Goal: Task Accomplishment & Management: Manage account settings

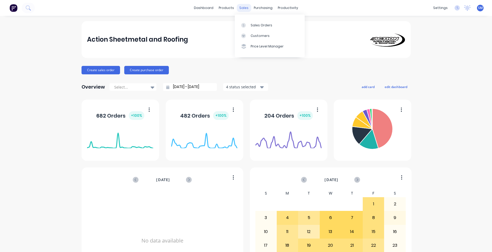
click at [244, 8] on div "sales" at bounding box center [244, 8] width 15 height 8
click at [245, 21] on link "Sales Orders" at bounding box center [270, 25] width 70 height 11
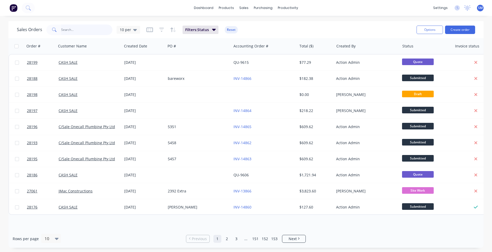
click at [64, 30] on input "text" at bounding box center [86, 30] width 51 height 11
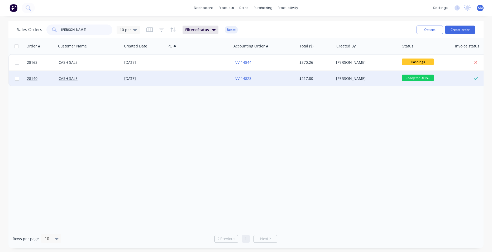
type input "jim gold"
click at [271, 78] on div "INV-14828" at bounding box center [263, 78] width 59 height 5
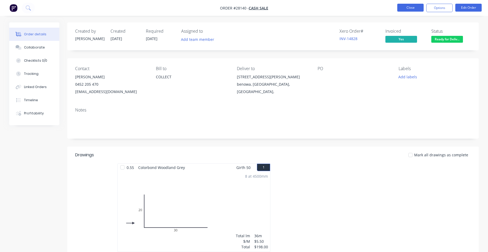
click at [413, 4] on button "Close" at bounding box center [411, 8] width 26 height 8
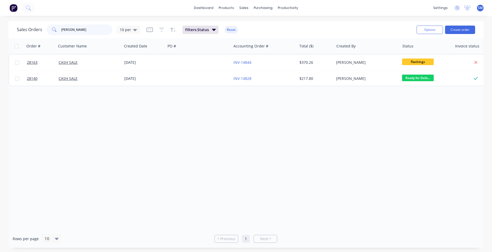
drag, startPoint x: 88, startPoint y: 32, endPoint x: 18, endPoint y: 22, distance: 71.5
click at [17, 23] on div "Sales Orders jim gold 10 per Filters: Status Reset Options Create order" at bounding box center [245, 29] width 475 height 17
type input "28054"
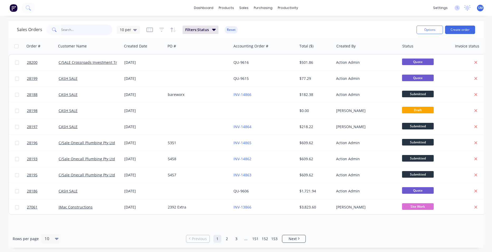
click at [81, 31] on input "text" at bounding box center [86, 30] width 51 height 11
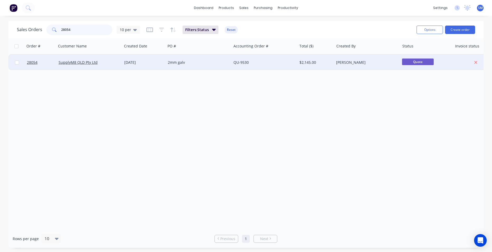
type input "28054"
click at [210, 59] on div "2mm galv" at bounding box center [199, 63] width 66 height 16
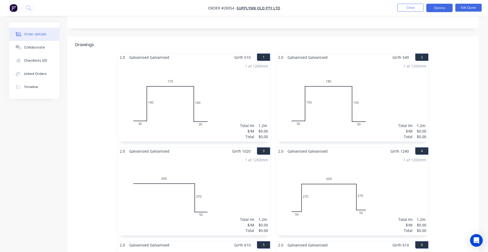
scroll to position [17, 0]
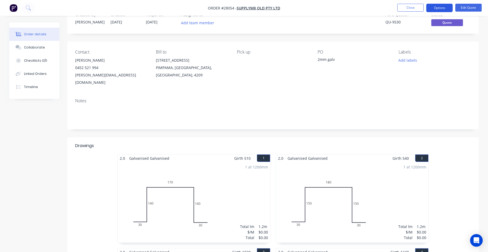
click at [436, 8] on button "Options" at bounding box center [440, 8] width 26 height 8
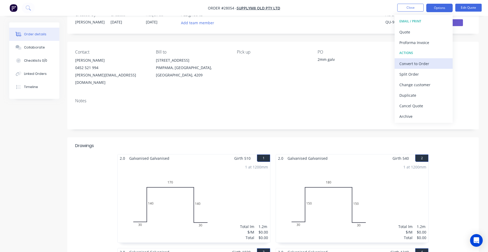
click at [440, 66] on div "Convert to Order" at bounding box center [424, 64] width 49 height 8
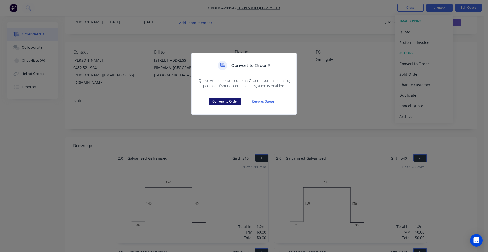
click at [234, 103] on button "Convert to Order" at bounding box center [225, 102] width 32 height 8
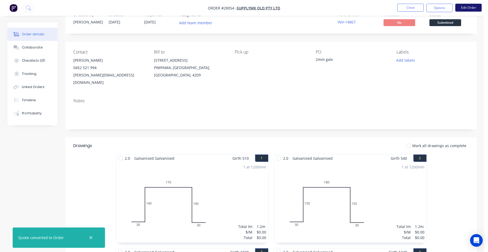
click at [465, 6] on button "Edit Order" at bounding box center [469, 8] width 26 height 8
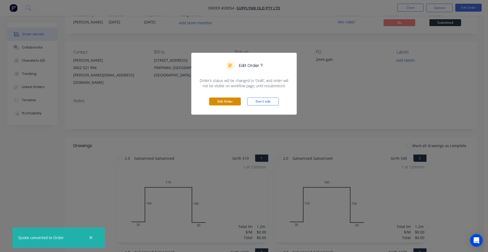
click at [226, 103] on button "Edit Order" at bounding box center [225, 102] width 32 height 8
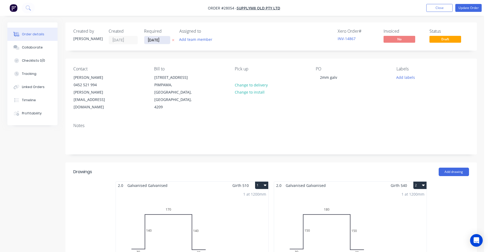
click at [160, 43] on input "22/08/25" at bounding box center [157, 40] width 26 height 8
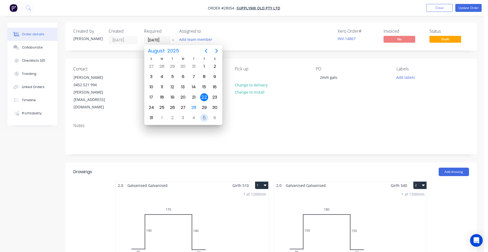
click at [201, 117] on div "5" at bounding box center [204, 118] width 8 height 8
type input "05/09/25"
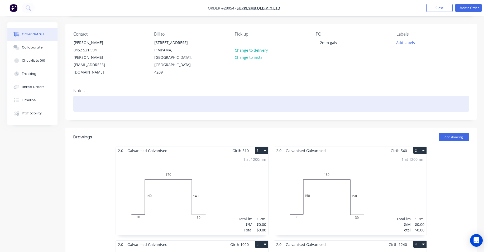
scroll to position [79, 0]
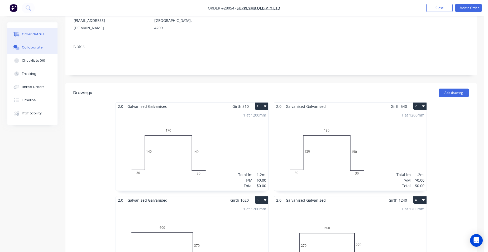
click at [28, 51] on button "Collaborate" at bounding box center [32, 47] width 50 height 13
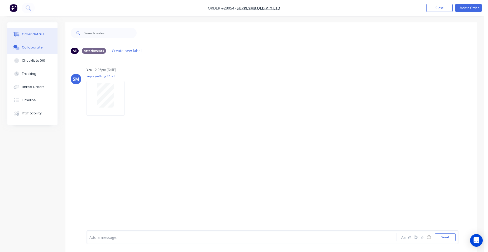
click at [45, 32] on button "Order details" at bounding box center [32, 34] width 50 height 13
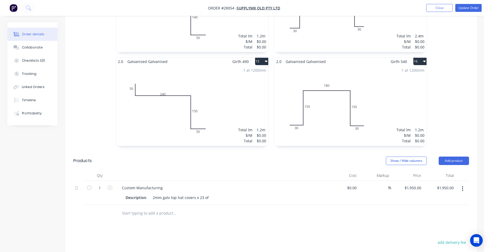
scroll to position [792, 0]
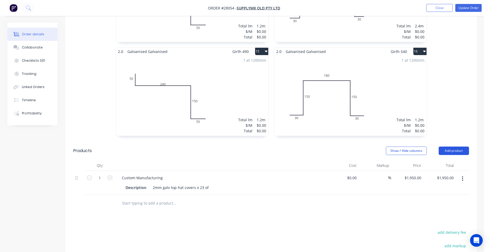
click at [451, 147] on button "Add product" at bounding box center [454, 151] width 30 height 8
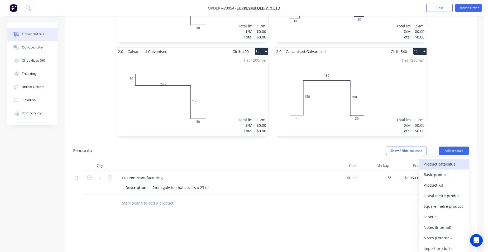
click at [447, 161] on div "Product catalogue" at bounding box center [444, 165] width 41 height 8
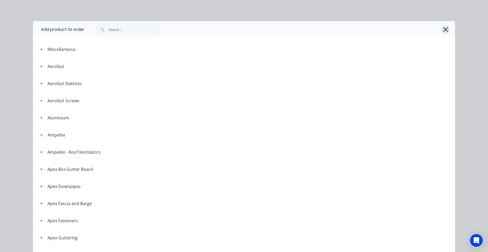
click at [444, 31] on icon "button" at bounding box center [446, 29] width 5 height 5
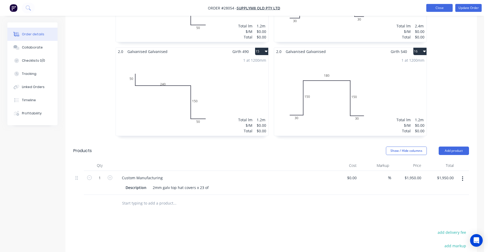
click at [437, 7] on button "Close" at bounding box center [440, 8] width 26 height 8
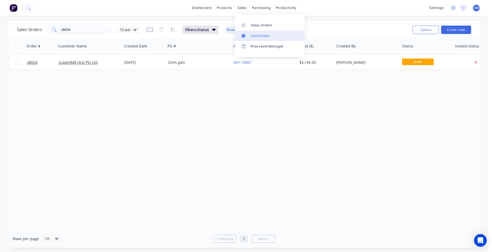
drag, startPoint x: 263, startPoint y: 33, endPoint x: 258, endPoint y: 36, distance: 5.3
click at [263, 33] on link "Customers" at bounding box center [270, 36] width 70 height 11
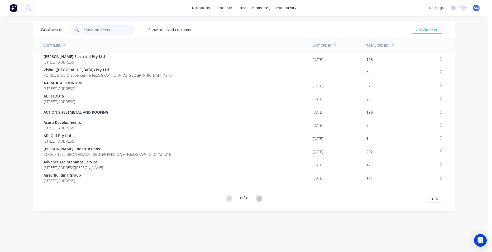
click at [95, 29] on input "text" at bounding box center [109, 30] width 51 height 11
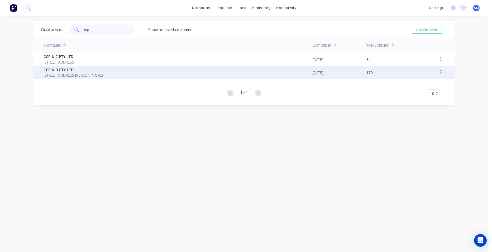
type input "ccp"
click at [77, 71] on span "CCP & D PTY LTD" at bounding box center [73, 70] width 59 height 6
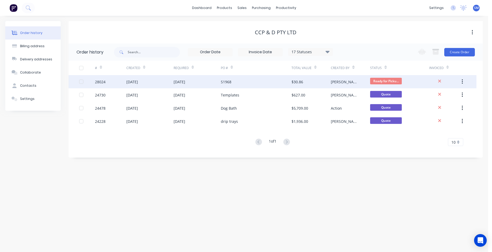
click at [243, 79] on div "S1968" at bounding box center [256, 81] width 71 height 13
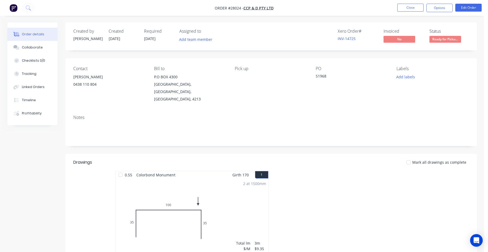
click at [455, 5] on ul "Close Options Edit Order" at bounding box center [439, 8] width 97 height 8
click at [440, 5] on button "Options" at bounding box center [440, 8] width 26 height 8
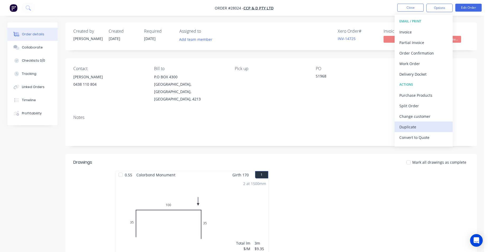
click at [422, 125] on div "Duplicate" at bounding box center [424, 127] width 49 height 8
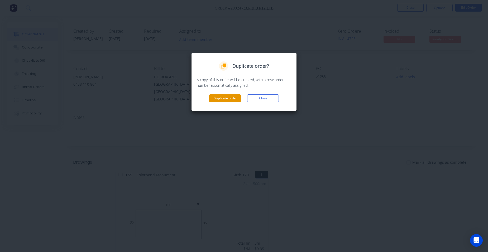
click at [234, 95] on button "Duplicate order" at bounding box center [225, 99] width 32 height 8
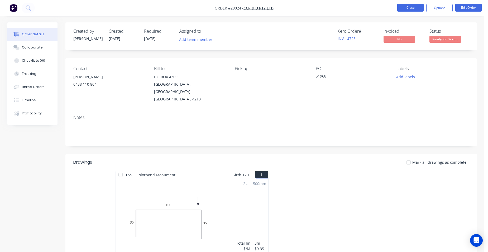
click at [411, 5] on button "Close" at bounding box center [411, 8] width 26 height 8
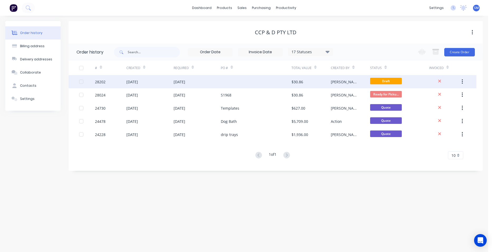
click at [256, 82] on div at bounding box center [256, 81] width 71 height 13
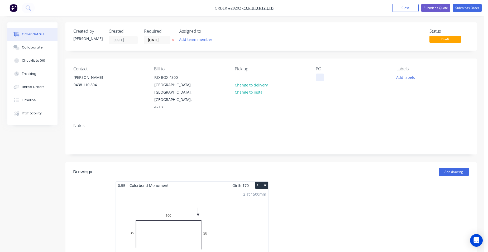
click at [319, 77] on div at bounding box center [320, 78] width 8 height 8
click at [211, 216] on div "2 at 1500mm Total lm $/M Total 3m $9.35 $28.05" at bounding box center [192, 230] width 153 height 81
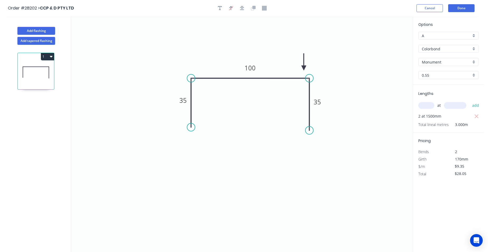
click at [423, 107] on input "text" at bounding box center [427, 105] width 16 height 7
type input "1"
type input "1500"
click at [470, 101] on button "add" at bounding box center [476, 105] width 12 height 9
click at [476, 118] on icon "button" at bounding box center [477, 117] width 5 height 6
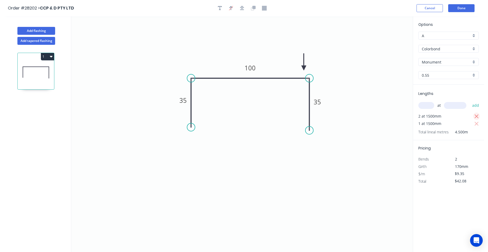
type input "$14.03"
click at [462, 11] on button "Done" at bounding box center [462, 8] width 26 height 8
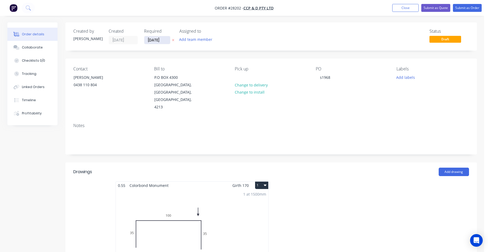
click at [158, 39] on input "[DATE]" at bounding box center [157, 40] width 26 height 8
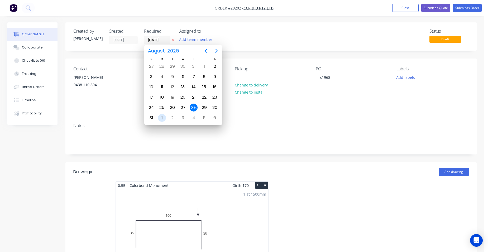
click at [162, 114] on div "1" at bounding box center [162, 118] width 8 height 8
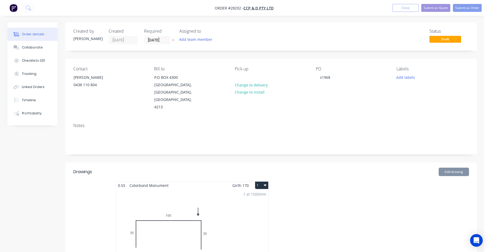
type input "[DATE]"
click at [474, 6] on button "Submit as Order" at bounding box center [467, 8] width 29 height 8
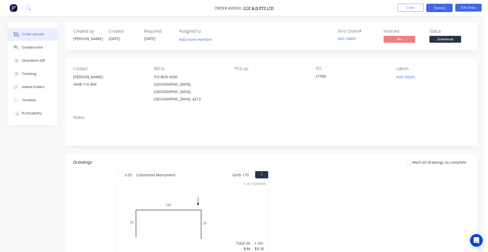
click at [451, 5] on button "Options" at bounding box center [440, 8] width 26 height 8
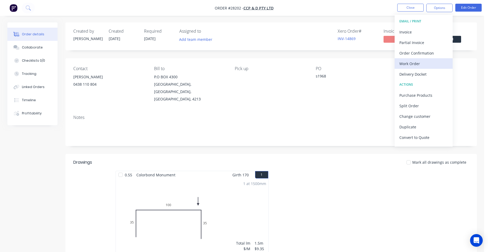
click at [427, 62] on div "Work Order" at bounding box center [424, 64] width 49 height 8
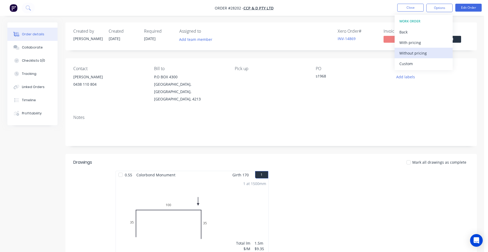
click at [429, 53] on div "Without pricing" at bounding box center [424, 53] width 49 height 8
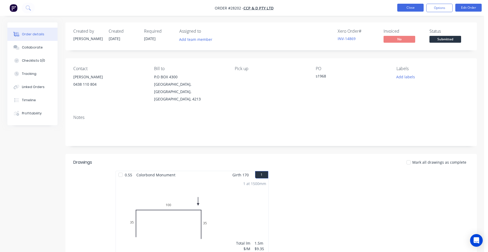
click at [418, 4] on button "Close" at bounding box center [411, 8] width 26 height 8
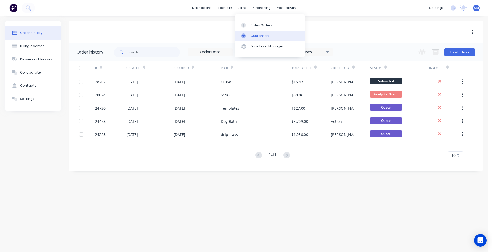
click at [256, 31] on link "Customers" at bounding box center [270, 36] width 70 height 11
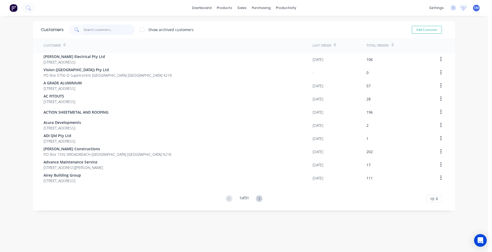
click at [92, 26] on input "text" at bounding box center [109, 30] width 51 height 11
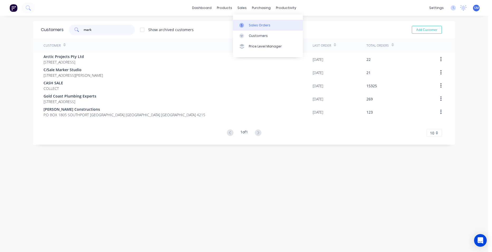
type input "mark"
click at [256, 25] on div "Sales Orders" at bounding box center [260, 25] width 22 height 5
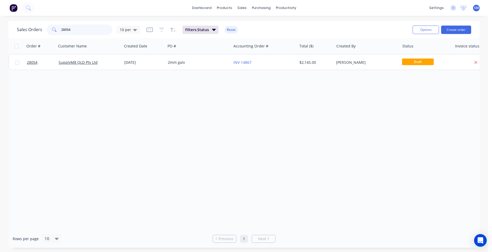
drag, startPoint x: 50, startPoint y: 31, endPoint x: 44, endPoint y: 29, distance: 7.1
click at [49, 31] on div "28054" at bounding box center [79, 30] width 66 height 11
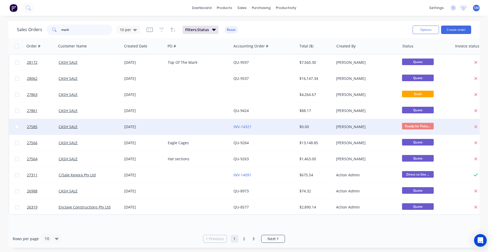
type input "mark"
click at [195, 129] on div at bounding box center [199, 127] width 66 height 16
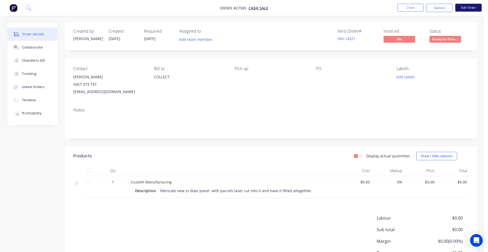
click at [470, 8] on button "Edit Order" at bounding box center [469, 8] width 26 height 8
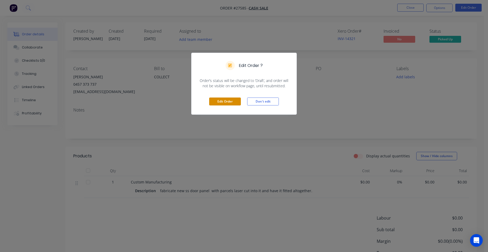
click at [232, 104] on button "Edit Order" at bounding box center [225, 102] width 32 height 8
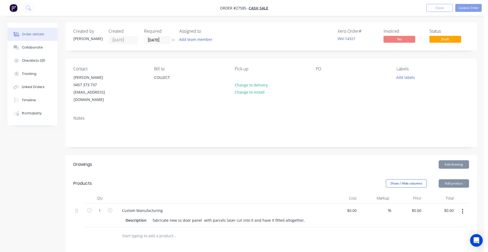
scroll to position [120, 0]
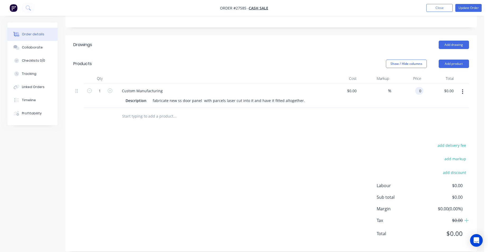
click at [422, 87] on input "0" at bounding box center [421, 91] width 6 height 8
type input "$200.00"
drag, startPoint x: 439, startPoint y: 93, endPoint x: 439, endPoint y: 97, distance: 3.4
click at [439, 95] on div "$200.00 $200.00" at bounding box center [440, 96] width 32 height 24
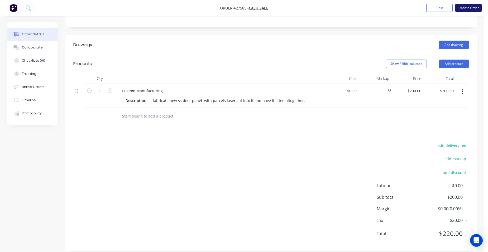
click at [469, 10] on button "Update Order" at bounding box center [469, 8] width 26 height 8
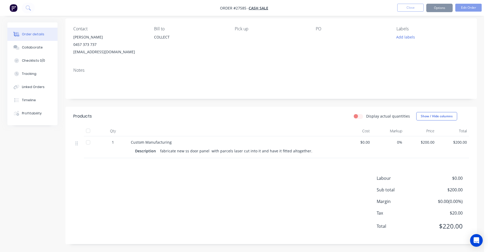
scroll to position [0, 0]
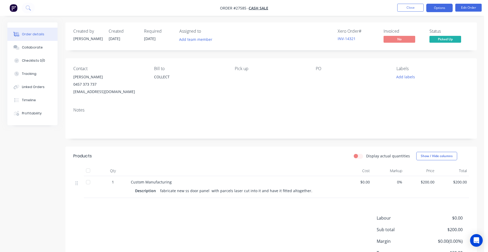
click at [446, 11] on button "Options" at bounding box center [440, 8] width 26 height 8
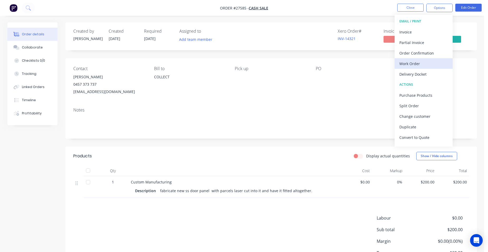
click at [440, 65] on div "Work Order" at bounding box center [424, 64] width 49 height 8
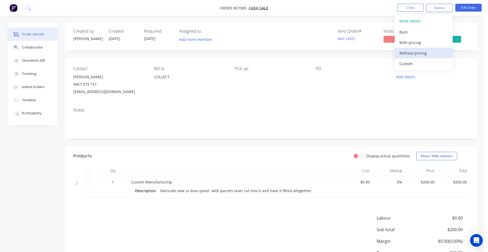
click at [433, 54] on div "Without pricing" at bounding box center [424, 53] width 49 height 8
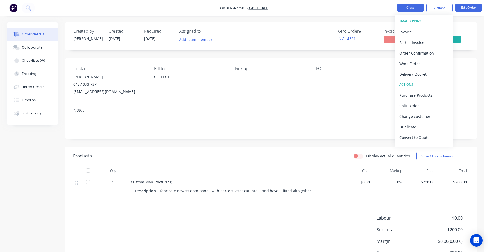
click at [406, 9] on button "Close" at bounding box center [411, 8] width 26 height 8
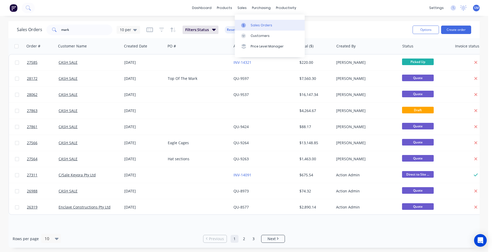
click at [256, 23] on div "Sales Orders" at bounding box center [262, 25] width 22 height 5
drag, startPoint x: 85, startPoint y: 32, endPoint x: 12, endPoint y: 26, distance: 73.1
click at [12, 31] on div "Sales Orders mark 10 per Filters: Status Reset Options Create order" at bounding box center [244, 29] width 472 height 17
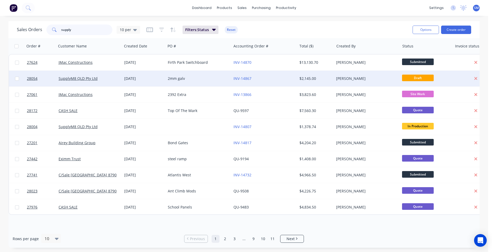
type input "supply"
click at [200, 79] on div "2mm galv" at bounding box center [197, 78] width 59 height 5
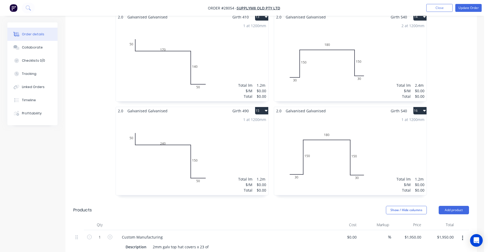
scroll to position [792, 0]
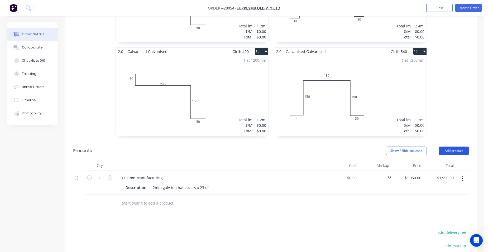
click at [457, 147] on button "Add product" at bounding box center [454, 151] width 30 height 8
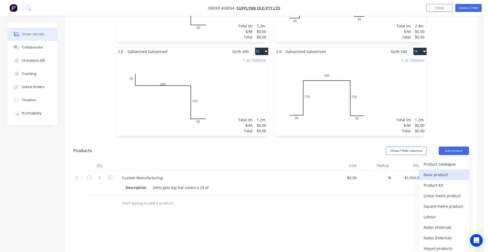
click at [451, 171] on div "Basic product" at bounding box center [444, 175] width 41 height 8
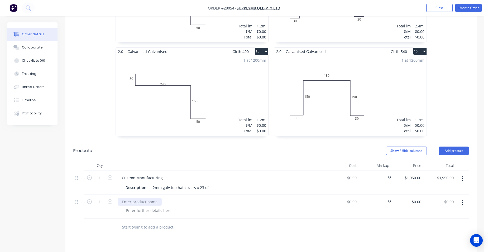
click at [136, 198] on div at bounding box center [140, 202] width 44 height 8
click at [110, 198] on form "1" at bounding box center [99, 202] width 27 height 8
click at [111, 200] on icon "button" at bounding box center [110, 202] width 5 height 5
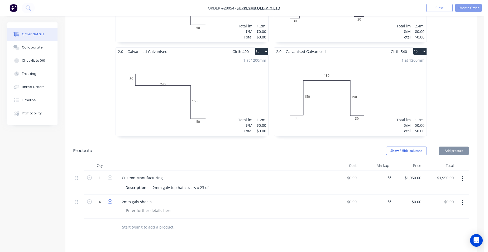
click at [111, 200] on icon "button" at bounding box center [110, 202] width 5 height 5
type input "7"
click at [141, 207] on div at bounding box center [149, 211] width 54 height 8
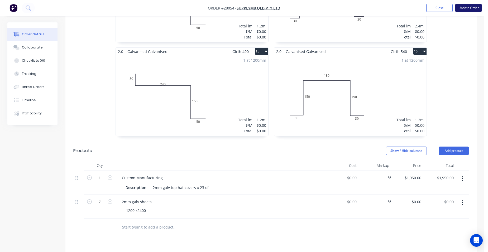
click at [463, 9] on button "Update Order" at bounding box center [469, 8] width 26 height 8
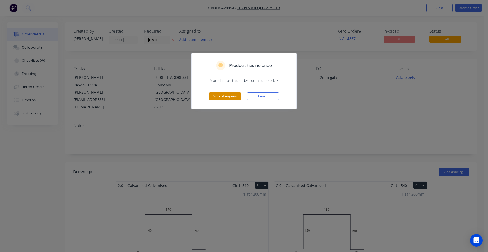
click at [220, 98] on button "Submit anyway" at bounding box center [225, 96] width 32 height 8
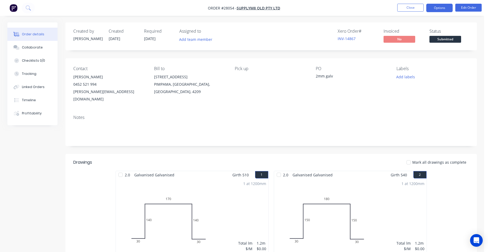
click at [438, 7] on button "Options" at bounding box center [440, 8] width 26 height 8
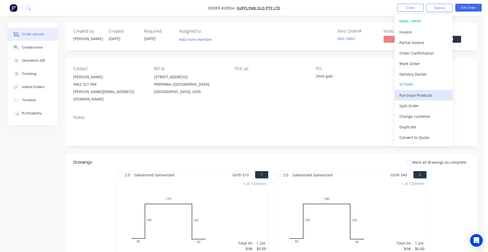
click at [426, 92] on div "Purchase Products" at bounding box center [424, 96] width 49 height 8
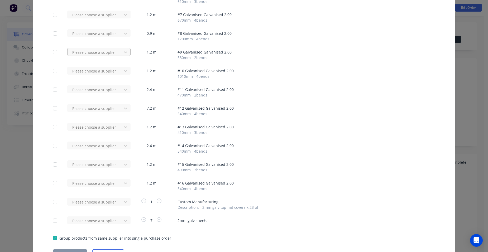
scroll to position [188, 0]
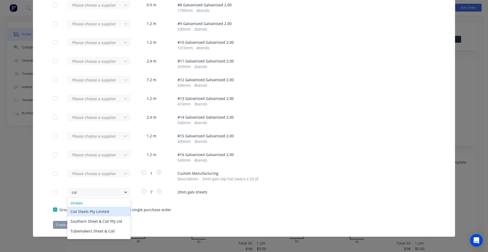
type input "coil"
click at [101, 212] on div "Coil Steels Pty Limited" at bounding box center [98, 212] width 63 height 10
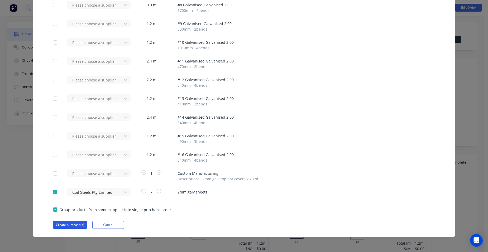
click at [71, 223] on button "Create purchase(s)" at bounding box center [70, 225] width 34 height 8
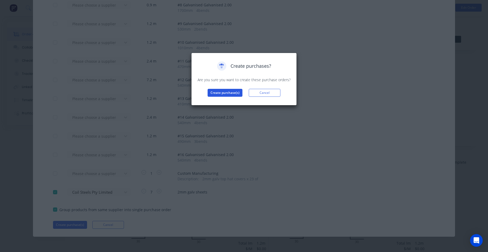
click at [216, 90] on button "Create purchase(s)" at bounding box center [225, 93] width 35 height 8
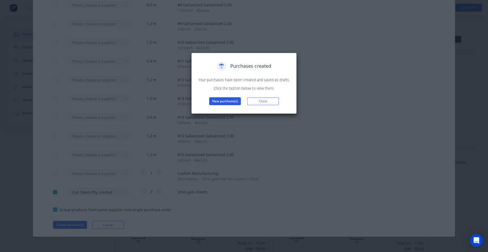
click at [216, 98] on button "View purchase(s)" at bounding box center [225, 101] width 32 height 8
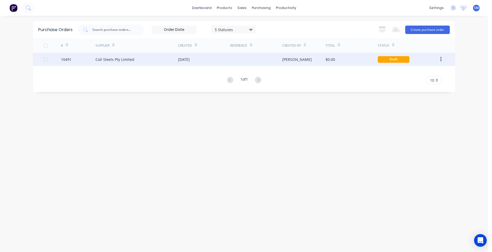
click at [234, 63] on div at bounding box center [256, 59] width 52 height 13
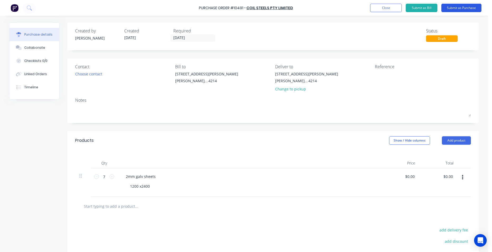
click at [467, 8] on button "Submit as Purchase" at bounding box center [462, 8] width 40 height 8
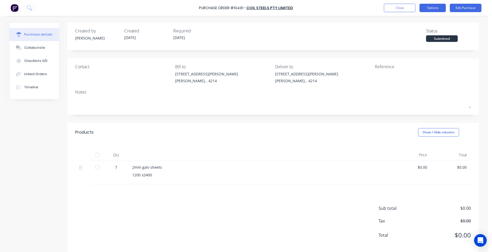
click at [437, 8] on button "Options" at bounding box center [433, 8] width 26 height 8
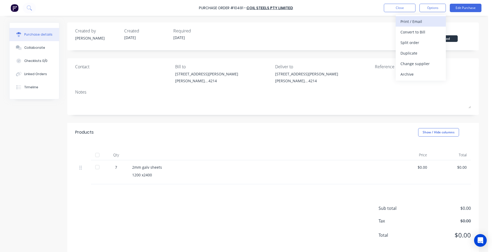
click at [423, 24] on div "Print / Email" at bounding box center [421, 22] width 41 height 8
click at [427, 40] on div "Without pricing" at bounding box center [421, 43] width 41 height 8
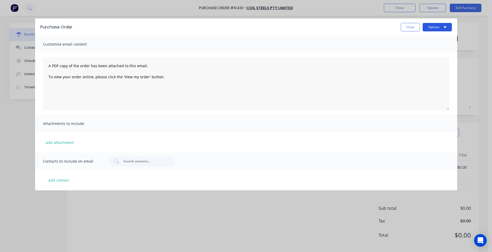
click at [438, 27] on button "Options" at bounding box center [437, 27] width 29 height 8
click at [432, 42] on div "Print" at bounding box center [427, 41] width 41 height 8
click at [411, 28] on button "Close" at bounding box center [410, 27] width 19 height 8
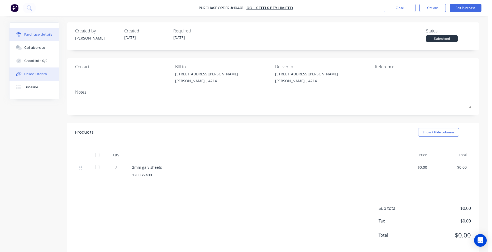
click at [38, 69] on button "Linked Orders" at bounding box center [35, 74] width 50 height 13
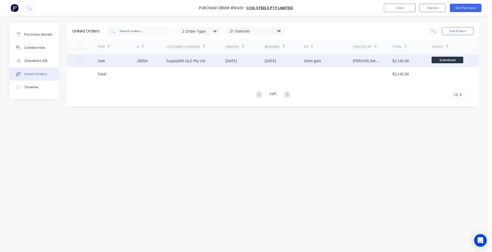
click at [150, 58] on div "28054" at bounding box center [152, 60] width 30 height 13
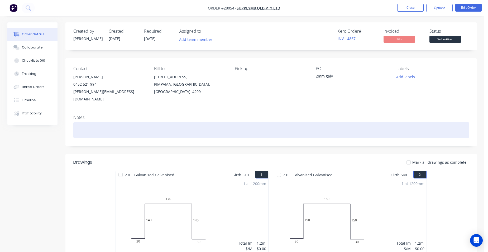
click at [83, 122] on div at bounding box center [271, 130] width 396 height 16
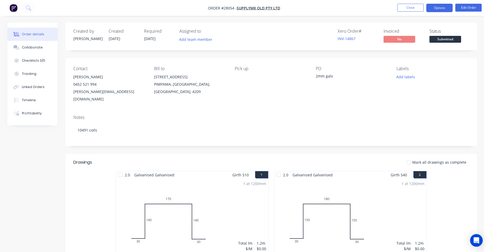
click at [434, 6] on button "Options" at bounding box center [440, 8] width 26 height 8
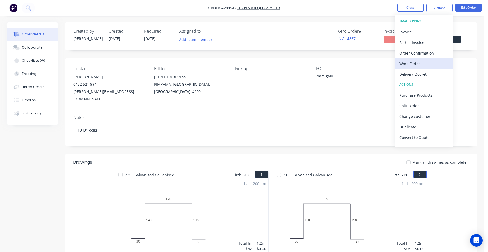
click at [433, 63] on div "Work Order" at bounding box center [424, 64] width 49 height 8
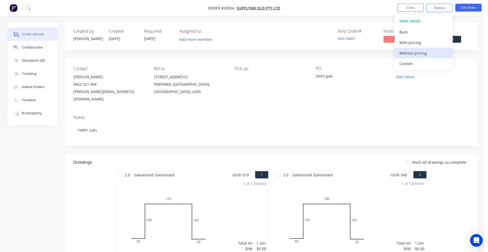
click at [432, 55] on div "Without pricing" at bounding box center [424, 53] width 49 height 8
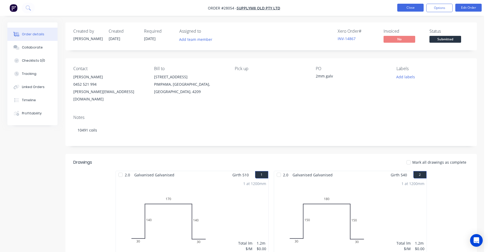
click at [409, 4] on button "Close" at bounding box center [411, 8] width 26 height 8
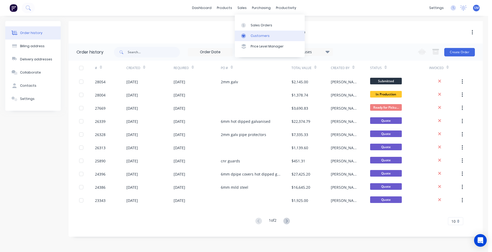
click at [253, 34] on div "Customers" at bounding box center [260, 36] width 19 height 5
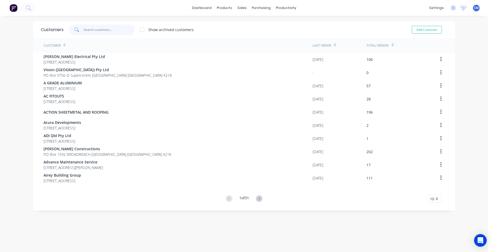
click at [102, 27] on input "text" at bounding box center [109, 30] width 51 height 11
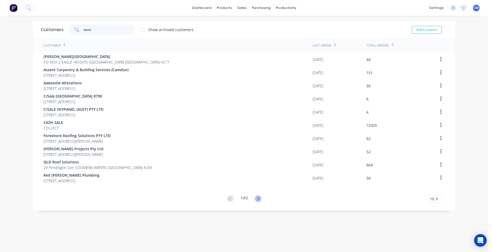
type input "west"
click at [255, 199] on icon at bounding box center [258, 199] width 7 height 7
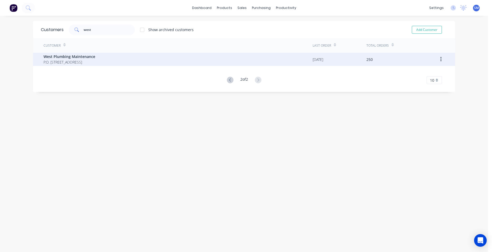
click at [95, 64] on span "P.O. BOX 1133 OXENFORD Queensland Australia 4210" at bounding box center [70, 62] width 52 height 6
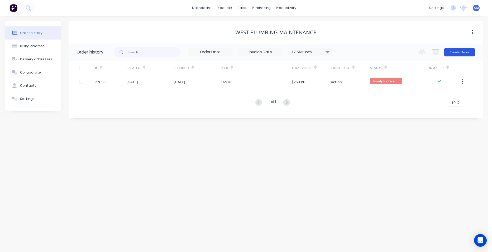
click at [462, 53] on button "Create Order" at bounding box center [460, 52] width 31 height 8
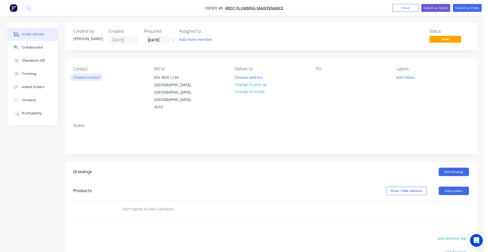
click at [94, 76] on button "Choose contact" at bounding box center [86, 77] width 32 height 7
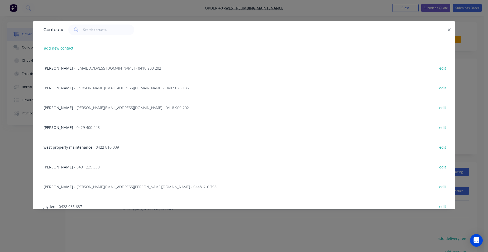
click at [91, 107] on span "- anthony@westmaintenance.com.au - 0418 900 202" at bounding box center [131, 107] width 115 height 5
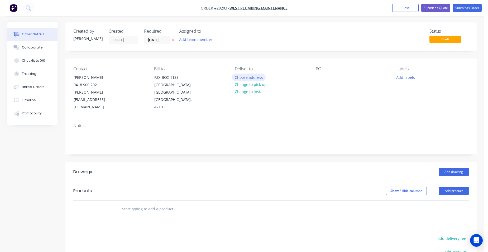
click at [242, 77] on button "Choose address" at bounding box center [249, 77] width 34 height 7
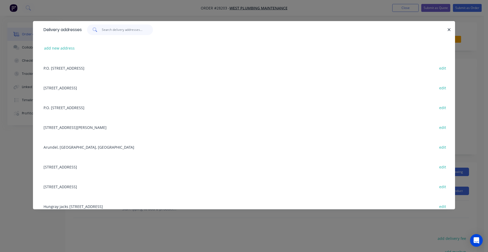
click at [114, 32] on input "text" at bounding box center [127, 30] width 51 height 11
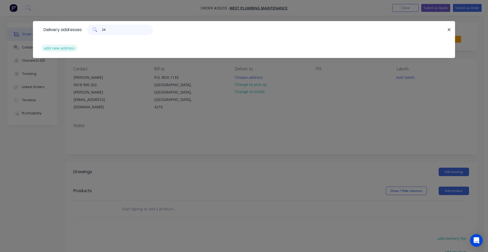
type input "24"
click at [68, 46] on button "add new address" at bounding box center [59, 48] width 36 height 7
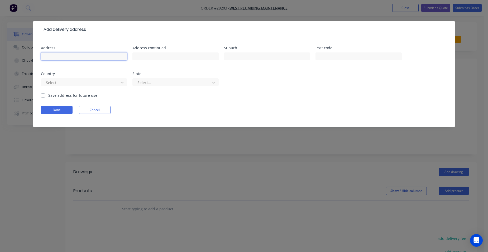
click at [55, 58] on input "text" at bounding box center [84, 57] width 86 height 8
type input "243 Brisbane road"
type input "biggera waters"
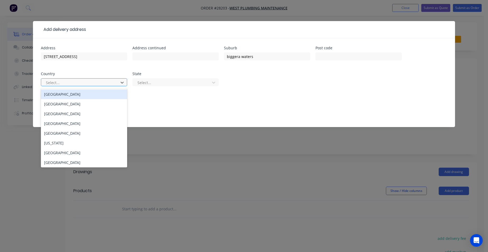
click at [67, 82] on div at bounding box center [80, 82] width 70 height 7
click at [62, 94] on div "Australia" at bounding box center [84, 95] width 86 height 10
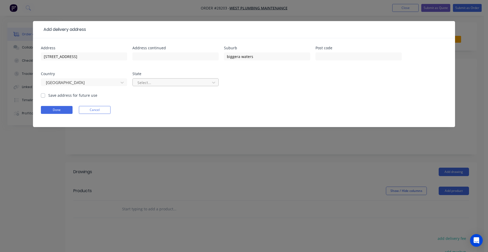
click at [159, 86] on div "Select..." at bounding box center [172, 83] width 74 height 8
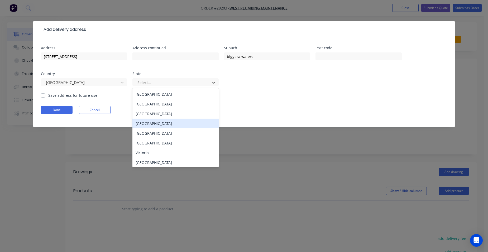
click at [167, 124] on div "Queensland" at bounding box center [176, 124] width 86 height 10
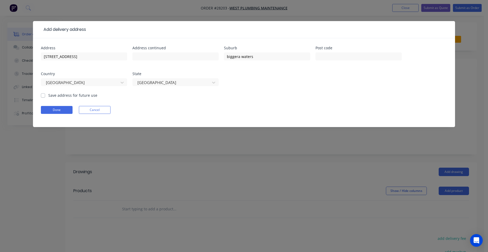
drag, startPoint x: 41, startPoint y: 95, endPoint x: 42, endPoint y: 105, distance: 10.9
click at [48, 95] on label "Save address for future use" at bounding box center [72, 96] width 49 height 6
click at [41, 95] on input "Save address for future use" at bounding box center [43, 95] width 4 height 5
checkbox input "true"
click at [44, 107] on button "Done" at bounding box center [57, 110] width 32 height 8
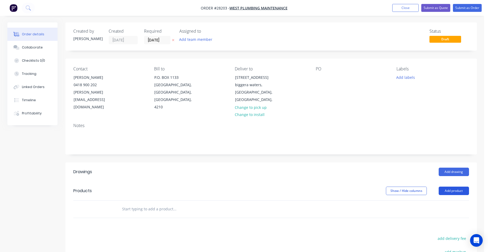
click at [458, 187] on button "Add product" at bounding box center [454, 191] width 30 height 8
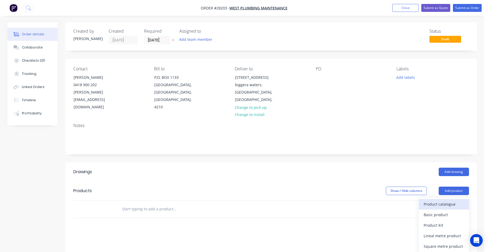
click at [448, 201] on div "Product catalogue" at bounding box center [444, 205] width 41 height 8
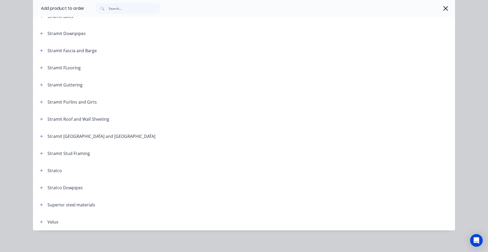
scroll to position [875, 0]
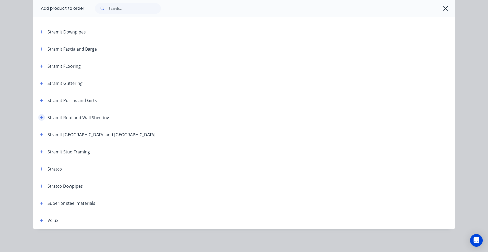
click at [40, 117] on icon "button" at bounding box center [41, 117] width 3 height 3
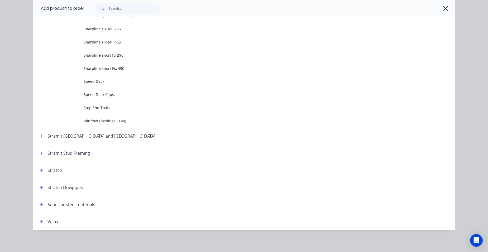
scroll to position [1349, 0]
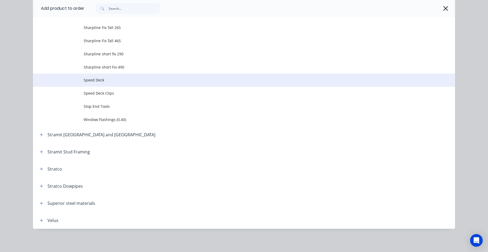
click at [103, 80] on span "Speed Deck" at bounding box center [232, 80] width 297 height 6
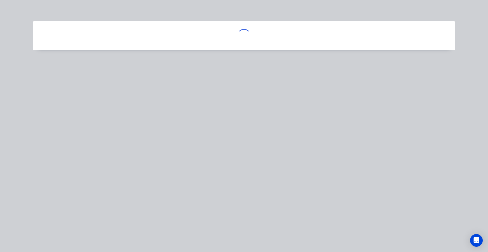
scroll to position [0, 0]
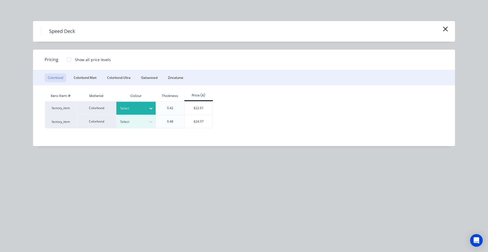
click at [120, 106] on div "Select" at bounding box center [132, 108] width 30 height 7
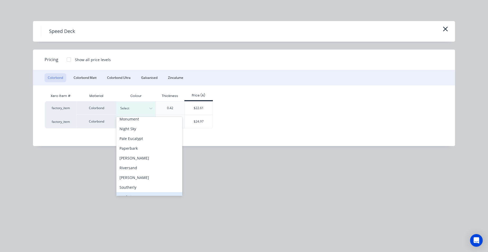
scroll to position [158, 0]
click at [145, 144] on div "Pale Eucalypt" at bounding box center [149, 140] width 66 height 10
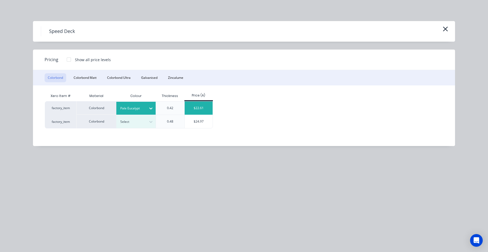
click at [189, 108] on div "$22.61" at bounding box center [199, 108] width 28 height 13
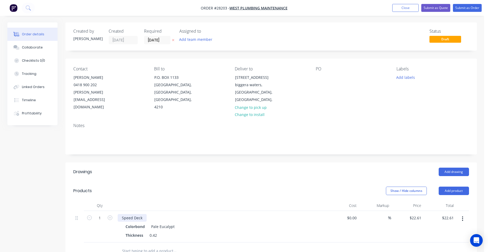
click at [143, 214] on div "Speed Deck" at bounding box center [132, 218] width 29 height 8
click at [104, 214] on input "1" at bounding box center [100, 218] width 14 height 8
type input "148.771"
type input "$3,363.71"
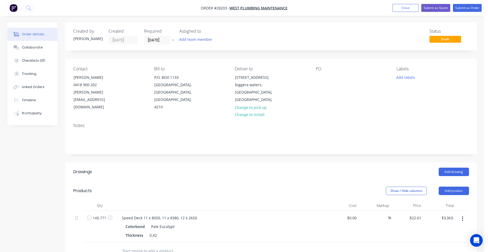
click at [236, 163] on header "Drawings Add drawing" at bounding box center [271, 172] width 412 height 19
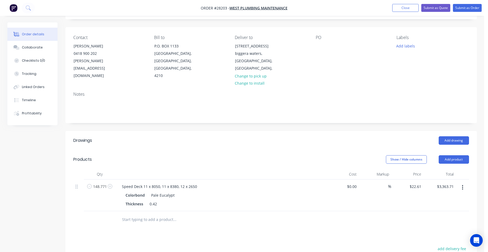
scroll to position [79, 0]
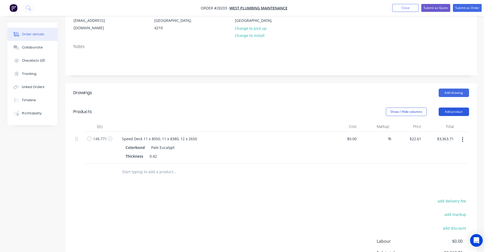
click at [452, 108] on button "Add product" at bounding box center [454, 112] width 30 height 8
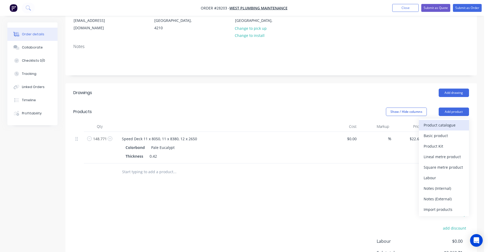
click at [451, 121] on div "Product catalogue" at bounding box center [444, 125] width 41 height 8
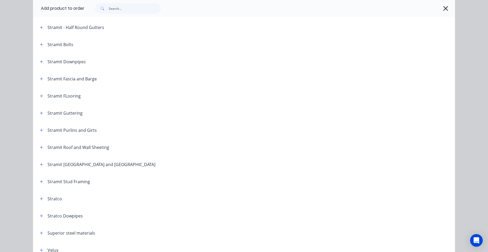
scroll to position [875, 0]
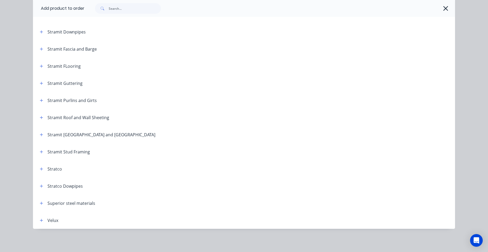
drag, startPoint x: 40, startPoint y: 119, endPoint x: 55, endPoint y: 125, distance: 16.5
click at [40, 119] on icon "button" at bounding box center [41, 118] width 3 height 4
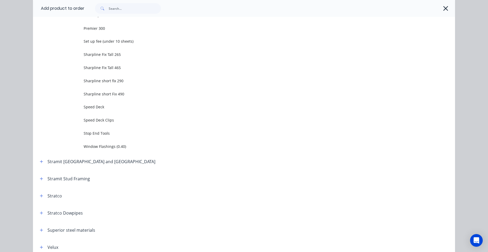
scroll to position [1324, 0]
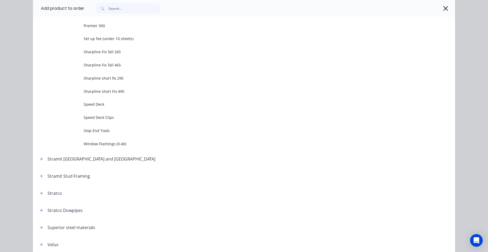
click at [114, 117] on span "Speed Deck Clips" at bounding box center [232, 118] width 297 height 6
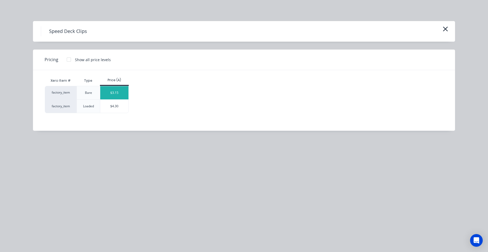
click at [120, 89] on div "$3.15" at bounding box center [114, 92] width 28 height 13
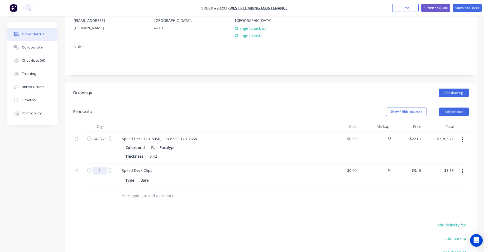
click at [102, 143] on input "1" at bounding box center [100, 139] width 14 height 8
type input "450"
type input "$1,417.50"
click at [174, 167] on div "Speed Deck Clips" at bounding box center [221, 171] width 207 height 8
click at [454, 108] on button "Add product" at bounding box center [454, 112] width 30 height 8
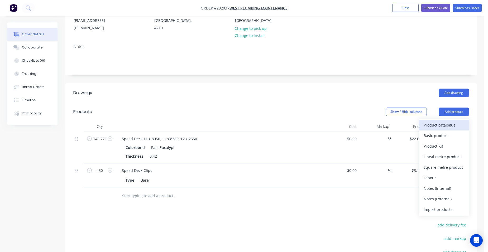
click at [448, 121] on div "Product catalogue" at bounding box center [444, 125] width 41 height 8
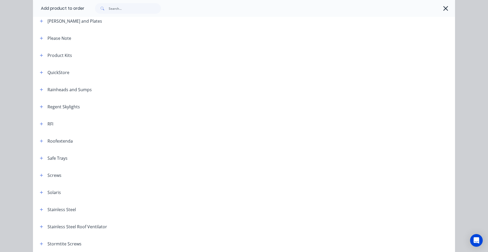
scroll to position [660, 0]
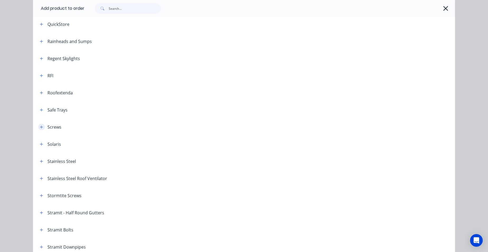
click at [40, 128] on icon "button" at bounding box center [41, 127] width 3 height 4
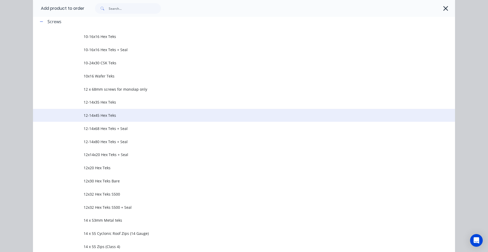
scroll to position [845, 0]
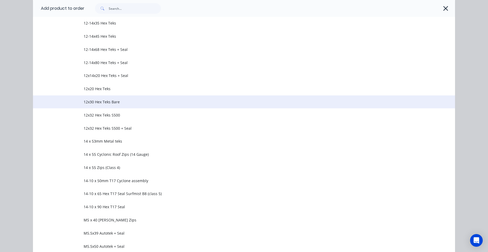
click at [134, 99] on td "12x30 Hex Teks Bare" at bounding box center [270, 102] width 372 height 13
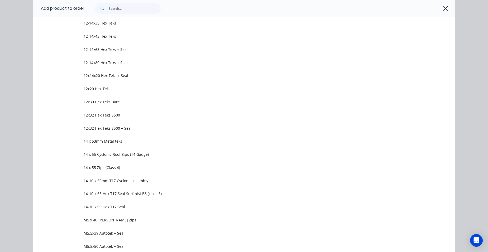
scroll to position [0, 0]
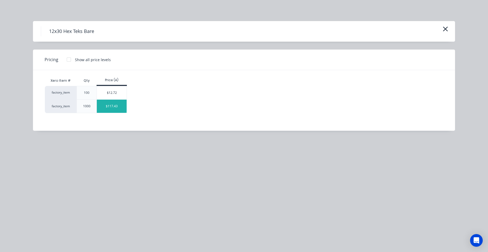
click at [123, 106] on div "$117.43" at bounding box center [112, 106] width 30 height 13
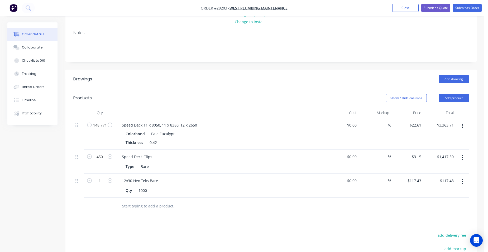
scroll to position [106, 0]
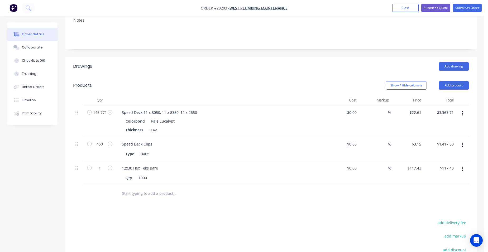
click at [460, 164] on button "button" at bounding box center [463, 169] width 12 height 10
click at [437, 190] on div "Duplicate" at bounding box center [444, 194] width 41 height 8
click at [110, 190] on icon "button" at bounding box center [110, 192] width 5 height 5
type input "2"
type input "$234.86"
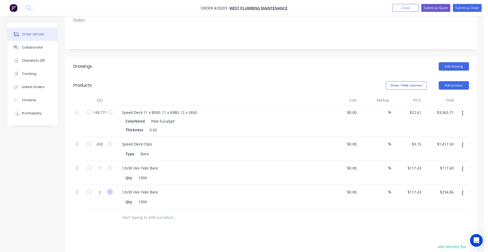
click at [110, 190] on icon "button" at bounding box center [110, 192] width 5 height 5
type input "3"
type input "$352.29"
drag, startPoint x: 110, startPoint y: 179, endPoint x: 113, endPoint y: 177, distance: 4.0
click at [109, 190] on icon "button" at bounding box center [110, 192] width 5 height 5
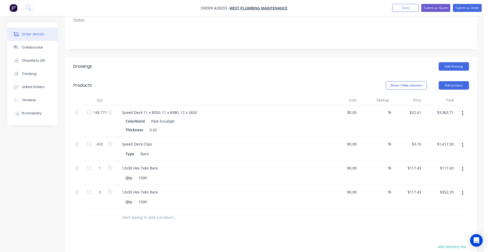
type input "4"
type input "$469.72"
click at [459, 189] on button "button" at bounding box center [463, 194] width 12 height 10
click at [446, 203] on div "Edit" at bounding box center [444, 207] width 41 height 8
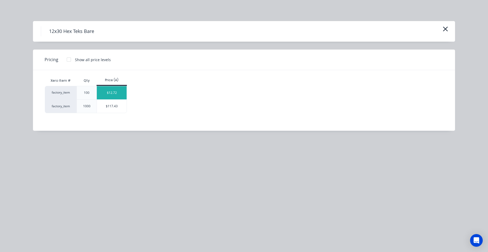
click at [117, 93] on div "$12.72" at bounding box center [112, 92] width 30 height 13
type input "$12.72"
type input "$50.88"
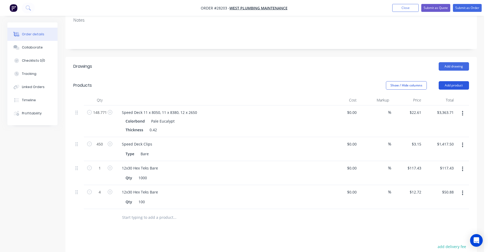
click at [460, 81] on button "Add product" at bounding box center [454, 85] width 30 height 8
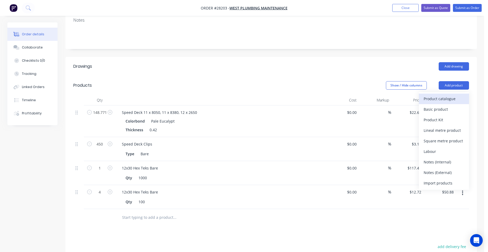
click at [440, 95] on div "Product catalogue" at bounding box center [444, 99] width 41 height 8
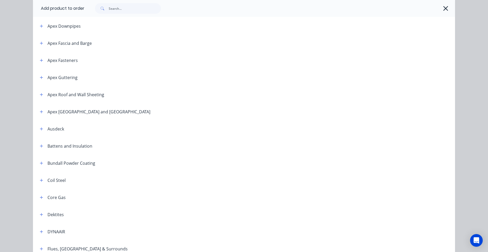
scroll to position [185, 0]
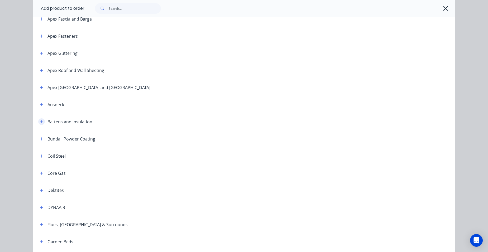
click at [36, 123] on div "Battens and Insulation" at bounding box center [64, 122] width 57 height 7
click at [40, 122] on icon "button" at bounding box center [41, 122] width 3 height 4
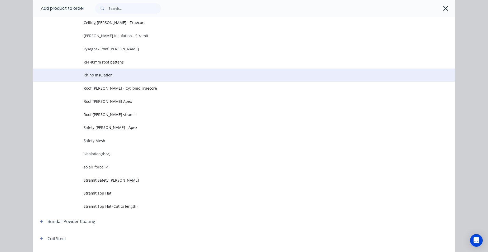
scroll to position [317, 0]
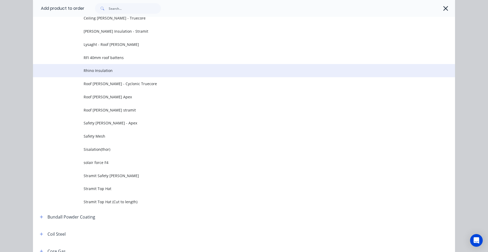
click at [114, 72] on span "Rhino Insulation" at bounding box center [232, 71] width 297 height 6
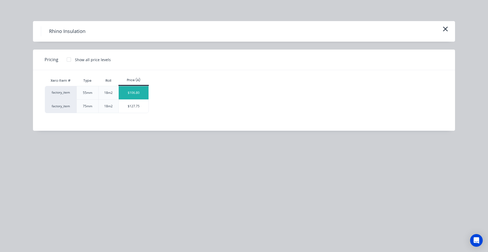
click at [133, 89] on div "$106.80" at bounding box center [134, 92] width 30 height 13
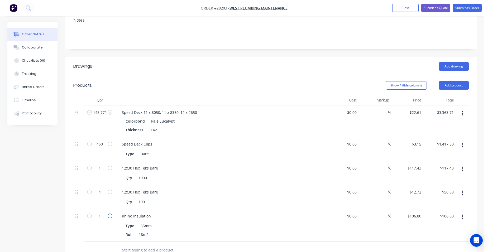
click at [110, 214] on icon "button" at bounding box center [110, 216] width 5 height 5
type input "2"
type input "$213.60"
click at [110, 214] on icon "button" at bounding box center [110, 216] width 5 height 5
type input "3"
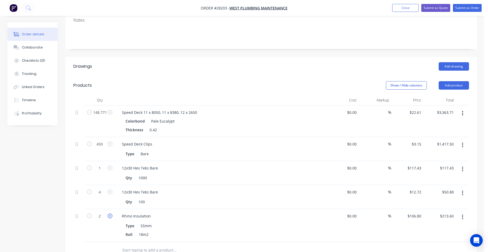
type input "$320.40"
click at [110, 214] on icon "button" at bounding box center [110, 216] width 5 height 5
type input "4"
type input "$427.20"
click at [110, 214] on icon "button" at bounding box center [110, 216] width 5 height 5
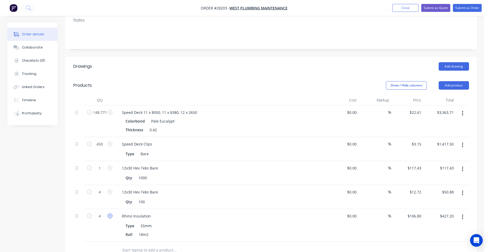
type input "5"
type input "$534.00"
click at [110, 214] on icon "button" at bounding box center [110, 216] width 5 height 5
type input "6"
type input "$640.80"
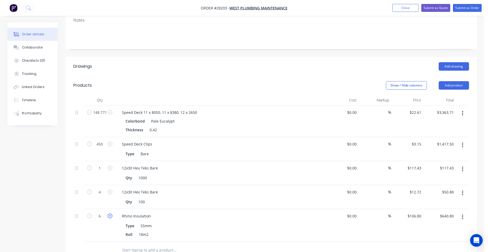
click at [110, 214] on icon "button" at bounding box center [110, 216] width 5 height 5
type input "7"
type input "$747.60"
click at [110, 214] on icon "button" at bounding box center [110, 216] width 5 height 5
type input "8"
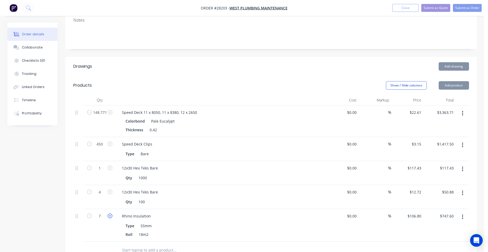
type input "$854.40"
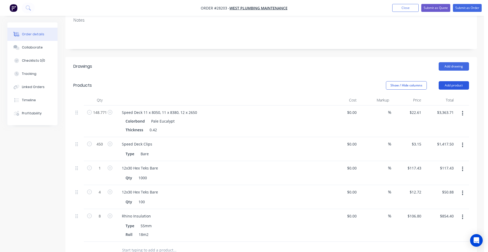
click at [450, 81] on button "Add product" at bounding box center [454, 85] width 30 height 8
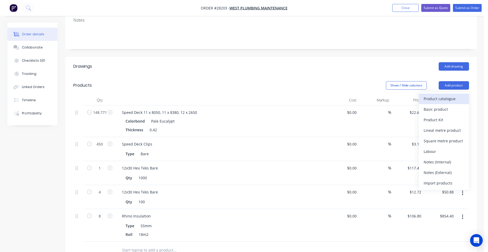
click at [435, 95] on div "Product catalogue" at bounding box center [444, 99] width 41 height 8
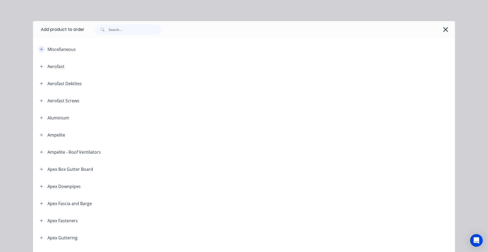
click at [39, 46] on button "button" at bounding box center [41, 49] width 7 height 7
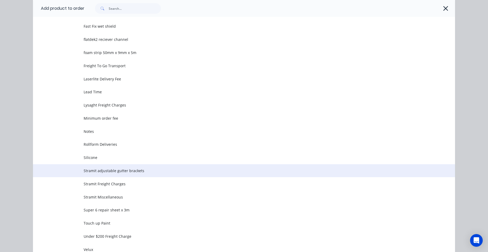
scroll to position [158, 0]
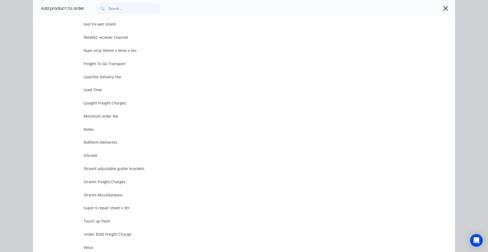
click at [119, 185] on td "Stramit Freight Charges" at bounding box center [270, 181] width 372 height 13
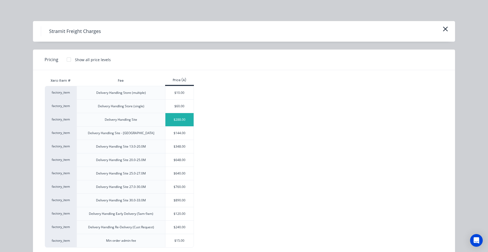
click at [174, 120] on div "$288.00" at bounding box center [180, 119] width 28 height 13
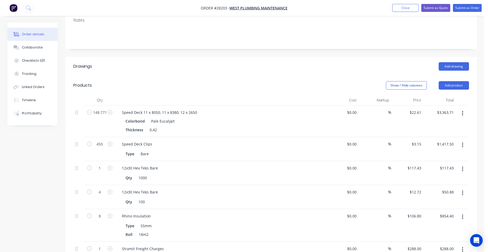
scroll to position [238, 0]
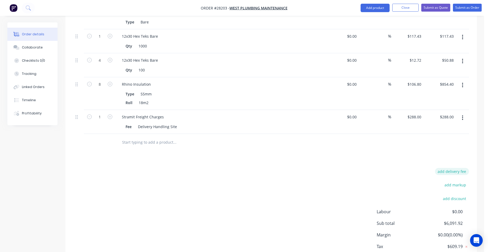
click at [450, 168] on button "add delivery fee" at bounding box center [452, 171] width 34 height 7
type input "120"
click input "submit" at bounding box center [0, 0] width 0 height 0
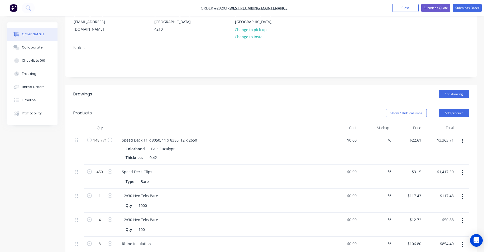
scroll to position [53, 0]
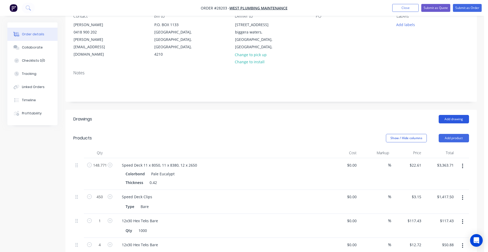
click at [455, 115] on button "Add drawing" at bounding box center [454, 119] width 30 height 8
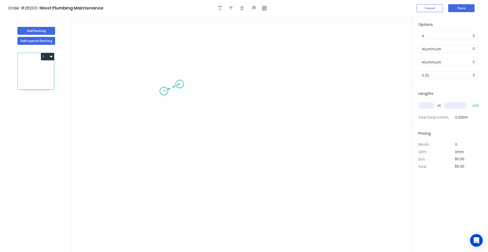
drag, startPoint x: 180, startPoint y: 84, endPoint x: 164, endPoint y: 91, distance: 17.4
click at [164, 91] on icon "0" at bounding box center [242, 134] width 342 height 236
click at [247, 128] on icon "0 ?" at bounding box center [242, 134] width 342 height 236
click at [318, 84] on icon "0 ? ? ? º" at bounding box center [242, 134] width 342 height 236
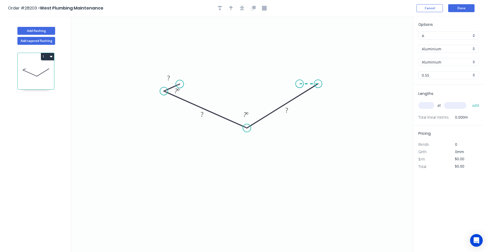
click at [300, 83] on icon "0 ? ? ? ? º ? º" at bounding box center [242, 134] width 342 height 236
click at [300, 83] on circle at bounding box center [300, 84] width 8 height 8
click at [310, 74] on tspan "?" at bounding box center [309, 73] width 3 height 9
click at [306, 87] on tspan "º" at bounding box center [307, 87] width 2 height 9
click at [291, 109] on rect at bounding box center [287, 110] width 11 height 7
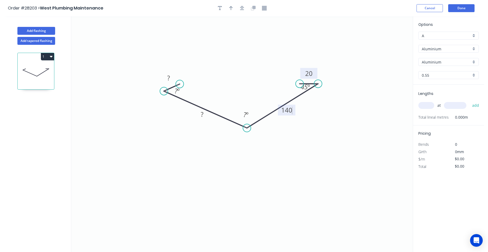
drag, startPoint x: 203, startPoint y: 113, endPoint x: 191, endPoint y: 116, distance: 11.9
click at [203, 114] on tspan "?" at bounding box center [202, 114] width 3 height 9
click at [174, 76] on rect at bounding box center [168, 78] width 11 height 7
type input "$1.00"
click at [247, 111] on tspan "º" at bounding box center [247, 114] width 2 height 9
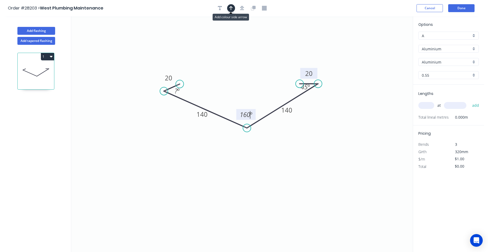
click at [231, 7] on icon "button" at bounding box center [231, 8] width 4 height 4
drag, startPoint x: 387, startPoint y: 41, endPoint x: 246, endPoint y: 79, distance: 145.8
click at [246, 79] on icon at bounding box center [246, 72] width 5 height 17
click at [475, 48] on div "Aluminium" at bounding box center [449, 49] width 60 height 8
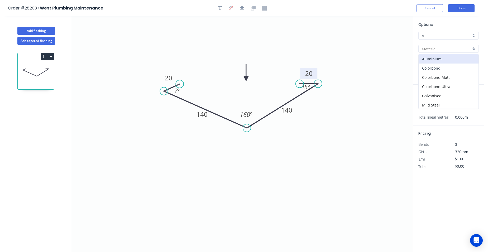
click at [449, 69] on div "Colorbond" at bounding box center [449, 68] width 60 height 9
type input "Colorbond"
type input "Basalt"
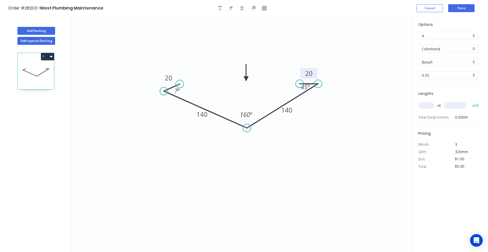
type input "$15.18"
click at [475, 62] on div "Basalt" at bounding box center [449, 62] width 60 height 8
click at [444, 88] on div "Pale Eucalypt" at bounding box center [449, 87] width 60 height 9
type input "Pale Eucalypt"
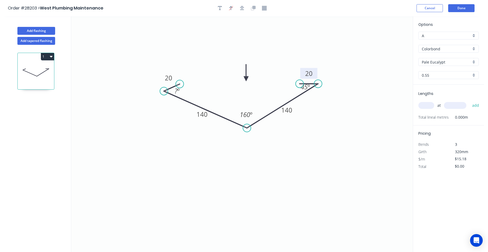
click at [432, 108] on input "text" at bounding box center [427, 105] width 16 height 7
type input "2"
type input "4000"
click at [470, 101] on button "add" at bounding box center [476, 105] width 12 height 9
type input "$121.44"
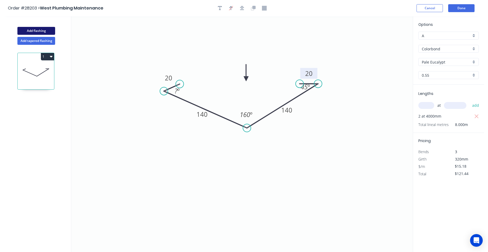
click at [42, 30] on button "Add flashing" at bounding box center [36, 31] width 38 height 8
type input "$0.00"
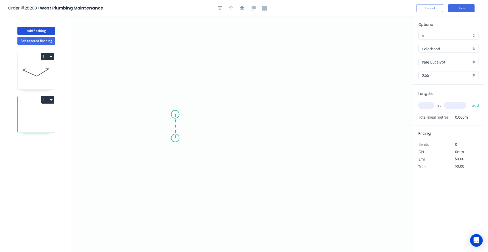
drag, startPoint x: 175, startPoint y: 138, endPoint x: 176, endPoint y: 114, distance: 24.6
click at [176, 114] on icon "0" at bounding box center [242, 134] width 342 height 236
drag, startPoint x: 256, startPoint y: 77, endPoint x: 262, endPoint y: 79, distance: 6.9
click at [256, 77] on icon "0 ?" at bounding box center [242, 134] width 342 height 236
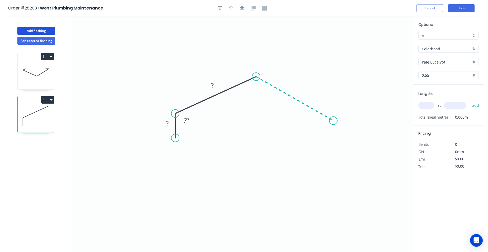
click at [334, 121] on icon "0 ? ? ? º" at bounding box center [242, 134] width 342 height 236
click at [333, 144] on icon "0 ? ? ? ? º ? º" at bounding box center [242, 134] width 342 height 236
click at [333, 144] on circle at bounding box center [334, 144] width 8 height 8
click at [257, 90] on tspan "º" at bounding box center [257, 89] width 2 height 9
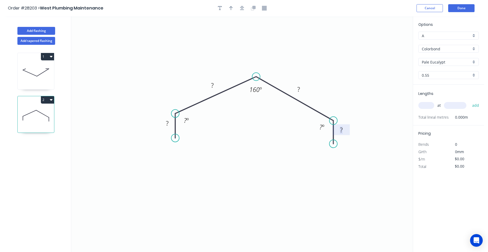
click at [346, 130] on rect at bounding box center [341, 130] width 11 height 7
click at [168, 122] on tspan "?" at bounding box center [167, 123] width 3 height 9
click at [191, 121] on rect at bounding box center [186, 120] width 11 height 7
click at [323, 126] on tspan "º" at bounding box center [323, 127] width 2 height 9
click at [214, 85] on tspan "?" at bounding box center [212, 85] width 3 height 9
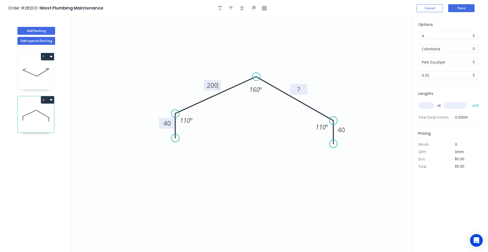
click at [299, 89] on tspan "?" at bounding box center [299, 89] width 3 height 9
click at [233, 8] on icon "button" at bounding box center [231, 8] width 4 height 4
type input "$19.09"
drag, startPoint x: 385, startPoint y: 40, endPoint x: 310, endPoint y: 60, distance: 78.3
click at [272, 66] on icon "0 40 200 200 40 110 º 160 º 110 º" at bounding box center [242, 134] width 342 height 236
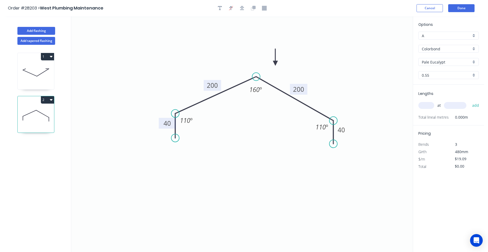
drag, startPoint x: 384, startPoint y: 43, endPoint x: 276, endPoint y: 63, distance: 109.9
click at [276, 63] on icon at bounding box center [275, 57] width 5 height 17
click at [432, 104] on input "text" at bounding box center [427, 105] width 16 height 7
type input "2"
type input "4000"
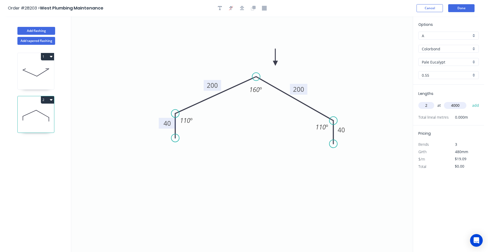
click at [470, 101] on button "add" at bounding box center [476, 105] width 12 height 9
type input "$152.72"
type input "1"
type input "4300"
click at [470, 101] on button "add" at bounding box center [476, 105] width 12 height 9
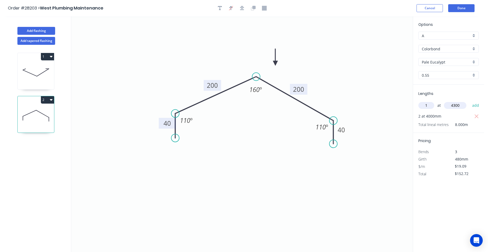
type input "$234.81"
click at [51, 30] on button "Add flashing" at bounding box center [36, 31] width 38 height 8
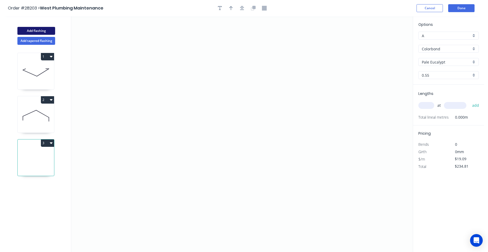
type input "$0.00"
drag, startPoint x: 196, startPoint y: 57, endPoint x: 199, endPoint y: 169, distance: 112.0
click at [199, 169] on icon "0" at bounding box center [242, 134] width 342 height 236
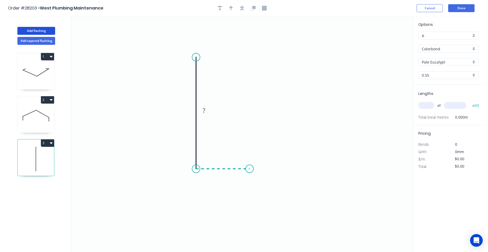
click at [250, 167] on icon "0 ?" at bounding box center [242, 134] width 342 height 236
click at [250, 151] on icon at bounding box center [250, 159] width 0 height 18
click at [249, 151] on circle at bounding box center [250, 151] width 8 height 8
click at [259, 158] on tspan "?" at bounding box center [257, 157] width 3 height 9
click at [223, 174] on tspan "?" at bounding box center [223, 174] width 3 height 9
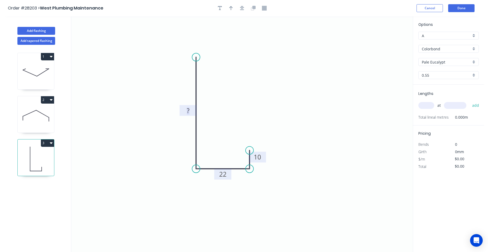
click at [191, 110] on rect at bounding box center [188, 110] width 11 height 7
click at [233, 10] on button "button" at bounding box center [231, 8] width 8 height 8
type input "$12.41"
drag, startPoint x: 387, startPoint y: 41, endPoint x: 162, endPoint y: 90, distance: 229.8
click at [162, 90] on icon at bounding box center [161, 83] width 5 height 17
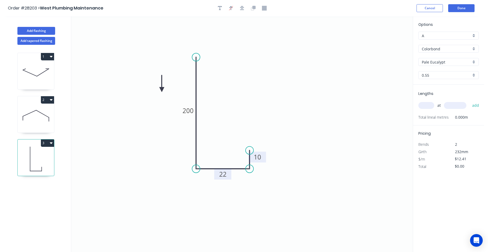
click at [162, 89] on icon at bounding box center [161, 83] width 5 height 17
click at [161, 89] on icon at bounding box center [161, 83] width 5 height 17
click at [161, 89] on icon at bounding box center [167, 89] width 17 height 5
click at [161, 89] on icon at bounding box center [166, 93] width 15 height 15
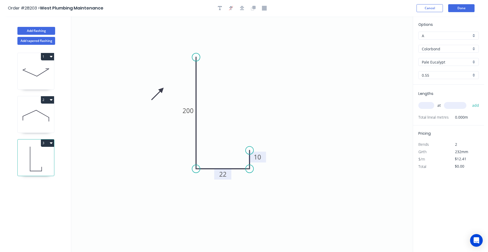
click at [161, 89] on icon at bounding box center [157, 93] width 15 height 15
click at [426, 104] on input "text" at bounding box center [427, 105] width 16 height 7
type input "4"
type input "4000"
click at [470, 101] on button "add" at bounding box center [476, 105] width 12 height 9
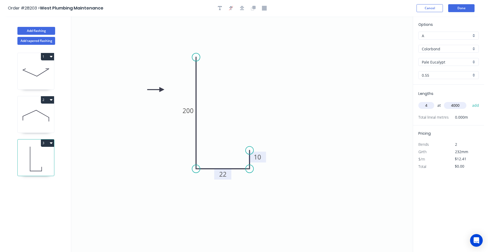
type input "$198.56"
click at [462, 10] on button "Done" at bounding box center [462, 8] width 26 height 8
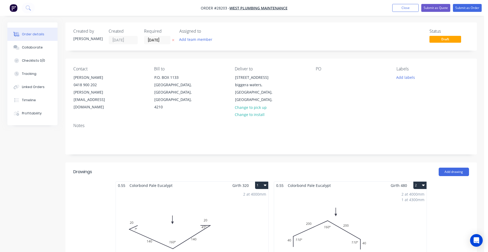
drag, startPoint x: 406, startPoint y: 5, endPoint x: 230, endPoint y: 51, distance: 181.9
click at [406, 6] on button "Close" at bounding box center [406, 8] width 26 height 8
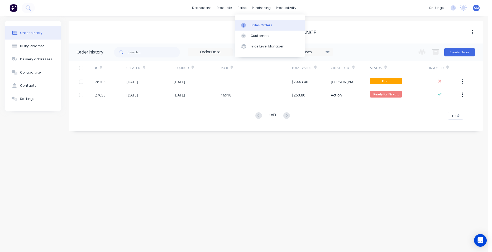
click at [249, 24] on link "Sales Orders" at bounding box center [270, 25] width 70 height 11
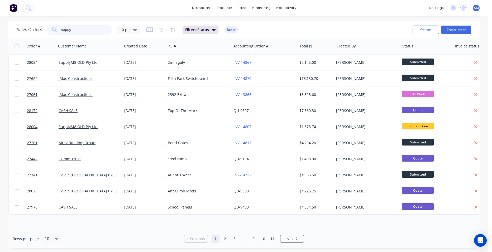
drag, startPoint x: 76, startPoint y: 30, endPoint x: 50, endPoint y: 26, distance: 26.2
click at [50, 26] on div "supply" at bounding box center [79, 30] width 66 height 11
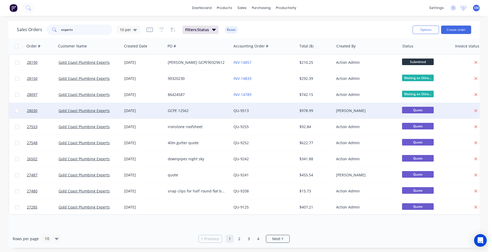
type input "experts"
click at [214, 110] on div "GCPE 12562" at bounding box center [197, 110] width 59 height 5
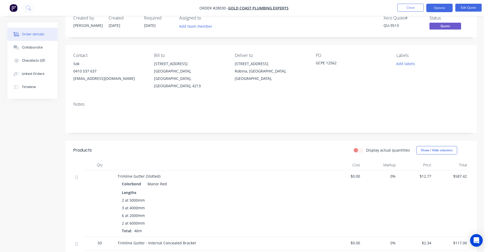
scroll to position [13, 0]
click at [435, 5] on button "Options" at bounding box center [440, 8] width 26 height 8
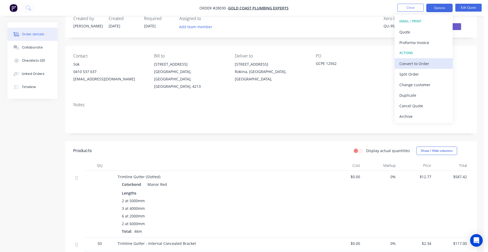
click at [432, 62] on div "Convert to Order" at bounding box center [424, 64] width 49 height 8
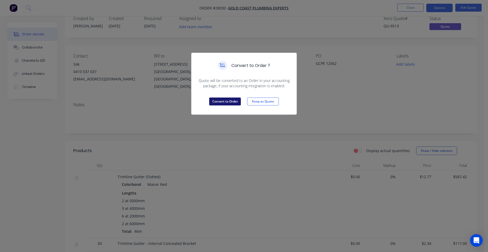
click at [223, 100] on button "Convert to Order" at bounding box center [225, 102] width 32 height 8
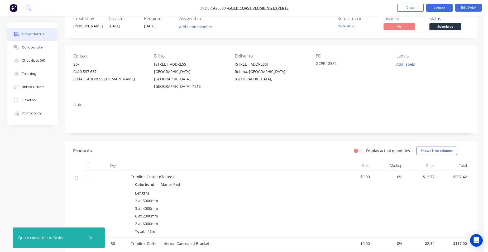
click at [436, 9] on button "Options" at bounding box center [440, 8] width 26 height 8
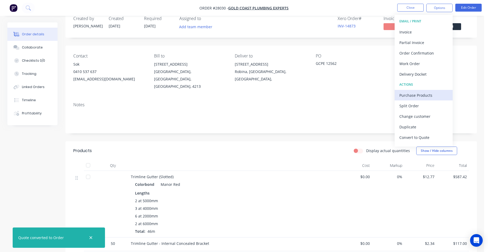
click at [425, 98] on div "Purchase Products" at bounding box center [424, 96] width 49 height 8
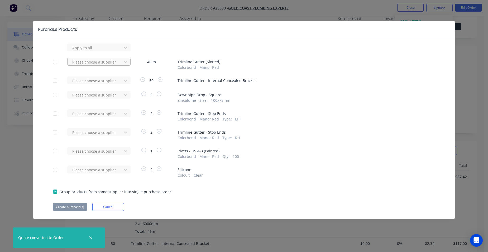
click at [108, 51] on div at bounding box center [96, 48] width 48 height 7
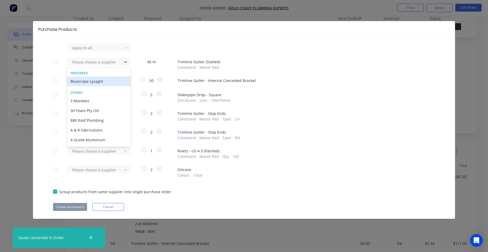
click at [92, 81] on div "Bluescope Lysaght" at bounding box center [98, 82] width 63 height 10
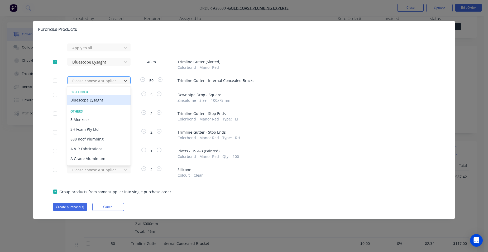
click at [91, 82] on div at bounding box center [96, 81] width 48 height 7
click at [90, 99] on div "Bluescope Lysaght" at bounding box center [98, 100] width 63 height 10
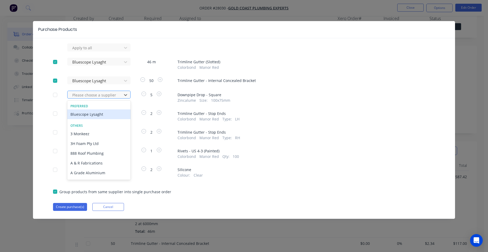
click at [90, 95] on div at bounding box center [96, 95] width 48 height 7
click at [83, 117] on div "Bluescope Lysaght" at bounding box center [98, 115] width 63 height 10
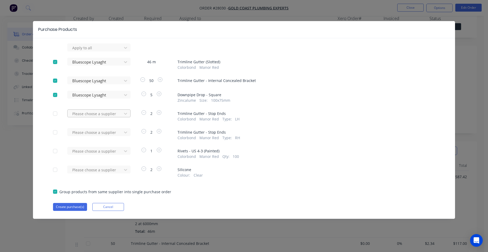
click at [97, 51] on div at bounding box center [96, 48] width 48 height 7
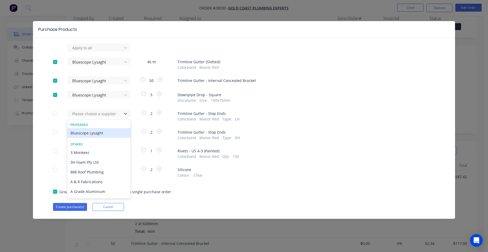
click at [90, 133] on div "Bluescope Lysaght" at bounding box center [98, 133] width 63 height 10
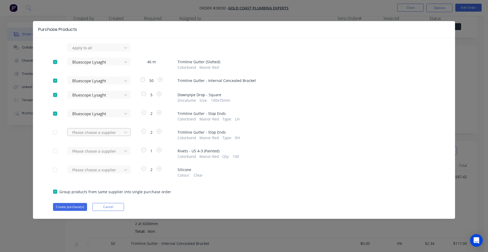
click at [95, 51] on div at bounding box center [96, 48] width 48 height 7
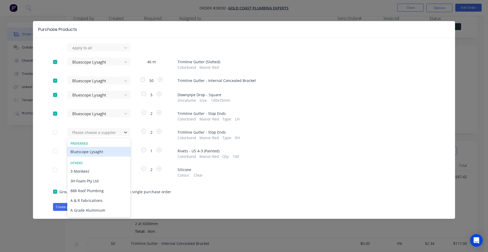
click at [99, 150] on div "Bluescope Lysaght" at bounding box center [98, 152] width 63 height 10
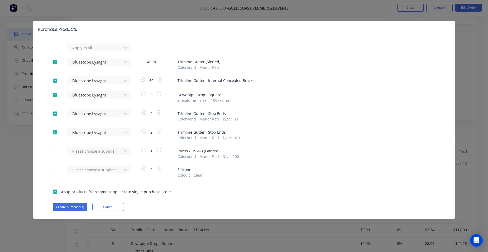
scroll to position [39, 0]
click at [69, 209] on button "Create purchase(s)" at bounding box center [70, 207] width 34 height 8
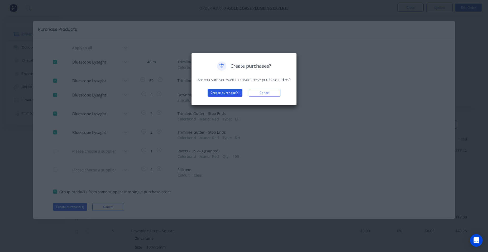
click at [221, 91] on button "Create purchase(s)" at bounding box center [225, 93] width 35 height 8
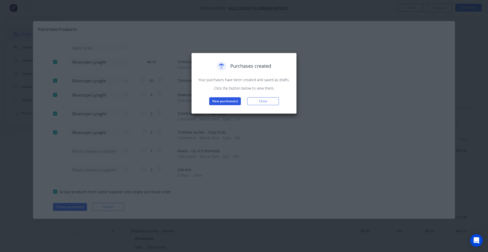
click at [221, 99] on button "View purchase(s)" at bounding box center [225, 101] width 32 height 8
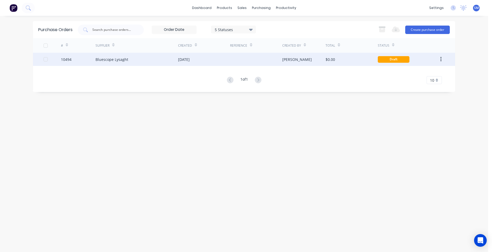
click at [215, 62] on div "[DATE]" at bounding box center [204, 59] width 52 height 13
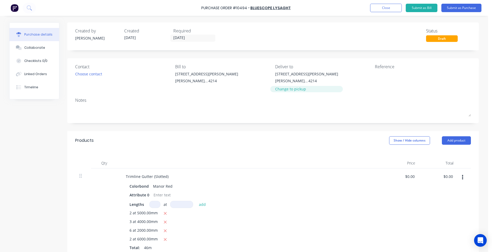
click at [296, 90] on div "Change to pickup" at bounding box center [306, 89] width 63 height 6
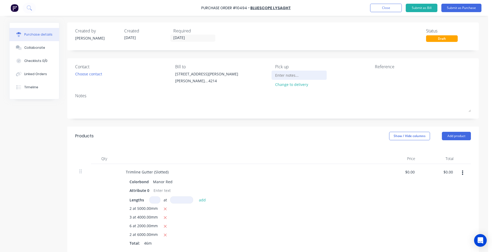
click at [288, 74] on input at bounding box center [299, 75] width 48 height 8
type input "from your store"
click at [447, 9] on button "Submit as Purchase" at bounding box center [462, 8] width 40 height 8
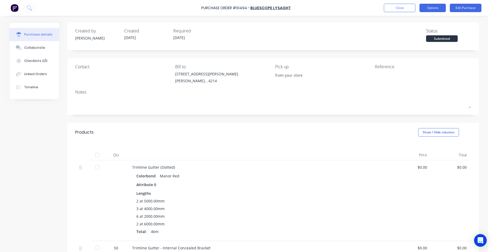
click at [436, 9] on button "Options" at bounding box center [433, 8] width 26 height 8
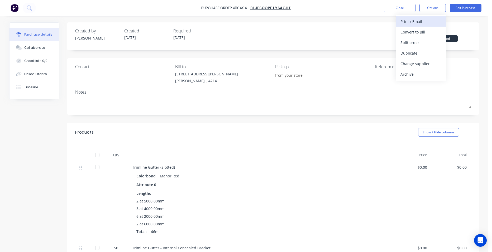
click at [429, 20] on div "Print / Email" at bounding box center [421, 22] width 41 height 8
click at [422, 39] on button "Without pricing" at bounding box center [421, 42] width 50 height 11
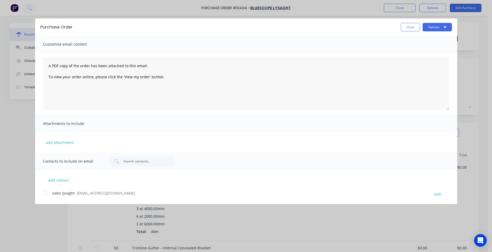
click at [48, 190] on div at bounding box center [45, 192] width 11 height 11
click at [429, 24] on button "Options" at bounding box center [437, 27] width 29 height 8
click at [425, 50] on div "Email" at bounding box center [427, 51] width 41 height 8
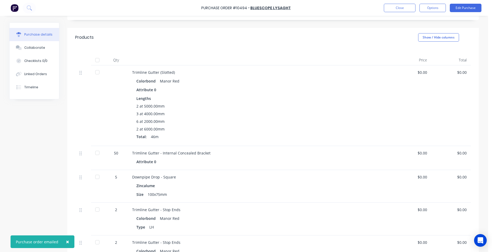
scroll to position [158, 0]
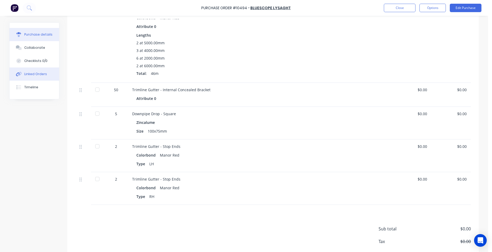
click at [38, 77] on button "Linked Orders" at bounding box center [35, 74] width 50 height 13
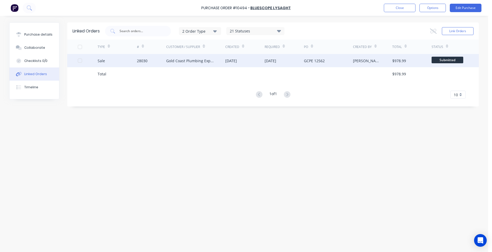
click at [211, 62] on div "Gold Coast Plumbing Experts" at bounding box center [190, 61] width 49 height 6
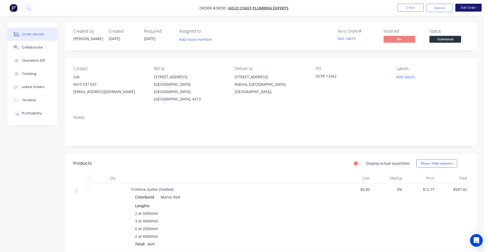
click at [463, 7] on button "Edit Order" at bounding box center [469, 8] width 26 height 8
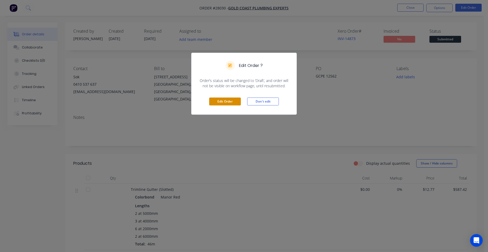
click at [217, 103] on button "Edit Order" at bounding box center [225, 102] width 32 height 8
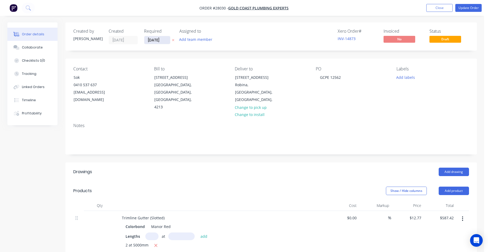
click at [157, 42] on input "[DATE]" at bounding box center [157, 40] width 26 height 8
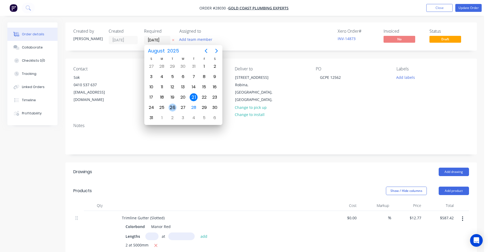
click at [173, 106] on div "26" at bounding box center [173, 108] width 8 height 8
type input "[DATE]"
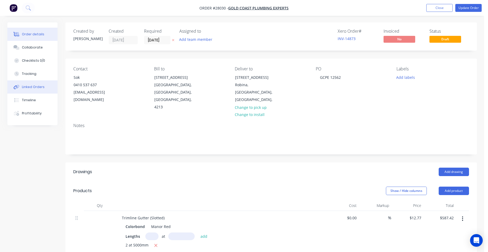
click at [43, 89] on div "Linked Orders" at bounding box center [33, 87] width 23 height 5
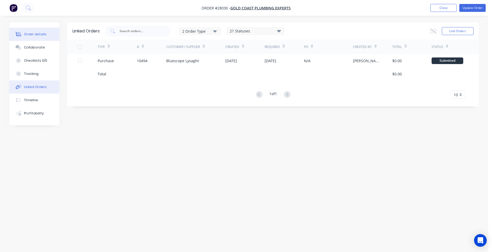
click at [46, 34] on button "Order details" at bounding box center [34, 34] width 50 height 13
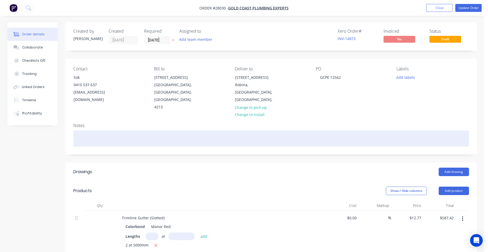
click at [91, 131] on div at bounding box center [271, 139] width 396 height 16
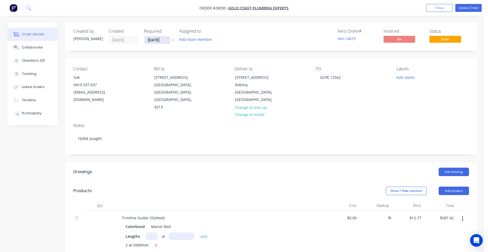
click at [166, 42] on input "[DATE]" at bounding box center [157, 40] width 26 height 8
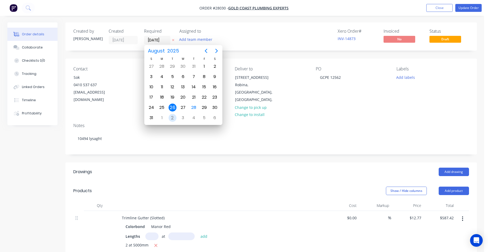
click at [173, 116] on div "2" at bounding box center [173, 118] width 8 height 8
type input "02/09/25"
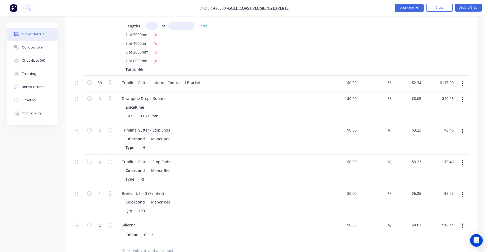
scroll to position [264, 0]
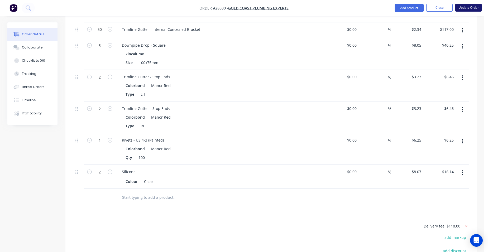
click at [460, 7] on button "Update Order" at bounding box center [469, 8] width 26 height 8
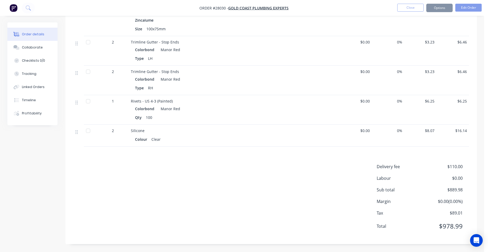
scroll to position [0, 0]
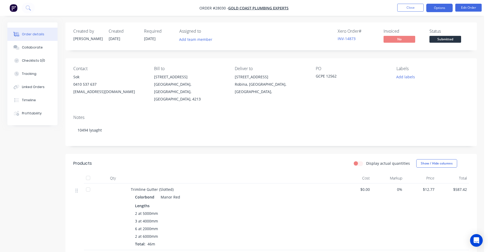
click at [441, 9] on button "Options" at bounding box center [440, 8] width 26 height 8
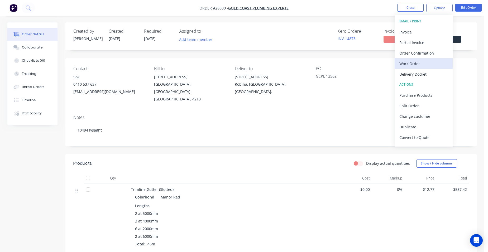
click at [430, 63] on div "Work Order" at bounding box center [424, 64] width 49 height 8
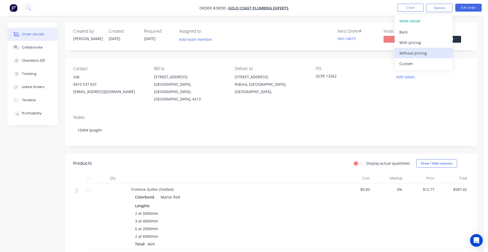
click at [436, 53] on div "Without pricing" at bounding box center [424, 53] width 49 height 8
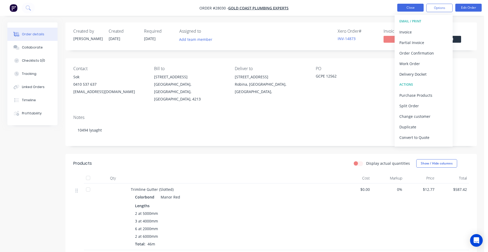
click at [401, 7] on button "Close" at bounding box center [411, 8] width 26 height 8
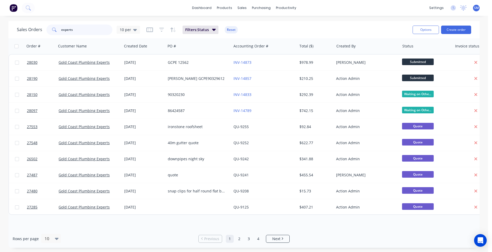
drag, startPoint x: 97, startPoint y: 30, endPoint x: 48, endPoint y: 29, distance: 49.4
click at [48, 29] on div "experts" at bounding box center [79, 30] width 66 height 11
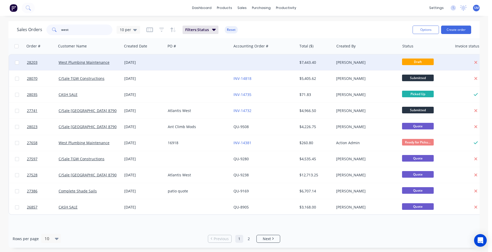
type input "west"
click at [254, 60] on div at bounding box center [265, 63] width 66 height 16
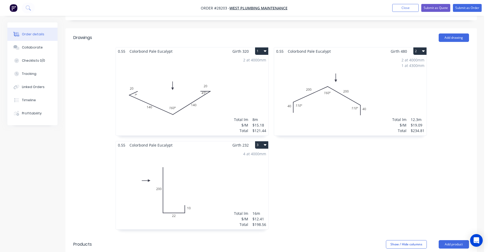
scroll to position [132, 0]
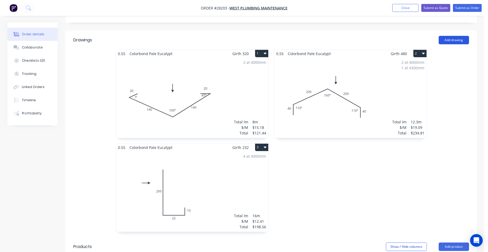
click at [458, 36] on button "Add drawing" at bounding box center [454, 40] width 30 height 8
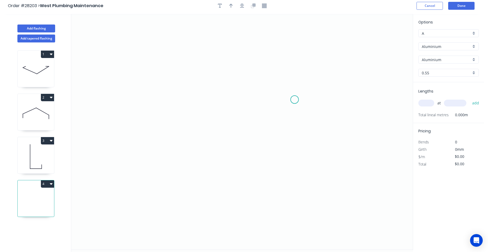
scroll to position [10, 0]
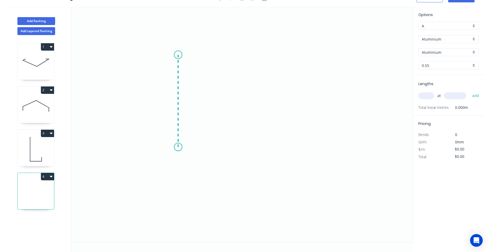
drag, startPoint x: 178, startPoint y: 55, endPoint x: 176, endPoint y: 147, distance: 92.4
click at [176, 147] on icon "0" at bounding box center [242, 125] width 342 height 236
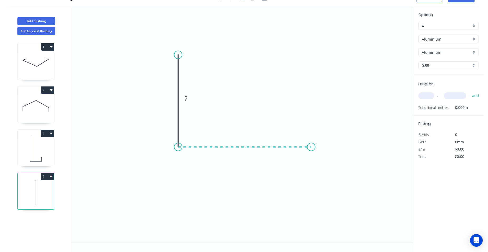
drag, startPoint x: 312, startPoint y: 145, endPoint x: 310, endPoint y: 156, distance: 11.4
click at [312, 146] on icon "0 ?" at bounding box center [242, 125] width 342 height 236
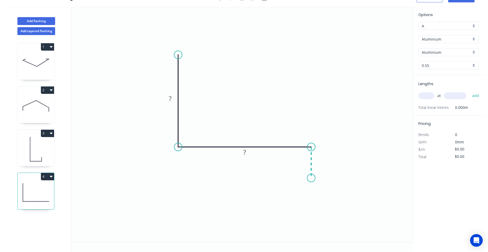
click at [312, 179] on icon "0 ? ?" at bounding box center [242, 125] width 342 height 236
click at [321, 158] on rect at bounding box center [319, 160] width 11 height 7
click at [249, 154] on rect at bounding box center [245, 152] width 11 height 7
click at [175, 98] on rect at bounding box center [170, 98] width 11 height 7
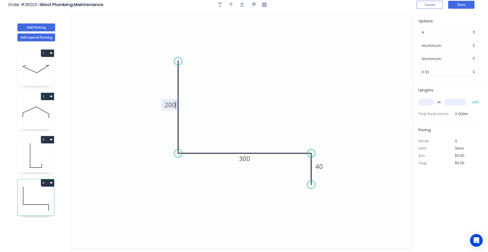
scroll to position [0, 0]
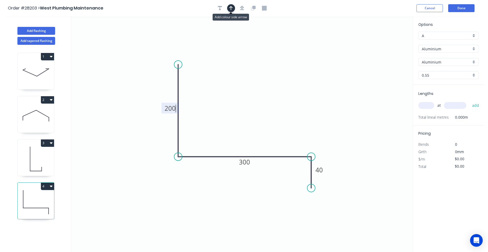
click at [234, 7] on button "button" at bounding box center [231, 8] width 8 height 8
type input "$1.00"
drag, startPoint x: 386, startPoint y: 41, endPoint x: 202, endPoint y: 125, distance: 202.0
click at [202, 125] on icon at bounding box center [202, 119] width 5 height 17
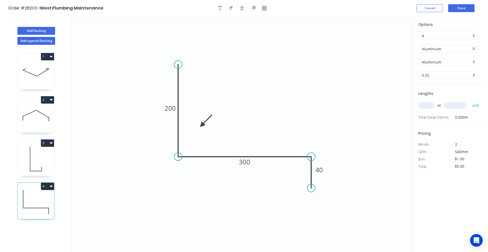
click at [472, 47] on div "Aluminium" at bounding box center [449, 49] width 60 height 8
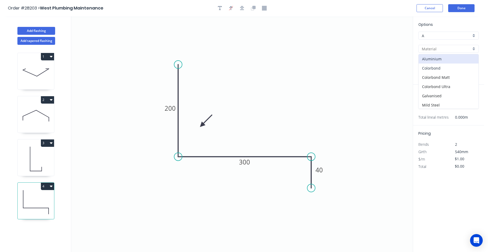
click at [440, 70] on div "Colorbond" at bounding box center [449, 68] width 60 height 9
type input "Colorbond"
type input "Basalt"
type input "$21.32"
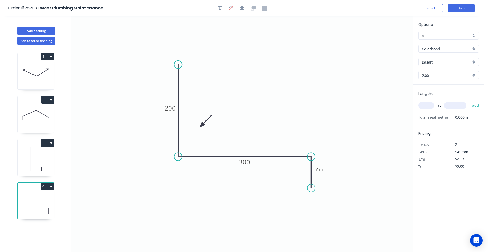
click at [473, 59] on div "Basalt" at bounding box center [449, 62] width 60 height 8
click at [440, 91] on div "Pale Eucalypt" at bounding box center [449, 87] width 60 height 9
type input "Pale Eucalypt"
click at [426, 107] on input "text" at bounding box center [427, 105] width 16 height 7
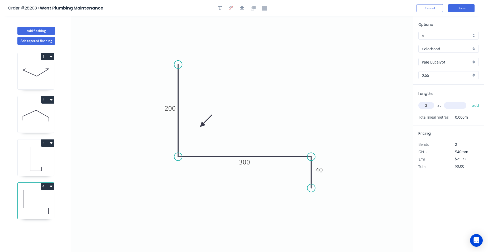
type input "2"
type input "4100"
click at [470, 101] on button "add" at bounding box center [476, 105] width 12 height 9
type input "$174.82"
type input "2"
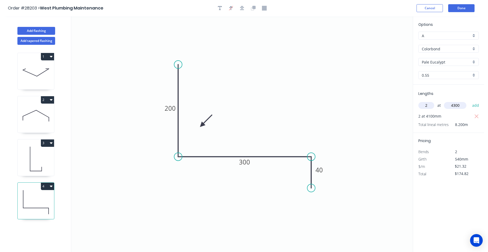
type input "4300"
click at [470, 101] on button "add" at bounding box center [476, 105] width 12 height 9
type input "$358.18"
click at [462, 7] on button "Done" at bounding box center [462, 8] width 26 height 8
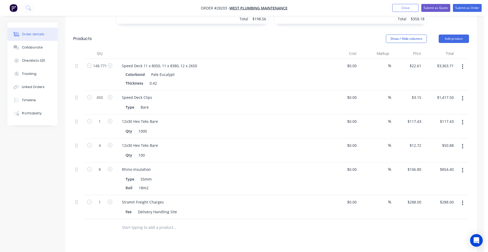
scroll to position [343, 0]
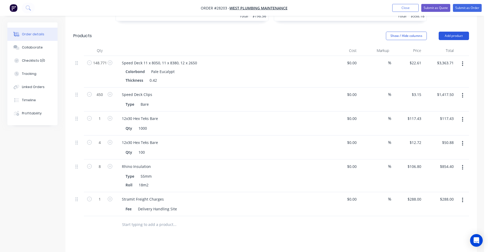
click at [461, 32] on button "Add product" at bounding box center [454, 36] width 30 height 8
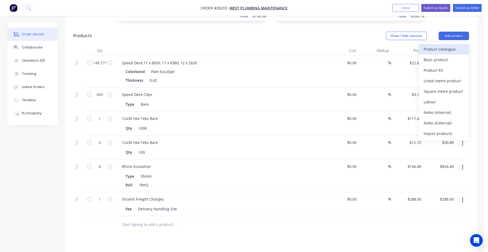
click at [448, 45] on div "Product catalogue" at bounding box center [444, 49] width 41 height 8
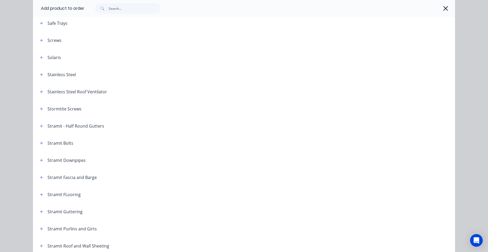
scroll to position [792, 0]
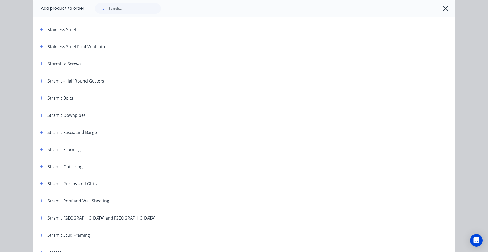
drag, startPoint x: 42, startPoint y: 165, endPoint x: 77, endPoint y: 167, distance: 34.9
click at [42, 165] on button "button" at bounding box center [41, 166] width 7 height 7
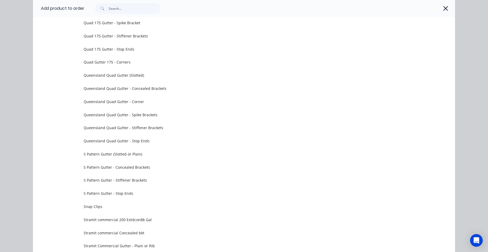
scroll to position [1663, 0]
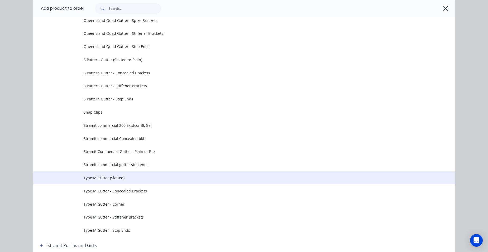
click at [119, 181] on td "Type M Gutter (Slotted)" at bounding box center [270, 178] width 372 height 13
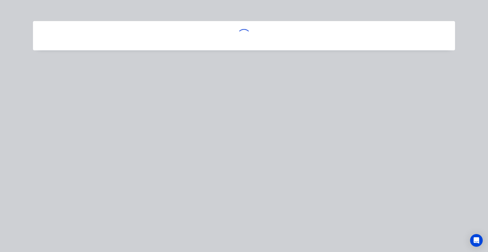
scroll to position [0, 0]
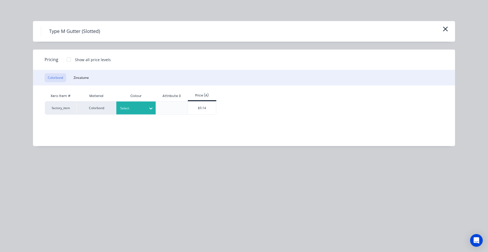
click at [135, 111] on div at bounding box center [132, 109] width 24 height 6
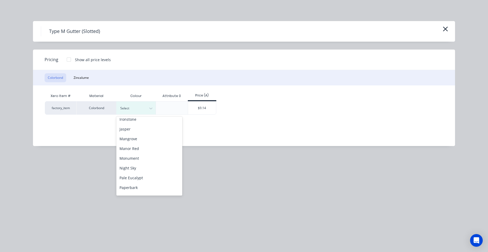
scroll to position [132, 0]
click at [144, 169] on div "Pale Eucalypt" at bounding box center [149, 167] width 66 height 10
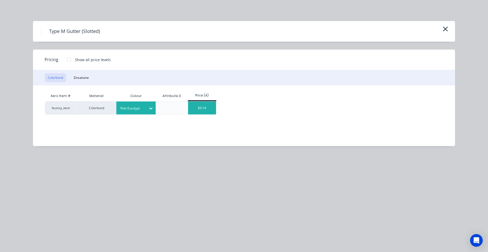
click at [200, 111] on div "$9.14" at bounding box center [202, 108] width 28 height 13
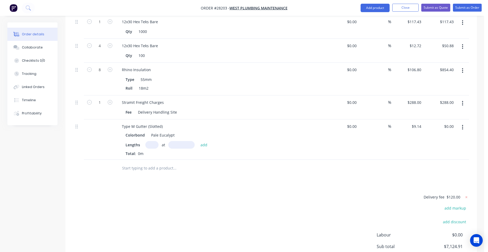
scroll to position [449, 0]
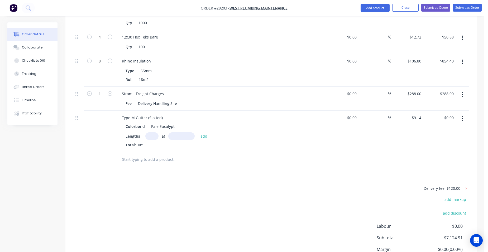
click at [156, 133] on input "text" at bounding box center [151, 137] width 13 height 8
type input "2"
type input "8000"
click at [198, 133] on button "add" at bounding box center [204, 136] width 12 height 7
type input "$146.24"
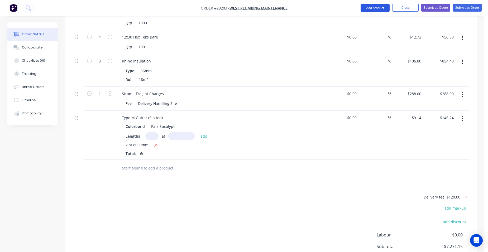
click at [370, 8] on button "Add product" at bounding box center [375, 8] width 29 height 8
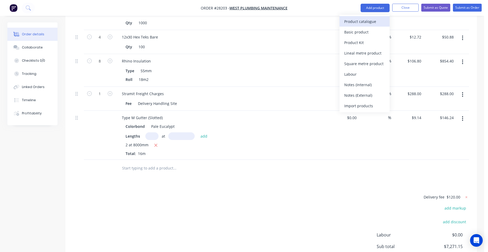
drag, startPoint x: 368, startPoint y: 13, endPoint x: 366, endPoint y: 17, distance: 4.3
click at [366, 17] on button "Product catalogue" at bounding box center [365, 21] width 50 height 11
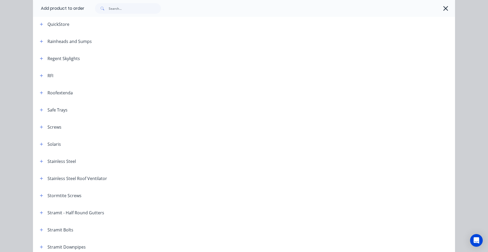
scroll to position [792, 0]
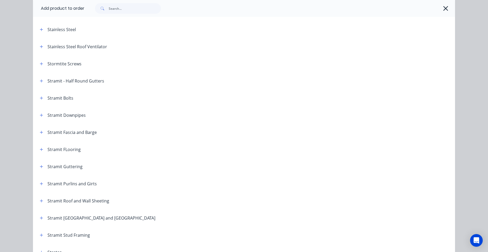
click at [44, 165] on div "Stramit Guttering" at bounding box center [59, 166] width 47 height 7
click at [41, 166] on icon "button" at bounding box center [41, 167] width 3 height 4
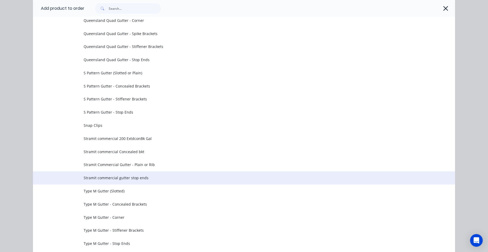
scroll to position [1690, 0]
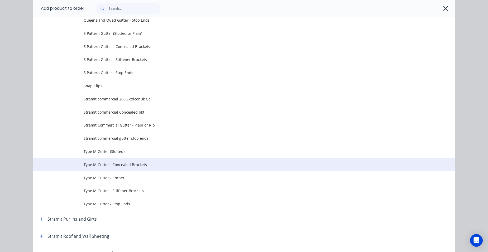
click at [128, 167] on span "Type M Gutter - Concealed Brackets" at bounding box center [232, 165] width 297 height 6
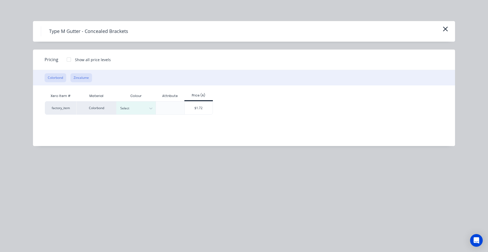
click at [83, 77] on button "Zincalume" at bounding box center [81, 77] width 22 height 9
click at [160, 107] on div "$1.45" at bounding box center [163, 108] width 28 height 13
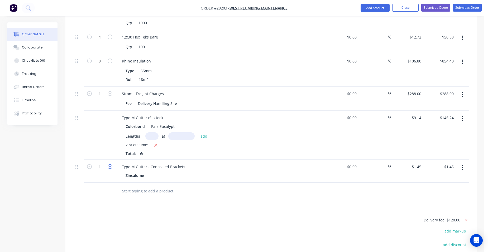
click at [111, 164] on icon "button" at bounding box center [110, 166] width 5 height 5
type input "2"
type input "$2.90"
click at [111, 164] on icon "button" at bounding box center [110, 166] width 5 height 5
type input "3"
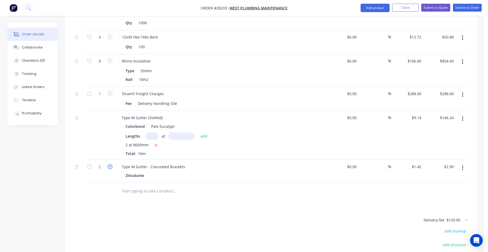
type input "$4.35"
click at [111, 164] on icon "button" at bounding box center [110, 166] width 5 height 5
type input "4"
type input "$5.80"
click at [111, 164] on icon "button" at bounding box center [110, 166] width 5 height 5
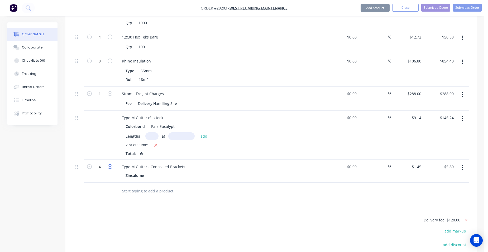
type input "5"
type input "$7.25"
click at [111, 164] on icon "button" at bounding box center [110, 166] width 5 height 5
type input "6"
type input "$8.70"
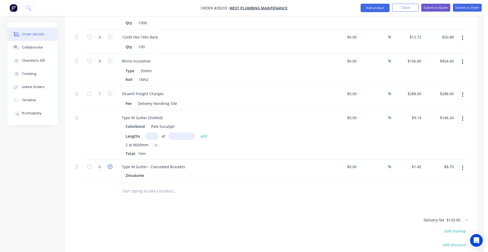
click at [111, 164] on icon "button" at bounding box center [110, 166] width 5 height 5
type input "7"
type input "$10.15"
click at [111, 164] on icon "button" at bounding box center [110, 166] width 5 height 5
type input "8"
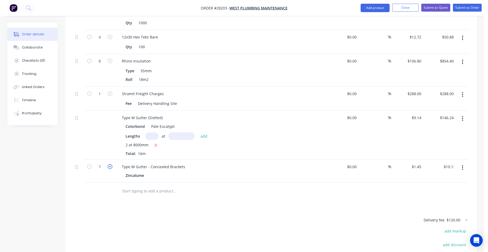
type input "$11.60"
click at [111, 164] on icon "button" at bounding box center [110, 166] width 5 height 5
type input "9"
type input "$13.05"
click at [111, 164] on icon "button" at bounding box center [110, 166] width 5 height 5
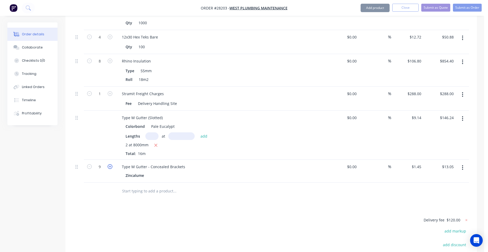
type input "10"
type input "$14.50"
click at [111, 164] on icon "button" at bounding box center [110, 166] width 5 height 5
type input "11"
type input "$15.95"
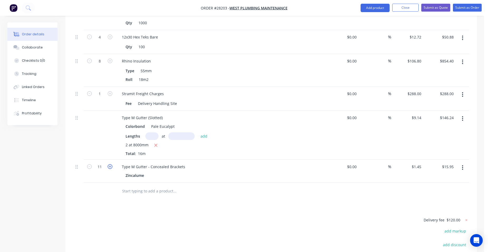
click at [111, 164] on icon "button" at bounding box center [110, 166] width 5 height 5
type input "12"
type input "$17.40"
click at [111, 164] on icon "button" at bounding box center [110, 166] width 5 height 5
type input "13"
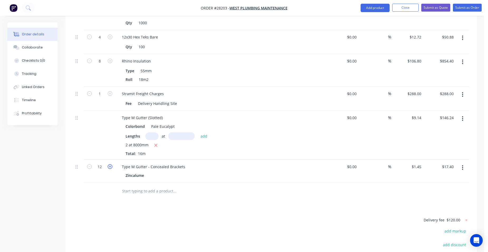
type input "$18.85"
click at [111, 164] on icon "button" at bounding box center [110, 166] width 5 height 5
type input "14"
type input "$20.30"
click at [111, 164] on icon "button" at bounding box center [110, 166] width 5 height 5
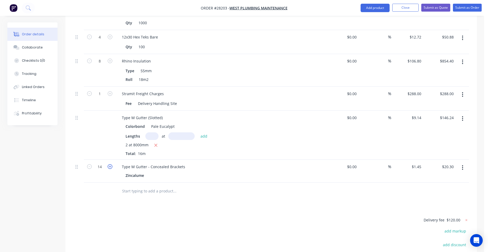
type input "15"
type input "$21.75"
click at [111, 164] on icon "button" at bounding box center [110, 166] width 5 height 5
type input "16"
type input "$23.20"
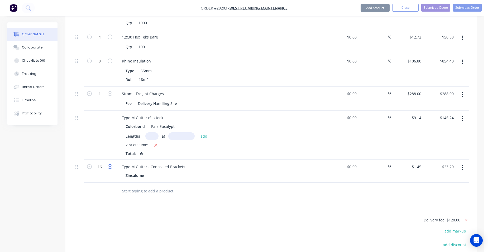
click at [111, 164] on icon "button" at bounding box center [110, 166] width 5 height 5
type input "17"
type input "$24.65"
click at [111, 164] on icon "button" at bounding box center [110, 166] width 5 height 5
type input "18"
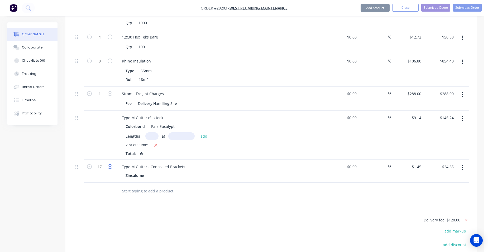
type input "$26.10"
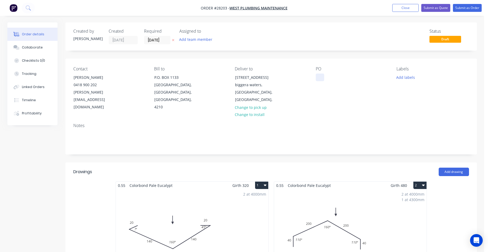
click at [319, 78] on div at bounding box center [320, 78] width 8 height 8
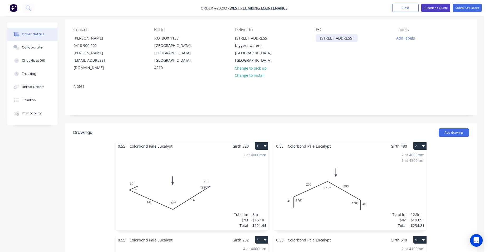
scroll to position [26, 0]
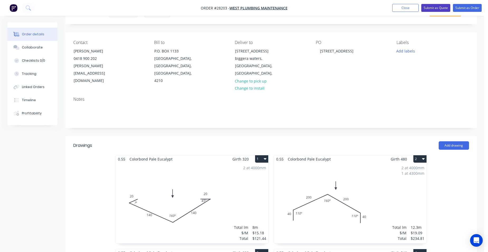
click at [435, 7] on button "Submit as Quote" at bounding box center [436, 8] width 29 height 8
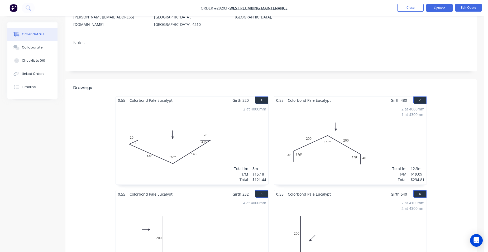
scroll to position [25, 0]
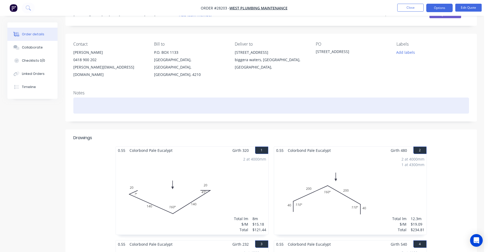
click at [101, 104] on div at bounding box center [271, 106] width 396 height 16
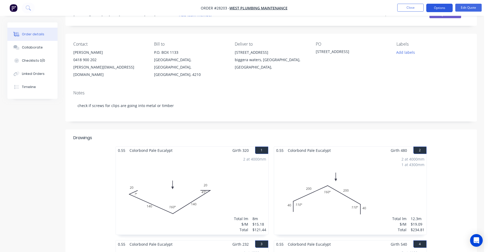
click at [446, 9] on button "Options" at bounding box center [440, 8] width 26 height 8
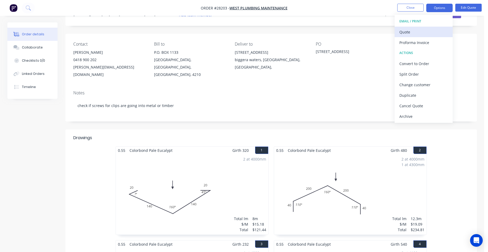
click at [421, 30] on div "Quote" at bounding box center [424, 32] width 49 height 8
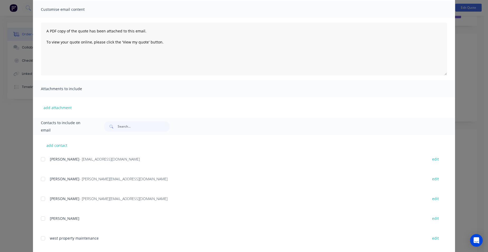
scroll to position [74, 0]
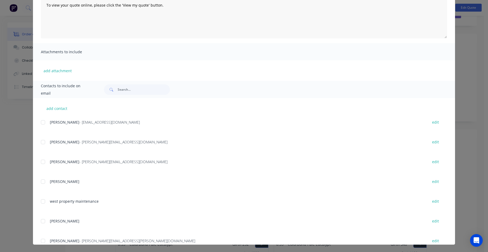
click at [41, 160] on div at bounding box center [43, 162] width 11 height 11
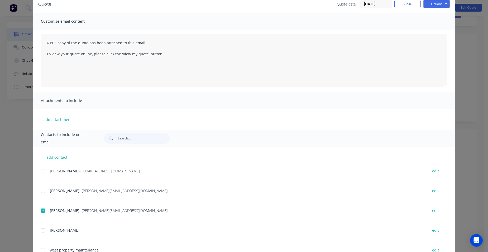
scroll to position [22, 0]
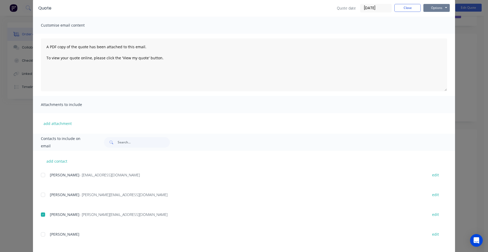
click at [435, 8] on button "Options" at bounding box center [437, 8] width 26 height 8
click at [431, 33] on button "Email" at bounding box center [441, 34] width 34 height 9
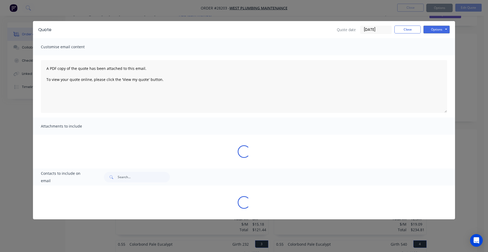
scroll to position [0, 0]
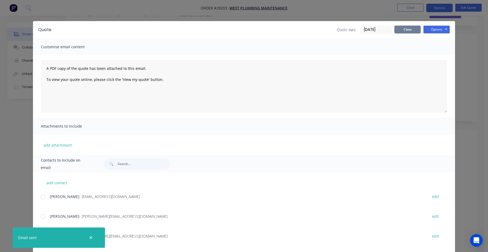
drag, startPoint x: 405, startPoint y: 31, endPoint x: 392, endPoint y: 35, distance: 13.4
click at [405, 31] on button "Close" at bounding box center [408, 30] width 26 height 8
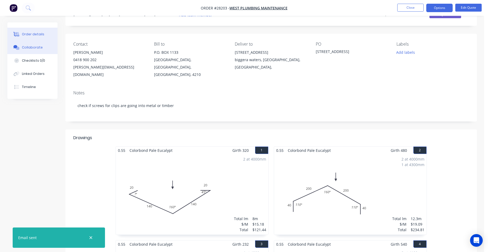
click at [39, 46] on div "Collaborate" at bounding box center [32, 47] width 21 height 5
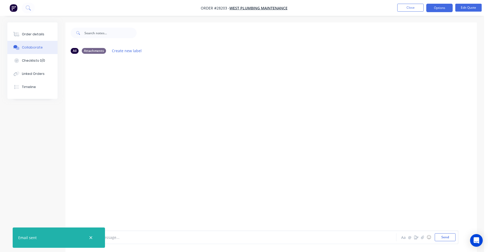
click at [87, 237] on div at bounding box center [90, 238] width 17 height 13
click at [89, 238] on icon "button" at bounding box center [90, 238] width 3 height 5
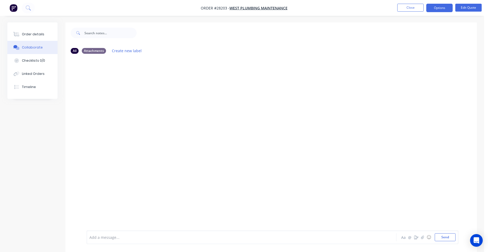
click at [99, 240] on div at bounding box center [227, 238] width 275 height 6
click at [421, 238] on icon "button" at bounding box center [422, 238] width 3 height 4
click at [443, 236] on button "Send" at bounding box center [445, 238] width 21 height 8
click at [25, 31] on button "Order details" at bounding box center [32, 34] width 50 height 13
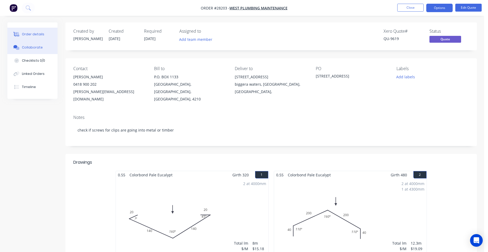
click at [22, 44] on button "Collaborate" at bounding box center [32, 47] width 50 height 13
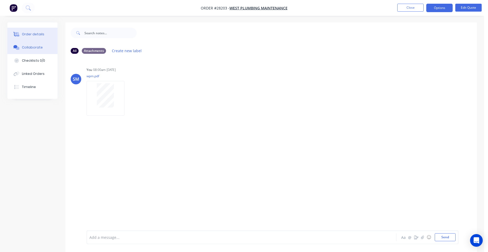
click at [28, 35] on div "Order details" at bounding box center [33, 34] width 22 height 5
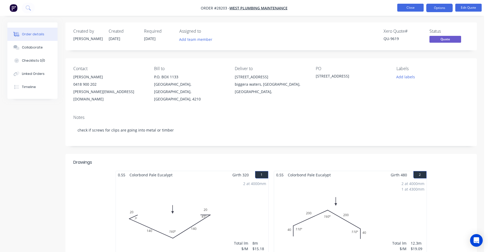
click at [401, 5] on button "Close" at bounding box center [411, 8] width 26 height 8
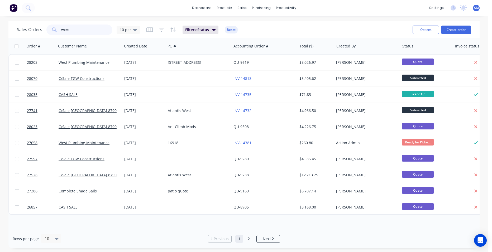
drag, startPoint x: 74, startPoint y: 29, endPoint x: 55, endPoint y: 29, distance: 19.5
click at [55, 29] on div "west" at bounding box center [79, 30] width 66 height 11
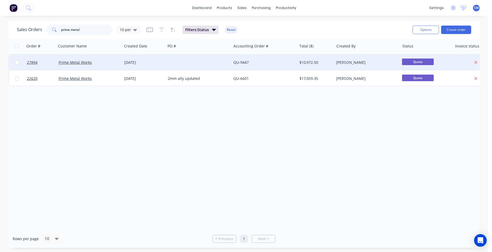
type input "prime metal"
click at [211, 61] on div at bounding box center [199, 63] width 66 height 16
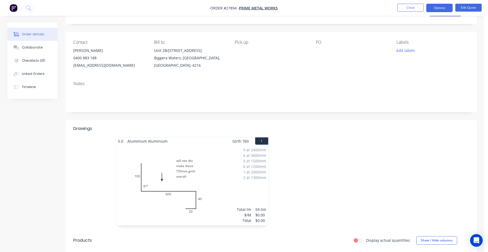
scroll to position [106, 0]
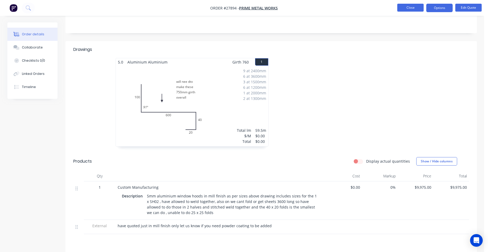
click at [420, 6] on button "Close" at bounding box center [411, 8] width 26 height 8
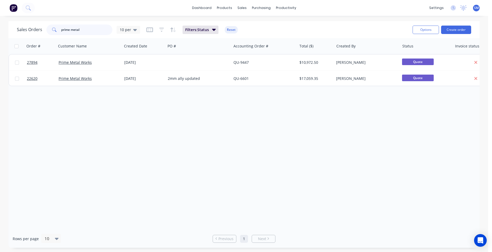
drag, startPoint x: 81, startPoint y: 30, endPoint x: 37, endPoint y: 29, distance: 43.6
click at [37, 29] on div "Sales Orders prime metal 10 per" at bounding box center [78, 30] width 123 height 11
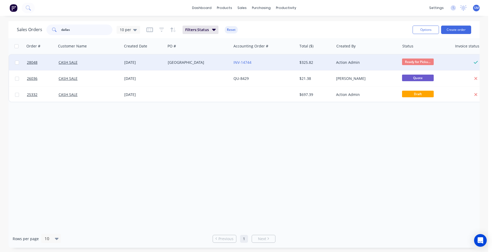
type input "dallas"
click at [213, 63] on div "Dallas" at bounding box center [197, 62] width 59 height 5
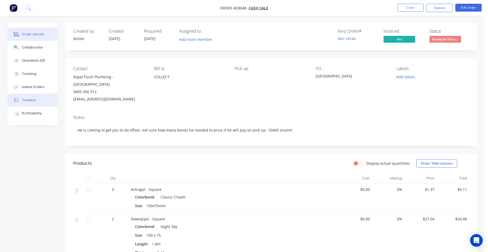
click at [31, 105] on button "Timeline" at bounding box center [32, 100] width 50 height 13
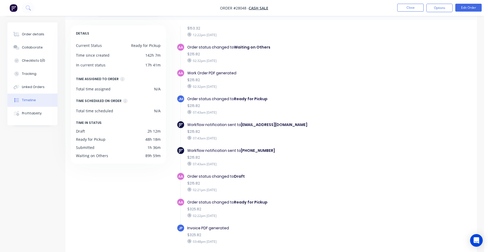
scroll to position [40, 0]
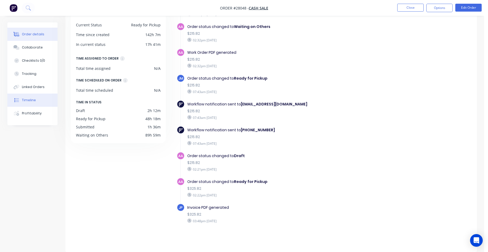
click at [33, 35] on div "Order details" at bounding box center [33, 34] width 22 height 5
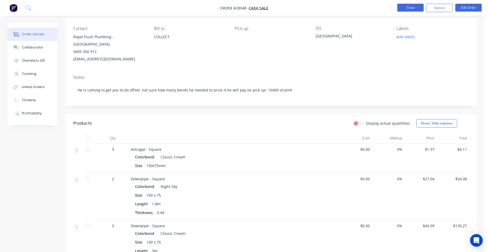
click at [407, 9] on button "Close" at bounding box center [411, 8] width 26 height 8
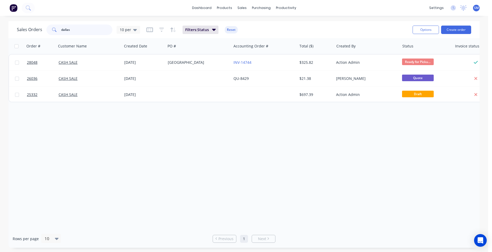
drag, startPoint x: 86, startPoint y: 30, endPoint x: 38, endPoint y: 26, distance: 47.6
click at [38, 26] on div "Sales Orders dallas 10 per" at bounding box center [78, 30] width 123 height 11
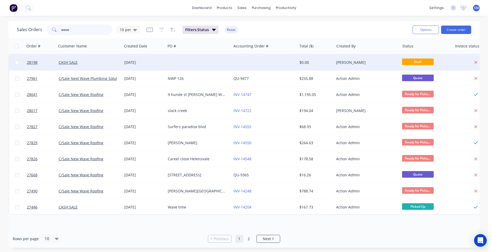
type input "wave"
click at [217, 64] on div at bounding box center [199, 63] width 66 height 16
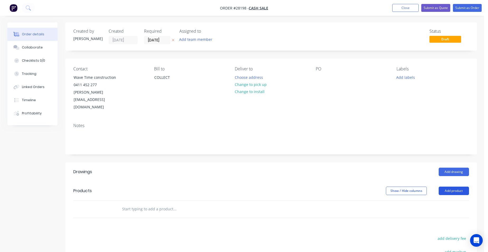
click at [465, 187] on button "Add product" at bounding box center [454, 191] width 30 height 8
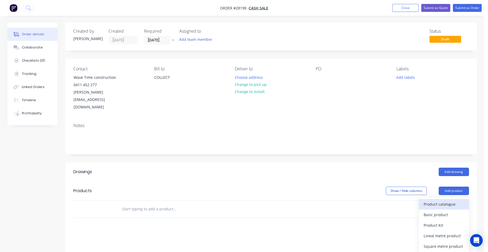
click at [452, 201] on div "Product catalogue" at bounding box center [444, 205] width 41 height 8
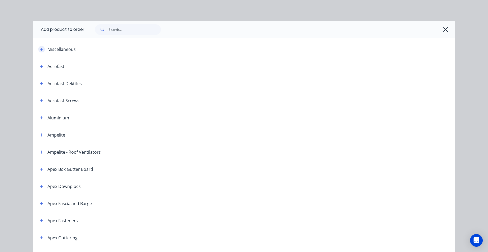
click at [41, 49] on button "button" at bounding box center [41, 49] width 7 height 7
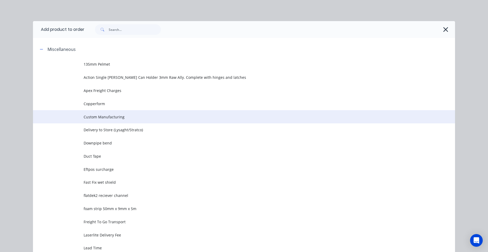
click at [125, 117] on span "Custom Manufacturing" at bounding box center [232, 117] width 297 height 6
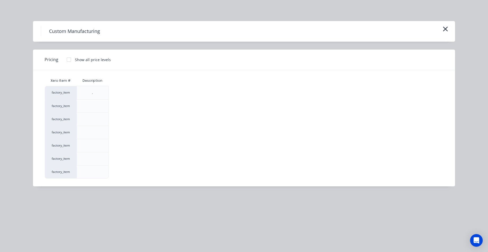
click at [65, 60] on div at bounding box center [69, 59] width 11 height 11
drag, startPoint x: 124, startPoint y: 158, endPoint x: 124, endPoint y: 178, distance: 20.1
click at [124, 158] on div "$0.00" at bounding box center [123, 159] width 28 height 13
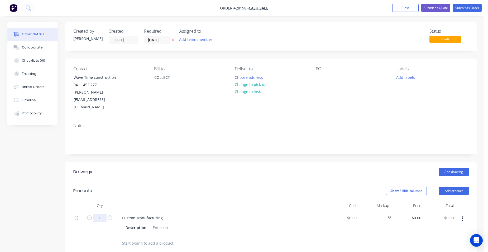
click at [102, 214] on input "1" at bounding box center [100, 218] width 14 height 8
type input "32"
click at [170, 224] on div at bounding box center [161, 228] width 21 height 8
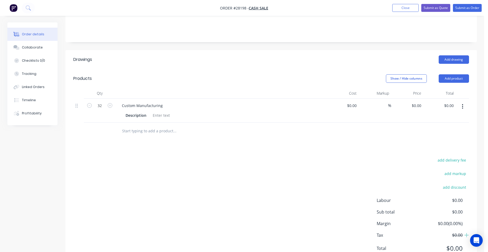
scroll to position [120, 0]
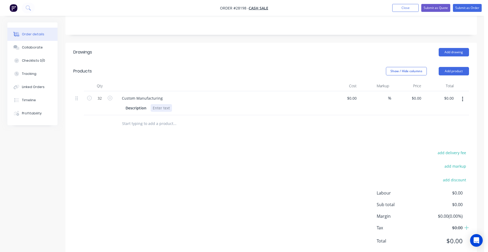
click at [159, 104] on div at bounding box center [161, 108] width 21 height 8
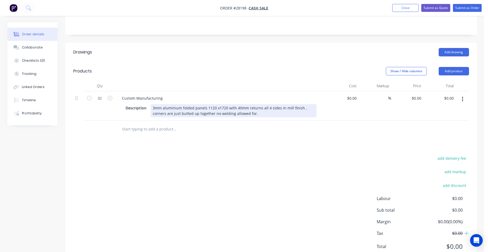
click at [263, 104] on div "3mm aluminium folded panels 1120 x1720 with 40mm returns all 4 sides in mill fi…" at bounding box center [234, 110] width 166 height 13
click at [422, 95] on input "0" at bounding box center [418, 99] width 12 height 8
type input "$250.78"
type input "$8,024.96"
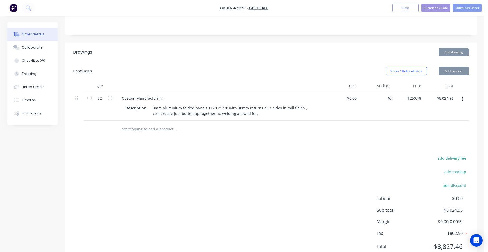
click at [431, 91] on div "$8,024.96 $8,024.96" at bounding box center [440, 106] width 32 height 30
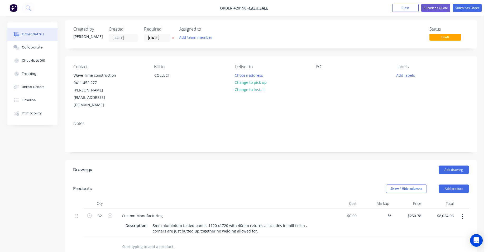
scroll to position [0, 0]
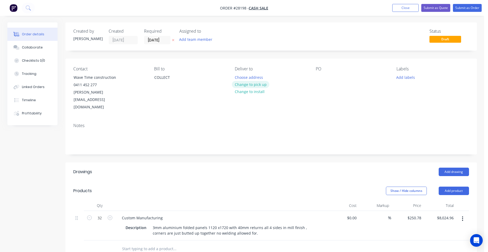
click at [267, 85] on button "Change to pick up" at bounding box center [250, 84] width 37 height 7
click at [319, 75] on div at bounding box center [320, 78] width 8 height 8
click at [439, 7] on button "Submit as Quote" at bounding box center [436, 8] width 29 height 8
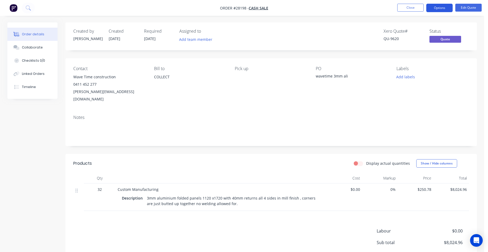
click at [440, 7] on button "Options" at bounding box center [440, 8] width 26 height 8
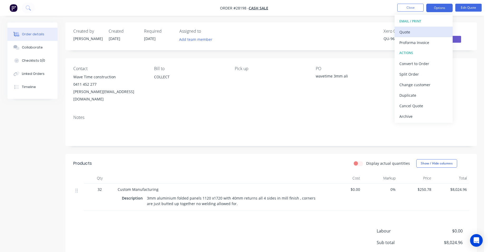
click at [421, 34] on div "Quote" at bounding box center [424, 32] width 49 height 8
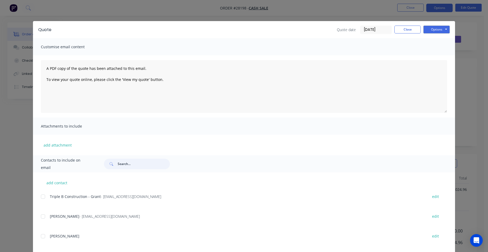
click at [123, 162] on input "text" at bounding box center [144, 164] width 52 height 11
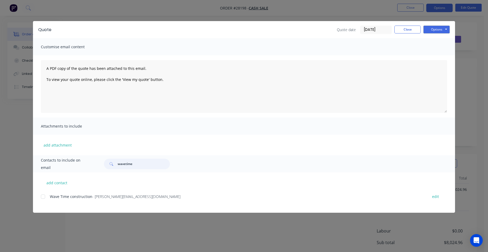
type input "wavetime"
click at [38, 199] on div "add contact Wave Time construction - justin@wavetimeconstructions.com.au edit" at bounding box center [244, 193] width 422 height 40
click at [44, 198] on div at bounding box center [43, 197] width 11 height 11
click at [434, 31] on button "Options" at bounding box center [437, 30] width 26 height 8
click at [431, 56] on button "Email" at bounding box center [441, 56] width 34 height 9
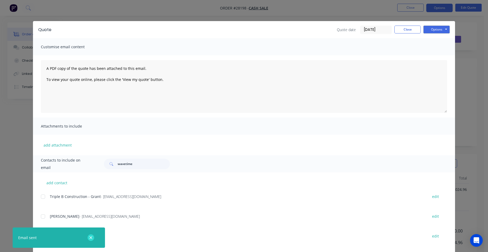
click at [88, 238] on button "button" at bounding box center [91, 238] width 7 height 7
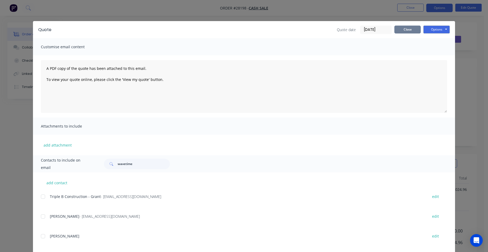
click at [415, 29] on button "Close" at bounding box center [408, 30] width 26 height 8
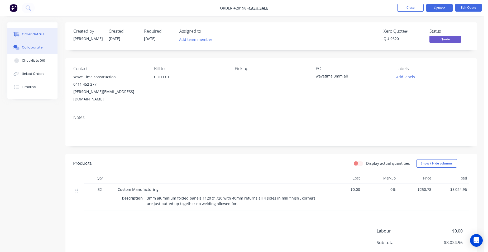
click at [24, 44] on button "Collaborate" at bounding box center [32, 47] width 50 height 13
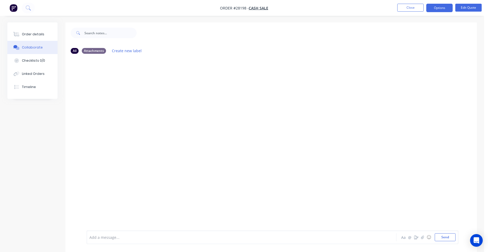
click at [114, 233] on div "Add a message... Aa @ ☺ Send" at bounding box center [273, 238] width 372 height 14
click at [101, 238] on div at bounding box center [227, 238] width 275 height 6
click at [448, 240] on button "Send" at bounding box center [445, 238] width 21 height 8
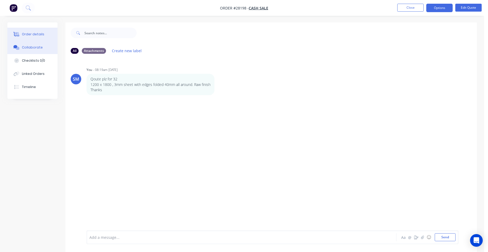
click at [37, 34] on div "Order details" at bounding box center [33, 34] width 22 height 5
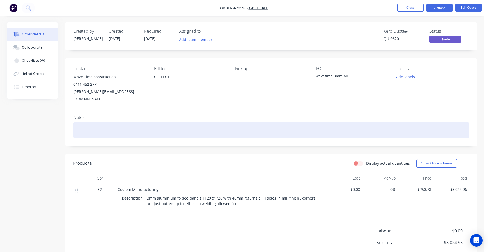
click at [96, 122] on div at bounding box center [271, 130] width 396 height 16
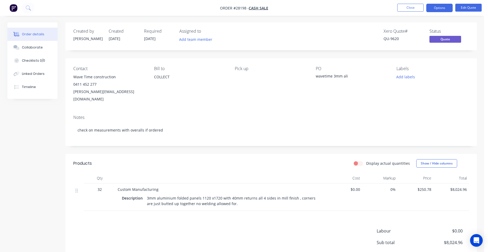
click at [180, 95] on div "Bill to COLLECT" at bounding box center [190, 84] width 72 height 37
click at [33, 44] on button "Collaborate" at bounding box center [32, 47] width 50 height 13
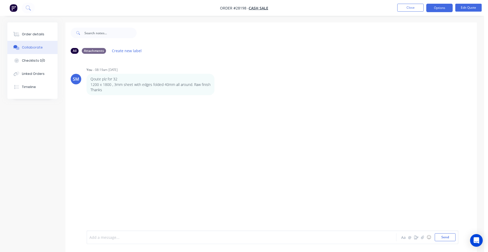
click at [107, 239] on div at bounding box center [227, 238] width 275 height 6
click at [453, 238] on button "Send" at bounding box center [445, 238] width 21 height 8
click at [29, 37] on button "Order details" at bounding box center [32, 34] width 50 height 13
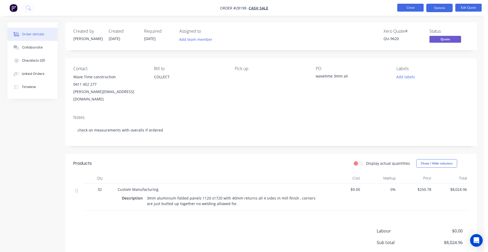
click at [409, 9] on button "Close" at bounding box center [411, 8] width 26 height 8
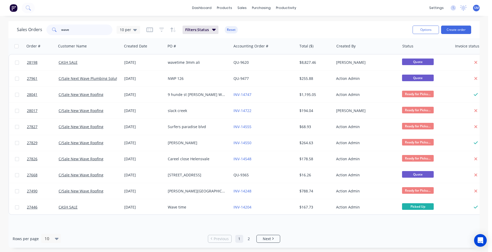
drag, startPoint x: 77, startPoint y: 27, endPoint x: 46, endPoint y: 26, distance: 30.6
click at [46, 26] on div "wave" at bounding box center [79, 30] width 66 height 11
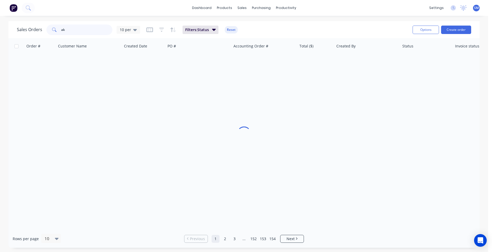
type input "a"
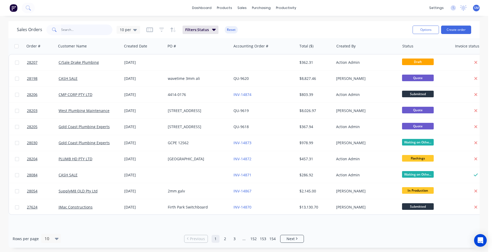
click at [77, 30] on input "text" at bounding box center [86, 30] width 51 height 11
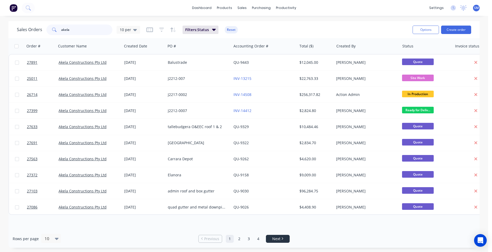
type input "akela"
click at [281, 240] on link "Next" at bounding box center [277, 239] width 23 height 5
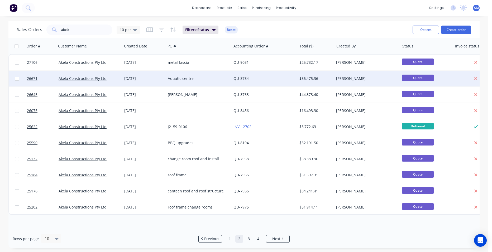
click at [213, 76] on div "Aquatic centre" at bounding box center [197, 78] width 59 height 5
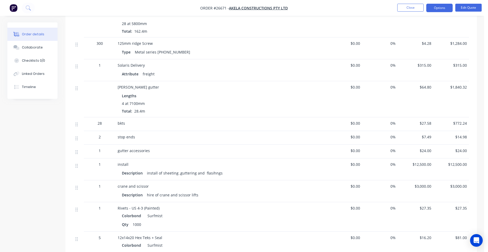
scroll to position [343, 0]
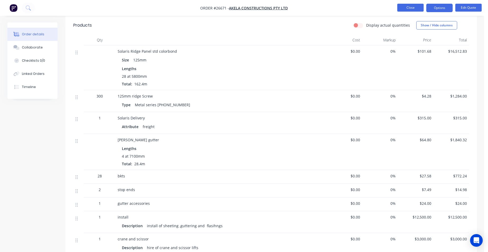
click at [403, 6] on button "Close" at bounding box center [411, 8] width 26 height 8
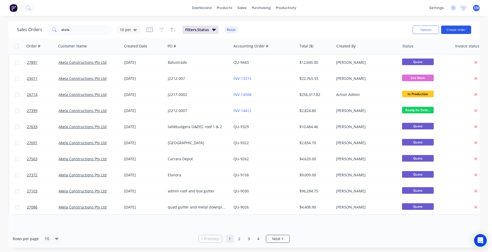
click at [453, 29] on button "Create order" at bounding box center [456, 30] width 30 height 8
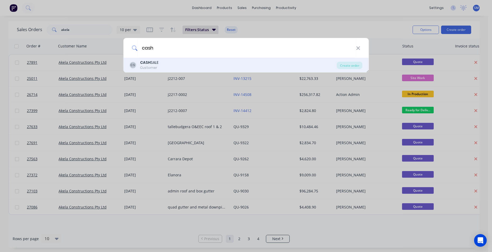
type input "cash"
click at [150, 64] on b "CASH" at bounding box center [145, 62] width 11 height 5
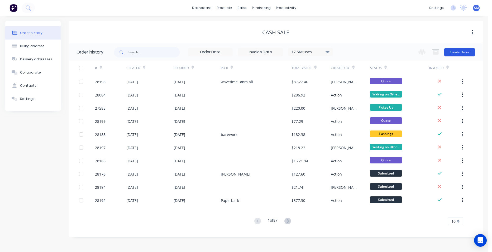
click at [459, 50] on button "Create Order" at bounding box center [460, 52] width 31 height 8
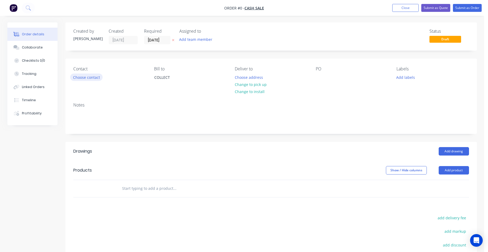
click at [91, 76] on button "Choose contact" at bounding box center [86, 77] width 32 height 7
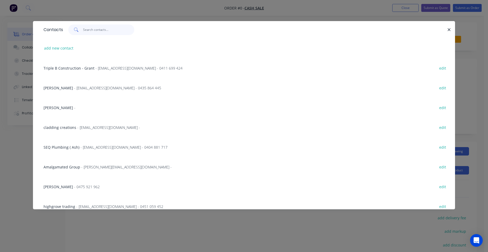
click at [90, 31] on input "text" at bounding box center [108, 30] width 51 height 11
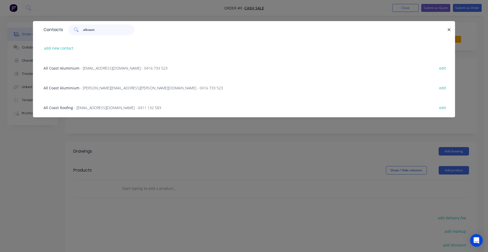
type input "allcoast"
click at [103, 87] on span "- anne.fuller@allcoastaluminium.com.au - 0416 733 523" at bounding box center [152, 88] width 143 height 5
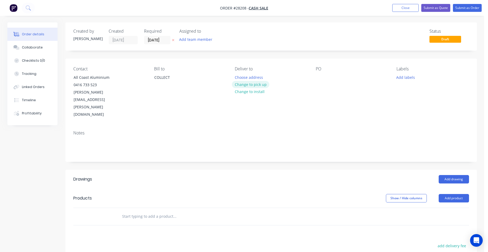
click at [241, 85] on button "Change to pick up" at bounding box center [250, 84] width 37 height 7
click at [445, 175] on button "Add drawing" at bounding box center [454, 179] width 30 height 8
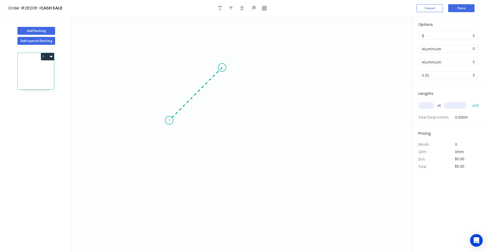
drag, startPoint x: 222, startPoint y: 68, endPoint x: 169, endPoint y: 120, distance: 74.3
click at [169, 120] on icon "0" at bounding box center [242, 134] width 342 height 236
click at [246, 124] on icon "0 ?" at bounding box center [242, 134] width 342 height 236
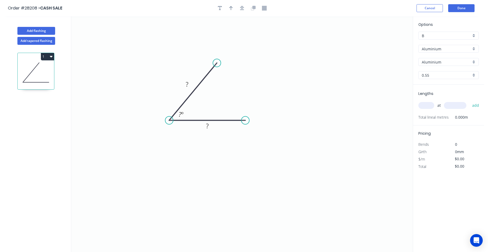
drag, startPoint x: 222, startPoint y: 68, endPoint x: 217, endPoint y: 63, distance: 6.7
click at [217, 63] on circle at bounding box center [217, 63] width 8 height 8
click at [186, 84] on tspan "?" at bounding box center [187, 84] width 3 height 9
click at [209, 127] on g "?" at bounding box center [207, 126] width 11 height 9
type input "$1.00"
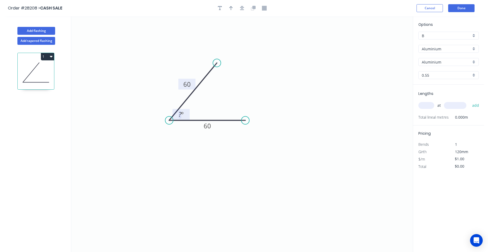
click at [183, 114] on tspan "º" at bounding box center [182, 114] width 2 height 9
click at [430, 105] on input "text" at bounding box center [427, 105] width 16 height 7
type input "1"
type input "1050"
click at [476, 104] on button "add" at bounding box center [476, 105] width 12 height 9
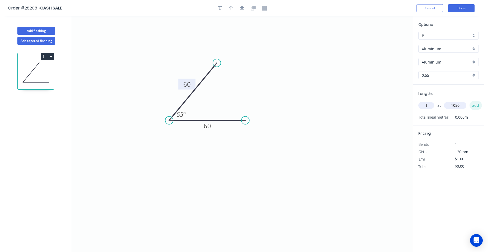
type input "$1.05"
click at [475, 75] on div "0.55" at bounding box center [449, 75] width 60 height 8
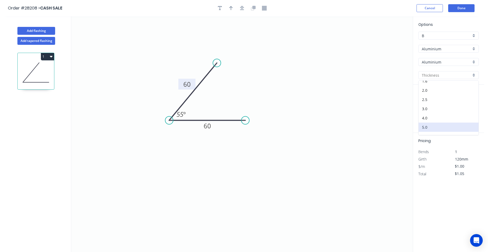
scroll to position [53, 0]
click at [440, 110] on div "3.0" at bounding box center [449, 106] width 60 height 9
type input "3.0"
click at [465, 166] on input "$1.00" at bounding box center [464, 166] width 18 height 7
drag, startPoint x: 465, startPoint y: 166, endPoint x: 468, endPoint y: 147, distance: 19.3
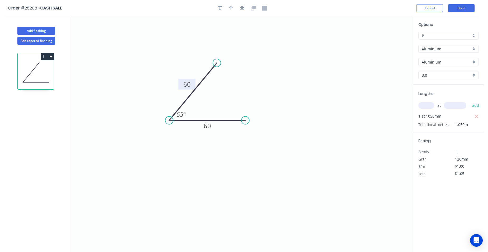
click at [447, 168] on div "$/m $1.00" at bounding box center [449, 166] width 68 height 7
type input "$35.00"
type input "$36.75"
click at [436, 167] on div "$/m" at bounding box center [432, 166] width 34 height 7
click at [458, 6] on button "Done" at bounding box center [462, 8] width 26 height 8
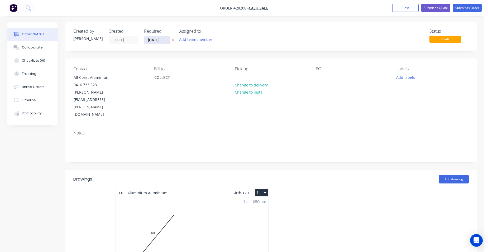
click at [155, 42] on input "[DATE]" at bounding box center [157, 40] width 26 height 8
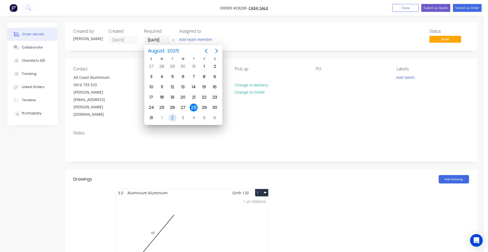
click at [171, 118] on div "2" at bounding box center [173, 118] width 8 height 8
type input "02/09/25"
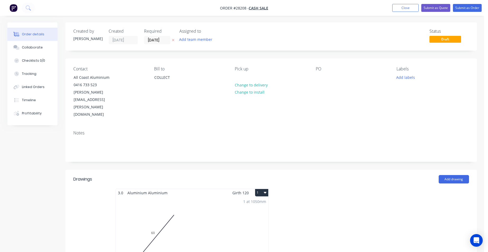
click at [209, 197] on div "1 at 1050mm Total lm $/M Total 1.05m $35.00 $36.75" at bounding box center [192, 237] width 153 height 81
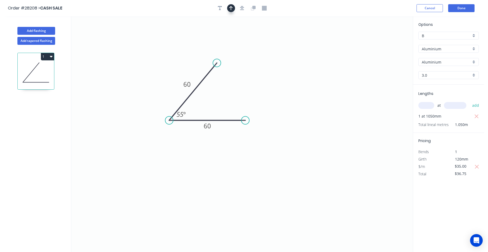
click at [230, 11] on button "button" at bounding box center [231, 8] width 8 height 8
drag, startPoint x: 386, startPoint y: 41, endPoint x: 199, endPoint y: 58, distance: 188.0
click at [199, 58] on icon at bounding box center [199, 52] width 5 height 17
click at [457, 7] on button "Done" at bounding box center [462, 8] width 26 height 8
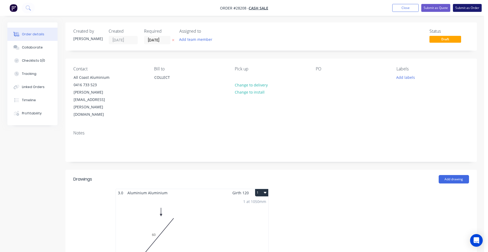
click at [468, 6] on button "Submit as Order" at bounding box center [467, 8] width 29 height 8
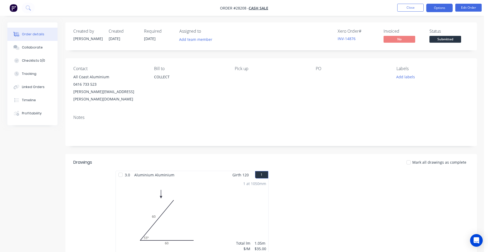
click at [448, 10] on button "Options" at bounding box center [440, 8] width 26 height 8
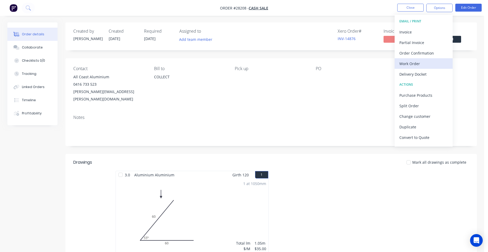
click at [428, 65] on div "Work Order" at bounding box center [424, 64] width 49 height 8
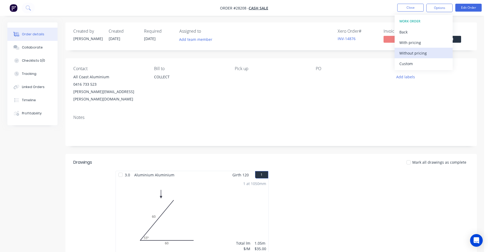
click at [425, 55] on div "Without pricing" at bounding box center [424, 53] width 49 height 8
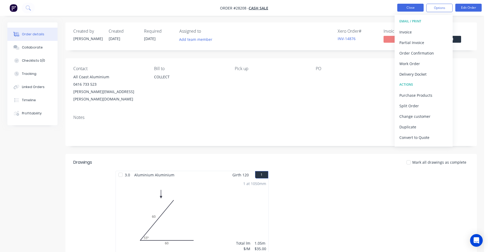
click at [412, 6] on button "Close" at bounding box center [411, 8] width 26 height 8
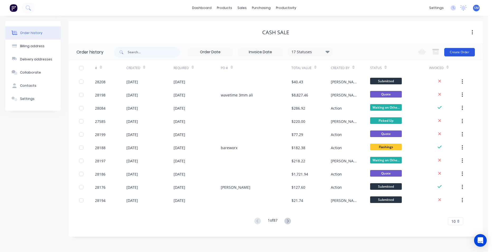
click at [465, 51] on button "Create Order" at bounding box center [460, 52] width 31 height 8
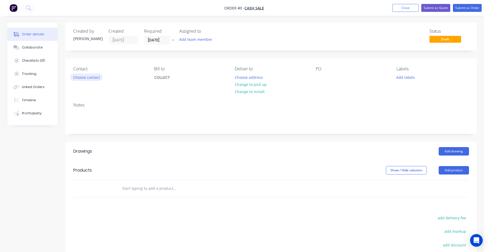
click at [89, 75] on button "Choose contact" at bounding box center [86, 77] width 32 height 7
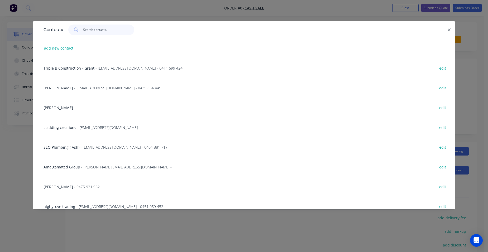
click at [99, 30] on input "text" at bounding box center [108, 30] width 51 height 11
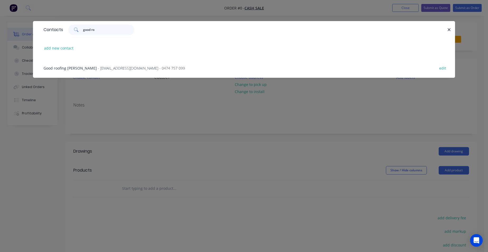
type input "good ro"
drag, startPoint x: 66, startPoint y: 63, endPoint x: 65, endPoint y: 67, distance: 3.5
click at [67, 65] on div "Good roofing jason Brophy - jasonbrophy777@icloud.com - 0474 757 099 edit" at bounding box center [244, 68] width 407 height 20
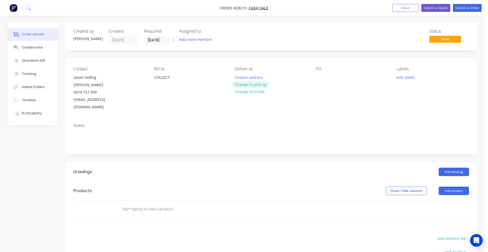
click at [259, 82] on button "Change to pick up" at bounding box center [250, 84] width 37 height 7
click at [166, 39] on input "[DATE]" at bounding box center [157, 40] width 26 height 8
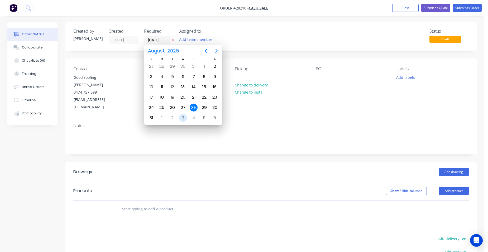
click at [178, 116] on div "3" at bounding box center [183, 118] width 11 height 10
type input "03/09/25"
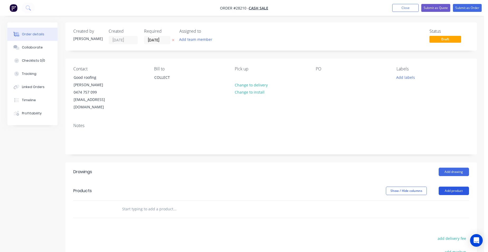
click at [461, 187] on button "Add product" at bounding box center [454, 191] width 30 height 8
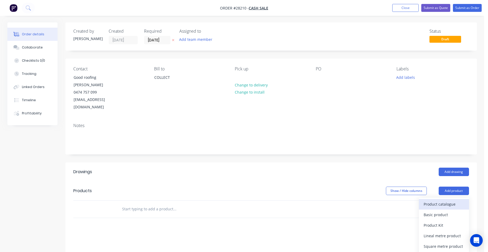
click at [454, 201] on div "Product catalogue" at bounding box center [444, 205] width 41 height 8
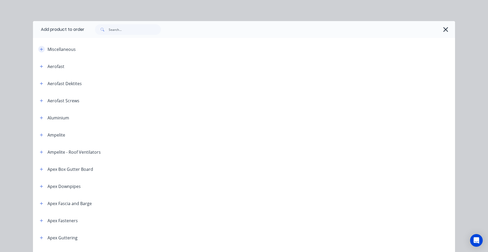
click at [40, 50] on icon "button" at bounding box center [41, 50] width 3 height 4
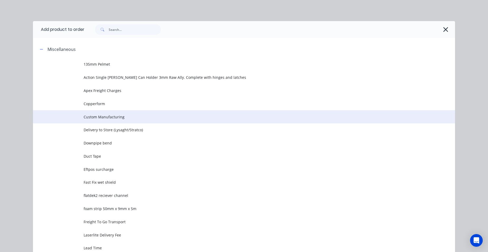
click at [136, 117] on span "Custom Manufacturing" at bounding box center [232, 117] width 297 height 6
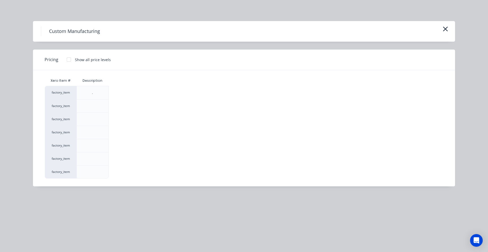
click at [65, 55] on div at bounding box center [69, 59] width 11 height 11
click at [124, 156] on div "$0.00" at bounding box center [123, 159] width 28 height 13
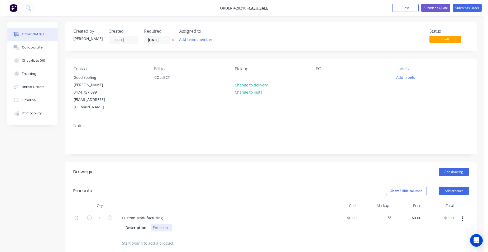
click at [158, 224] on div at bounding box center [161, 228] width 21 height 8
click at [420, 214] on input "0" at bounding box center [421, 218] width 6 height 8
type input "1"
type input "$200.00"
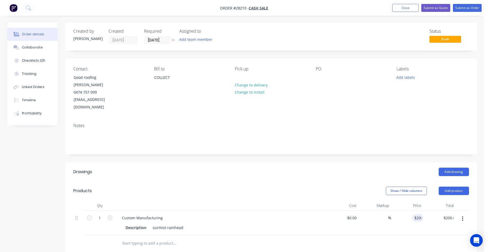
click at [401, 215] on div "$200.00 200" at bounding box center [408, 223] width 32 height 24
click at [472, 7] on button "Submit as Order" at bounding box center [467, 8] width 29 height 8
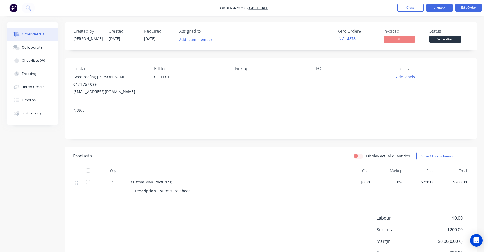
click at [450, 6] on button "Options" at bounding box center [440, 8] width 26 height 8
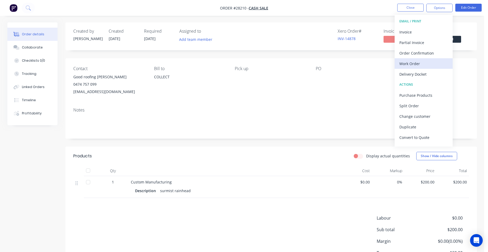
click at [436, 68] on button "Work Order" at bounding box center [424, 63] width 58 height 11
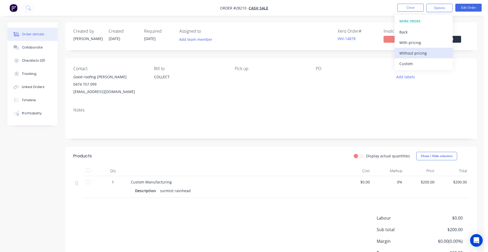
click at [432, 55] on div "Without pricing" at bounding box center [424, 53] width 49 height 8
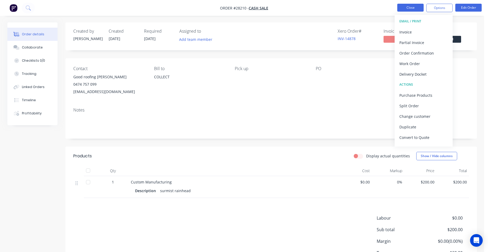
click at [407, 7] on button "Close" at bounding box center [411, 8] width 26 height 8
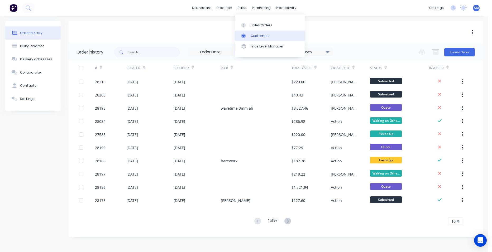
click at [257, 33] on link "Customers" at bounding box center [270, 36] width 70 height 11
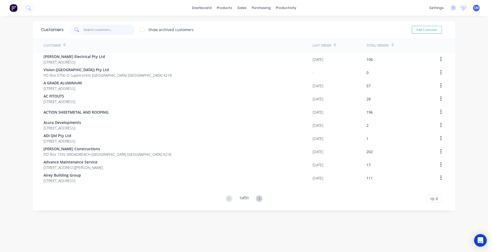
click at [107, 31] on input "text" at bounding box center [109, 30] width 51 height 11
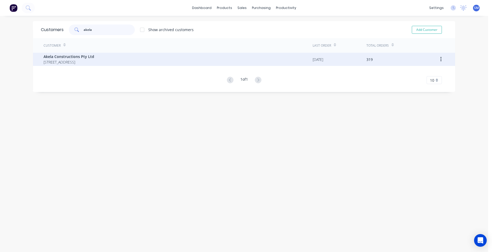
type input "akela"
click at [83, 56] on span "Akela Constructions Pty Ltd" at bounding box center [69, 57] width 51 height 6
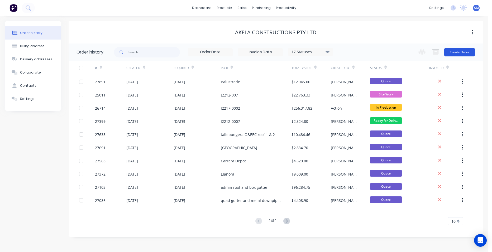
click at [459, 50] on button "Create Order" at bounding box center [460, 52] width 31 height 8
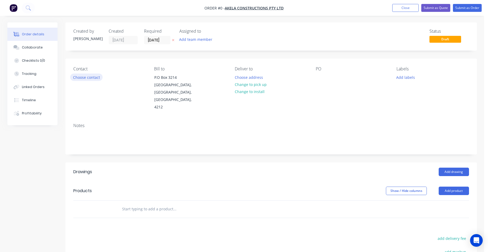
click at [95, 77] on button "Choose contact" at bounding box center [86, 77] width 32 height 7
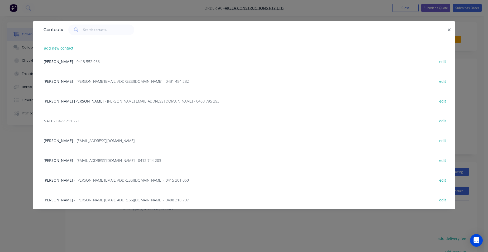
scroll to position [205, 0]
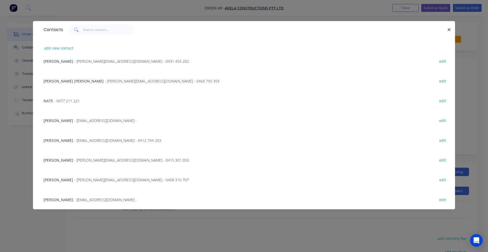
click at [90, 200] on span "- tenders@akelaconstructions.com.au -" at bounding box center [105, 199] width 63 height 5
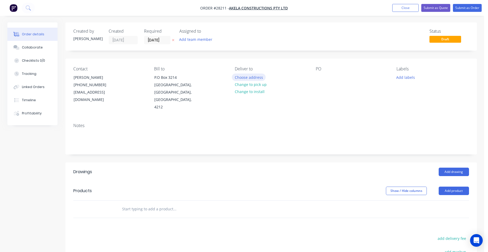
click at [237, 77] on button "Choose address" at bounding box center [249, 77] width 34 height 7
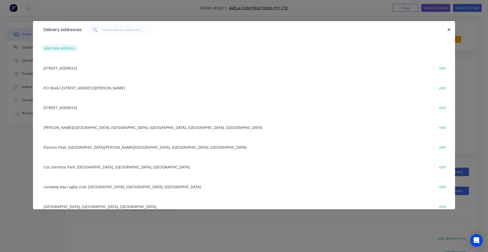
click at [64, 45] on button "add new address" at bounding box center [59, 48] width 36 height 7
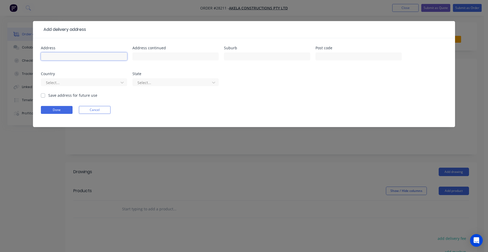
click at [63, 58] on input "text" at bounding box center [84, 57] width 86 height 8
type input "137 reserve road"
type input "coomera"
click at [160, 56] on input "text" at bounding box center [176, 57] width 86 height 8
type input "school centre"
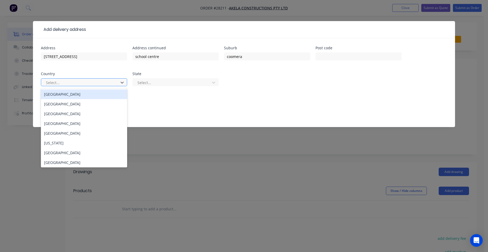
click at [53, 82] on div at bounding box center [80, 82] width 70 height 7
drag, startPoint x: 51, startPoint y: 94, endPoint x: 89, endPoint y: 98, distance: 38.0
click at [52, 94] on div "Australia" at bounding box center [84, 95] width 86 height 10
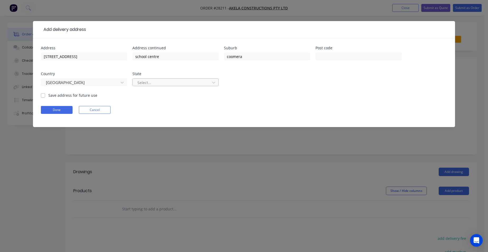
click at [171, 83] on div at bounding box center [172, 82] width 70 height 7
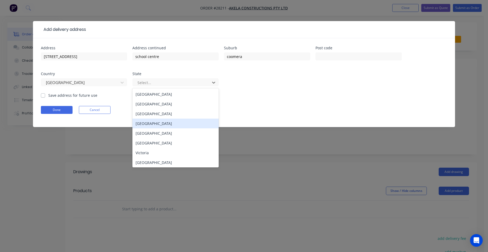
click at [150, 123] on div "Queensland" at bounding box center [176, 124] width 86 height 10
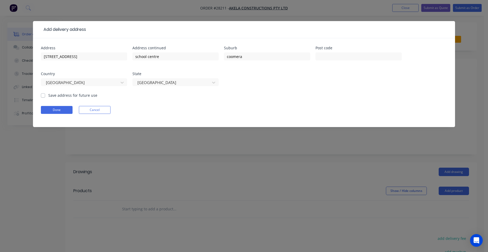
click at [48, 96] on label "Save address for future use" at bounding box center [72, 96] width 49 height 6
click at [43, 96] on input "Save address for future use" at bounding box center [43, 95] width 4 height 5
checkbox input "true"
drag, startPoint x: 51, startPoint y: 110, endPoint x: 69, endPoint y: 120, distance: 20.1
click at [52, 110] on button "Done" at bounding box center [57, 110] width 32 height 8
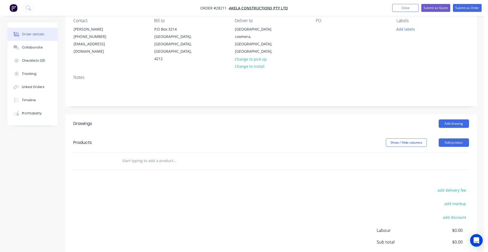
scroll to position [53, 0]
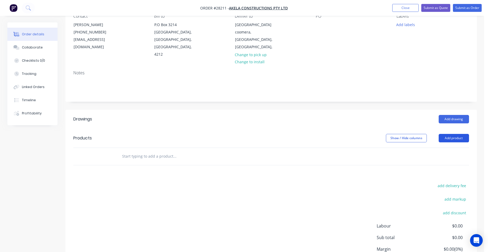
click at [454, 134] on button "Add product" at bounding box center [454, 138] width 30 height 8
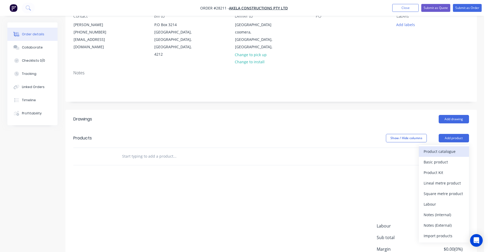
click at [446, 148] on div "Product catalogue" at bounding box center [444, 152] width 41 height 8
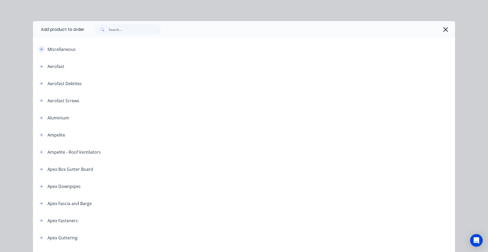
click at [39, 46] on button "button" at bounding box center [41, 49] width 7 height 7
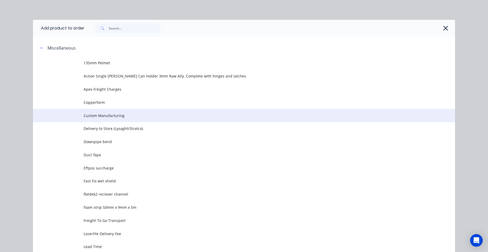
scroll to position [0, 0]
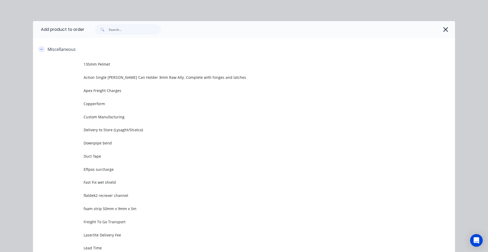
click at [40, 48] on icon "button" at bounding box center [41, 50] width 3 height 4
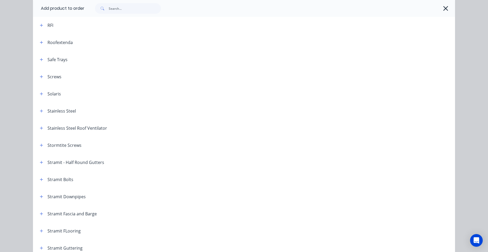
scroll to position [713, 0]
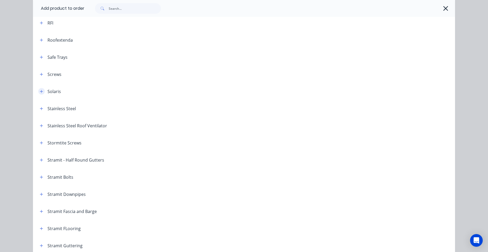
click at [40, 92] on icon "button" at bounding box center [41, 91] width 3 height 3
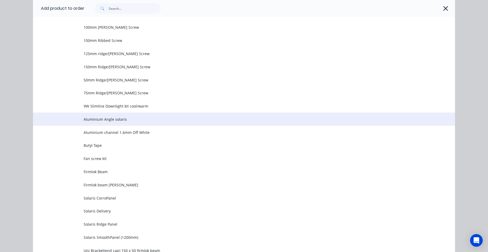
scroll to position [898, 0]
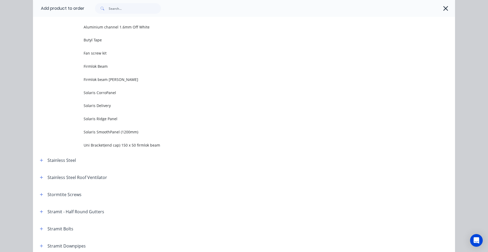
click at [117, 117] on td "Solaris Ridge Panel" at bounding box center [270, 118] width 372 height 13
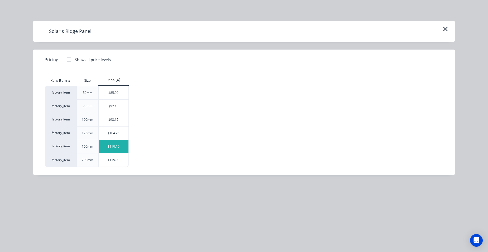
click at [119, 144] on div "$110.10" at bounding box center [114, 146] width 30 height 13
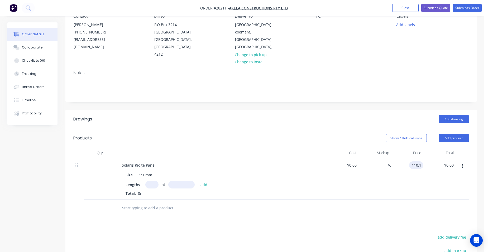
click at [422, 162] on input "110.1" at bounding box center [418, 166] width 12 height 8
type input "$103.14"
click at [151, 181] on input "text" at bounding box center [151, 185] width 13 height 8
type input "23"
type input "11890"
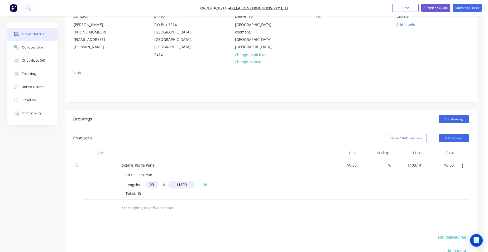
click at [198, 181] on button "add" at bounding box center [204, 184] width 12 height 7
type input "$28,205.70"
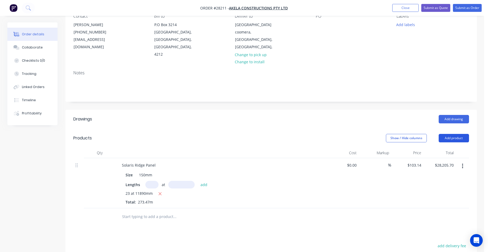
click at [449, 134] on button "Add product" at bounding box center [454, 138] width 30 height 8
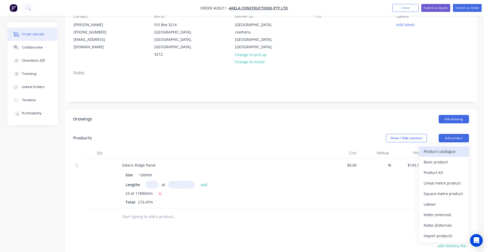
click at [439, 148] on div "Product catalogue" at bounding box center [444, 152] width 41 height 8
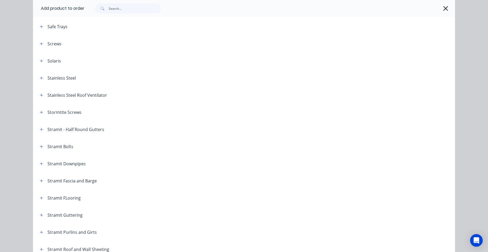
scroll to position [691, 0]
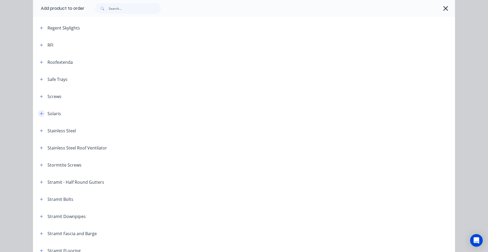
click at [40, 111] on button "button" at bounding box center [41, 113] width 7 height 7
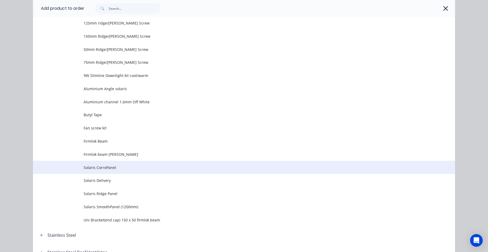
scroll to position [770, 0]
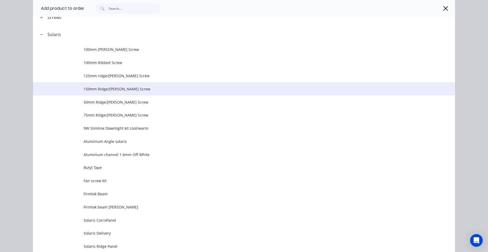
click at [128, 92] on td "150mm Ridge/Corro Screw" at bounding box center [270, 88] width 372 height 13
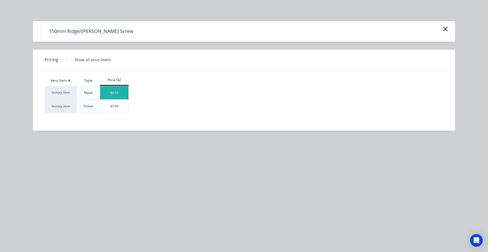
click at [120, 92] on div "$6.10" at bounding box center [114, 92] width 28 height 13
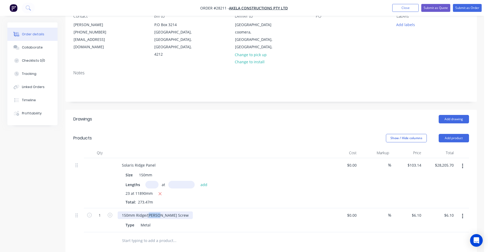
drag, startPoint x: 157, startPoint y: 206, endPoint x: 148, endPoint y: 203, distance: 9.9
click at [148, 212] on div "150mm Ridge/Corro Screw" at bounding box center [155, 216] width 75 height 8
click at [152, 222] on div "Metal" at bounding box center [146, 226] width 14 height 8
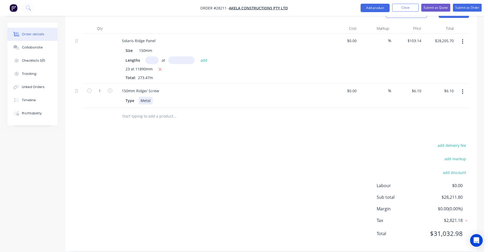
click at [151, 97] on div "Metal" at bounding box center [146, 101] width 14 height 8
click at [101, 87] on input "1" at bounding box center [100, 91] width 14 height 8
type input "360"
type input "6.1"
type input "$2,196.00"
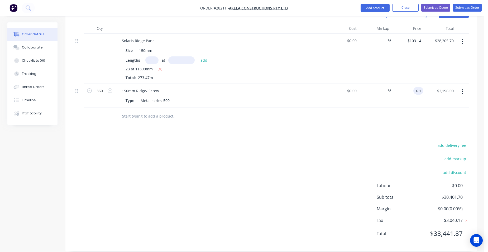
click at [422, 87] on input "6.1" at bounding box center [420, 91] width 8 height 8
type input "$4.80"
type input "$1,728.00"
click at [399, 88] on div "$4.80 4.8" at bounding box center [408, 96] width 32 height 24
click at [378, 6] on button "Add product" at bounding box center [375, 8] width 29 height 8
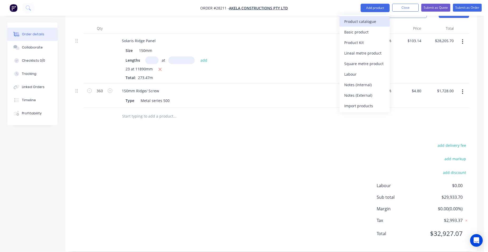
click at [366, 22] on div "Product catalogue" at bounding box center [365, 22] width 41 height 8
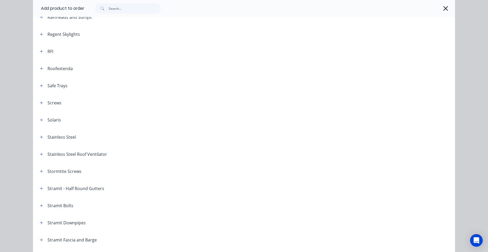
scroll to position [686, 0]
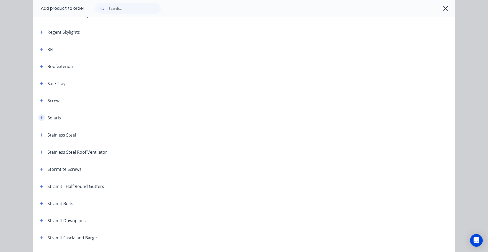
click at [40, 119] on icon "button" at bounding box center [41, 118] width 3 height 4
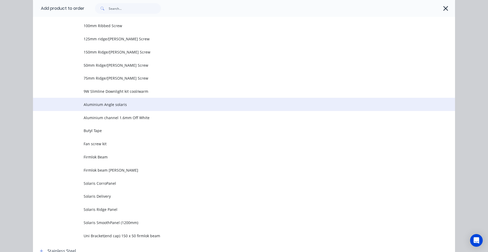
scroll to position [871, 0]
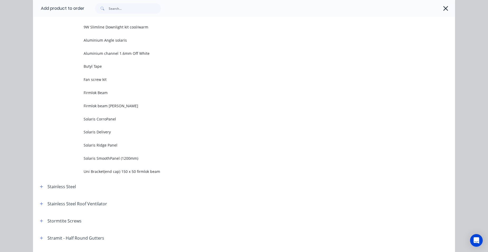
click at [113, 129] on td "Solaris Delivery" at bounding box center [270, 132] width 372 height 13
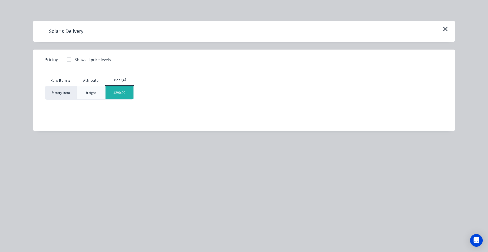
click at [126, 96] on div "$290.00" at bounding box center [120, 92] width 28 height 13
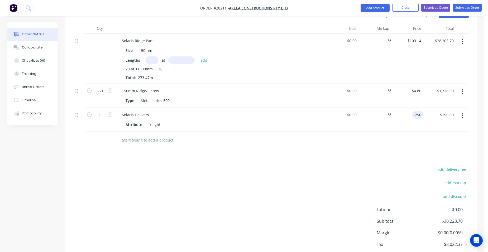
click at [421, 111] on input "290" at bounding box center [419, 115] width 9 height 8
type input "$1,200.00"
click at [403, 108] on div "$1,200.00 1200" at bounding box center [408, 120] width 32 height 24
click at [375, 7] on button "Add product" at bounding box center [375, 8] width 29 height 8
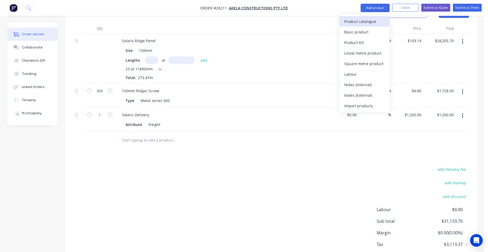
click at [371, 18] on div "Product catalogue" at bounding box center [365, 22] width 41 height 8
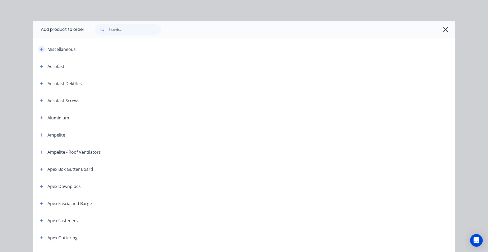
click at [40, 48] on icon "button" at bounding box center [41, 49] width 3 height 3
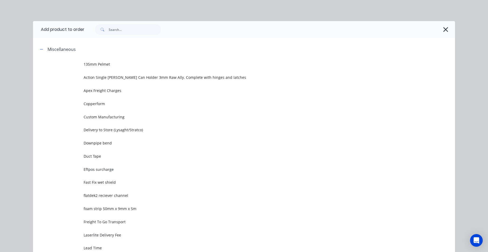
click at [107, 114] on td "Custom Manufacturing" at bounding box center [270, 116] width 372 height 13
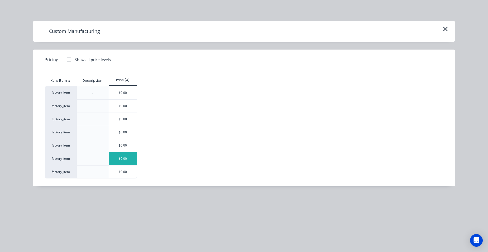
click at [119, 163] on div "$0.00" at bounding box center [123, 159] width 28 height 13
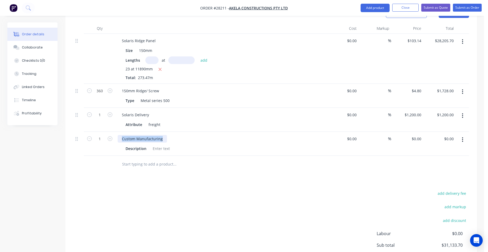
drag, startPoint x: 163, startPoint y: 131, endPoint x: 0, endPoint y: 109, distance: 164.1
click at [108, 123] on div "Solaris Ridge Panel Size 150mm Lengths at add 23 at 11890mm Total: 273.47m $0.0…" at bounding box center [271, 95] width 396 height 122
drag, startPoint x: 163, startPoint y: 144, endPoint x: 159, endPoint y: 137, distance: 7.9
click at [162, 145] on div at bounding box center [161, 149] width 21 height 8
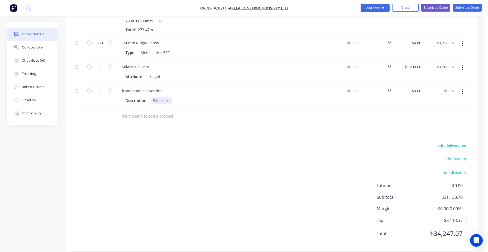
click at [164, 97] on div at bounding box center [161, 101] width 21 height 8
click at [422, 87] on input "0" at bounding box center [418, 91] width 12 height 8
click at [407, 86] on div "$3,000.00 $3,000.00" at bounding box center [408, 96] width 32 height 24
click at [376, 9] on button "Add product" at bounding box center [375, 8] width 29 height 8
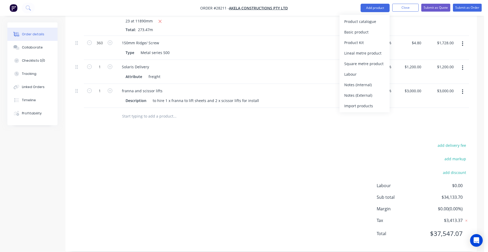
click at [378, 20] on div "Product catalogue" at bounding box center [365, 22] width 41 height 8
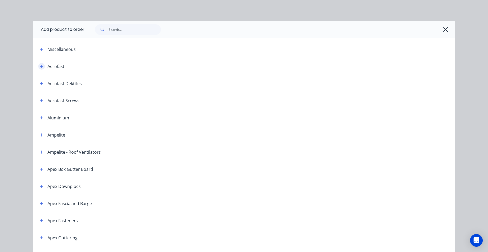
click at [40, 65] on icon "button" at bounding box center [41, 67] width 3 height 4
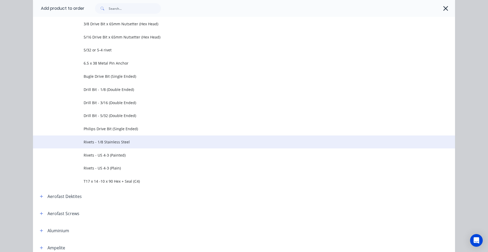
scroll to position [211, 0]
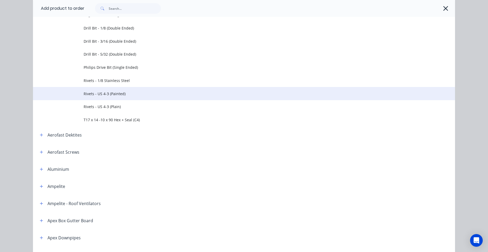
click at [125, 96] on span "Rivets - US 4-3 (Painted)" at bounding box center [232, 94] width 297 height 6
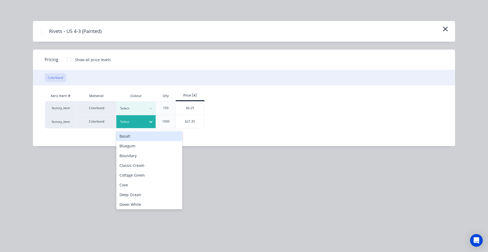
click at [141, 117] on div "Select" at bounding box center [136, 121] width 40 height 13
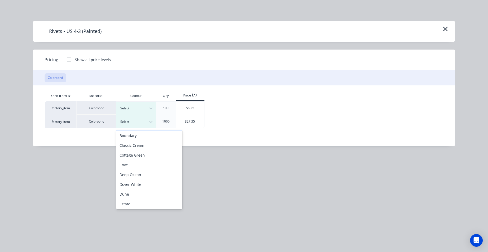
scroll to position [53, 0]
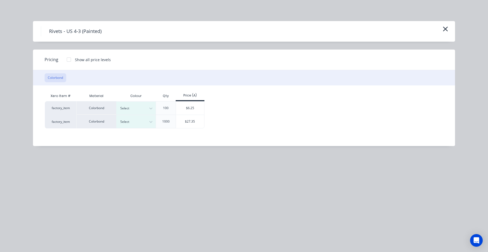
drag, startPoint x: 134, startPoint y: 117, endPoint x: 136, endPoint y: 128, distance: 11.7
click at [134, 117] on div "Select" at bounding box center [136, 121] width 40 height 13
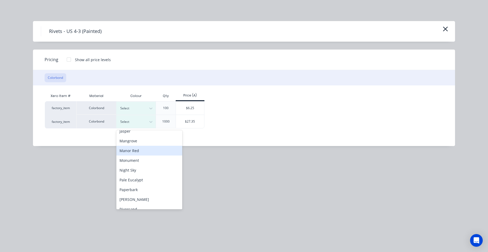
scroll to position [236, 0]
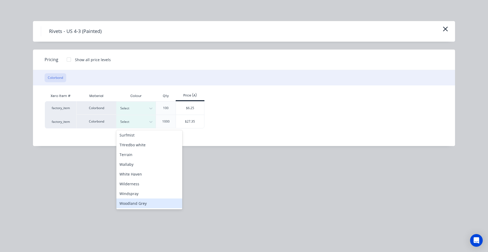
click at [139, 205] on div "Woodland Grey" at bounding box center [149, 204] width 66 height 10
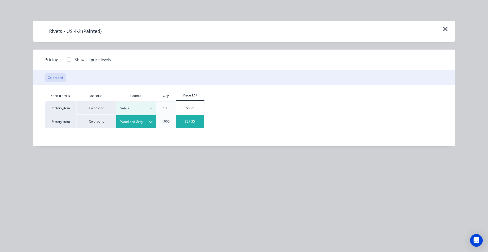
click at [196, 117] on div "$27.35" at bounding box center [190, 121] width 28 height 13
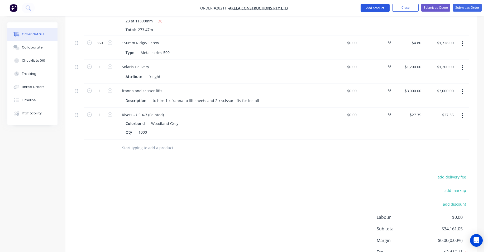
click at [365, 9] on button "Add product" at bounding box center [375, 8] width 29 height 8
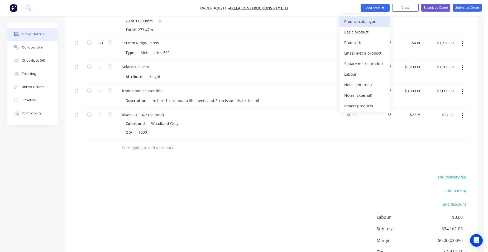
click at [366, 23] on div "Product catalogue" at bounding box center [365, 22] width 41 height 8
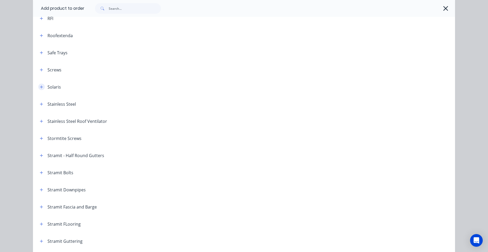
scroll to position [717, 0]
click at [40, 69] on icon "button" at bounding box center [41, 70] width 3 height 4
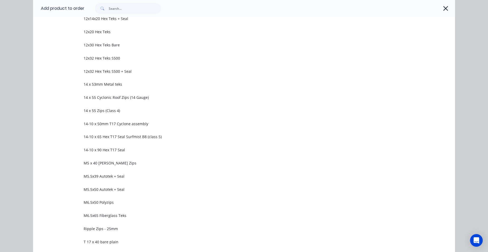
scroll to position [875, 0]
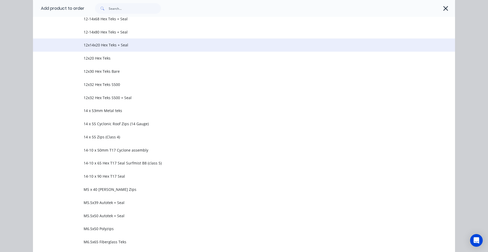
click at [127, 48] on span "12x14x20 Hex Teks + Seal" at bounding box center [232, 45] width 297 height 6
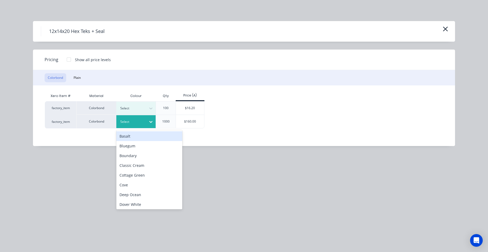
click at [138, 126] on div "Select" at bounding box center [136, 121] width 40 height 13
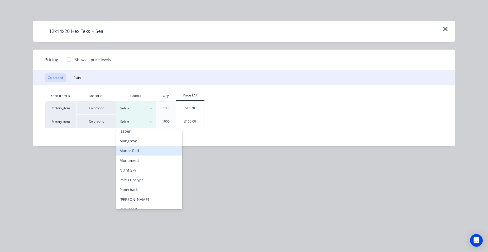
scroll to position [236, 0]
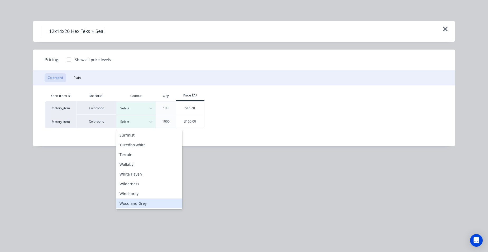
click at [142, 201] on div "Woodland Grey" at bounding box center [149, 204] width 66 height 10
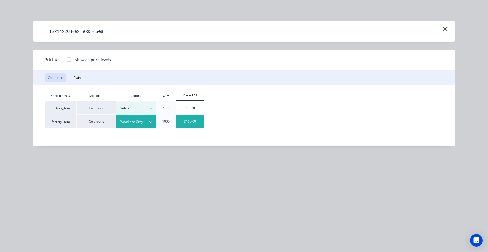
click at [188, 127] on div "$160.00" at bounding box center [190, 121] width 28 height 13
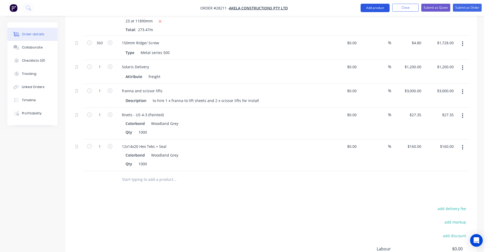
click at [369, 10] on button "Add product" at bounding box center [375, 8] width 29 height 8
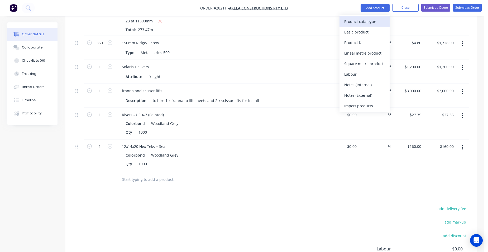
click at [364, 19] on div "Product catalogue" at bounding box center [365, 22] width 41 height 8
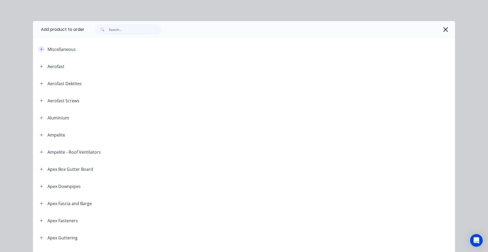
click at [42, 49] on button "button" at bounding box center [41, 49] width 7 height 7
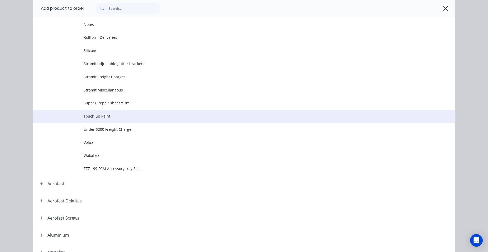
scroll to position [264, 0]
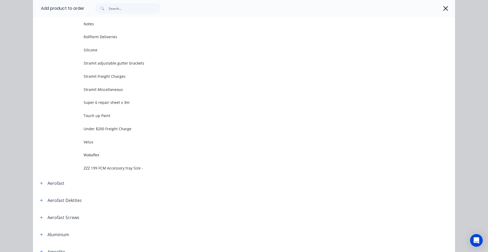
click at [107, 117] on span "Touch up Paint" at bounding box center [232, 116] width 297 height 6
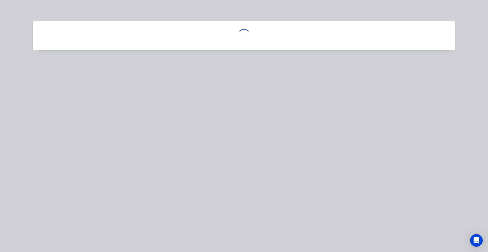
scroll to position [0, 0]
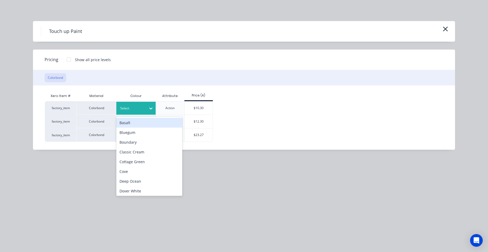
click at [137, 111] on div at bounding box center [132, 109] width 24 height 6
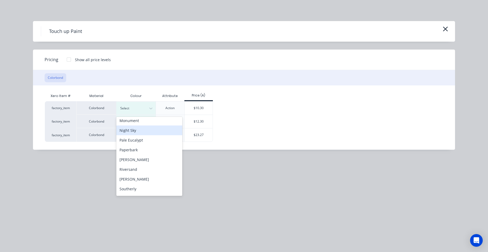
scroll to position [185, 0]
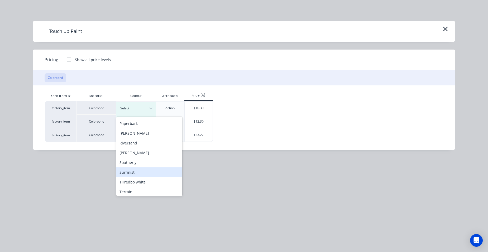
click at [136, 172] on div "Surfmist" at bounding box center [149, 173] width 66 height 10
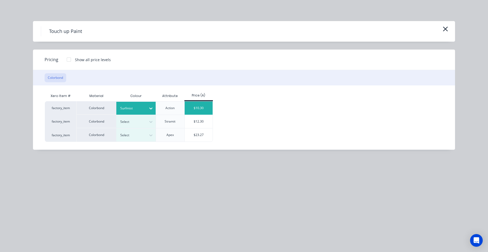
click at [191, 112] on div "$10.30" at bounding box center [199, 108] width 28 height 13
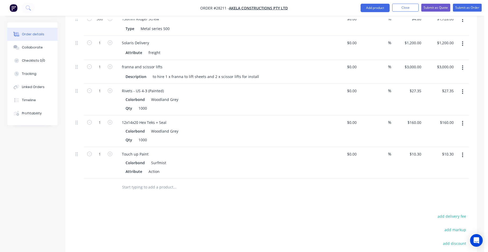
scroll to position [278, 0]
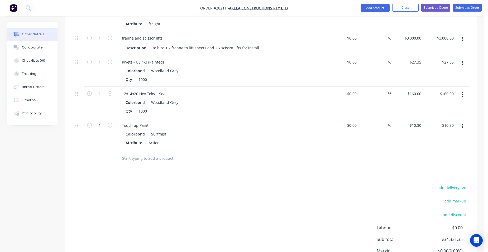
click at [463, 124] on icon "button" at bounding box center [463, 126] width 1 height 5
click at [442, 147] on div "Duplicate" at bounding box center [444, 151] width 41 height 8
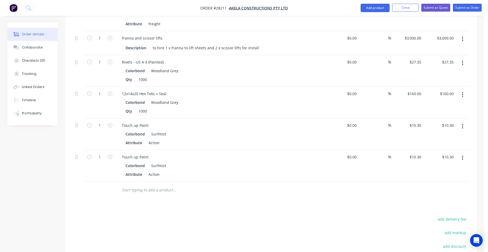
click at [464, 155] on icon "button" at bounding box center [462, 158] width 1 height 6
click at [443, 168] on div "Edit" at bounding box center [444, 172] width 41 height 8
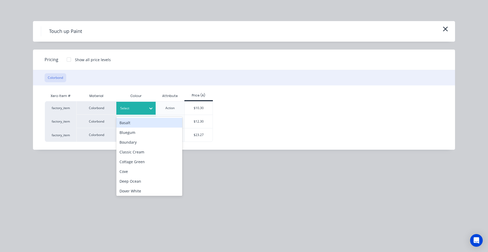
click at [145, 107] on div "Select" at bounding box center [132, 108] width 30 height 7
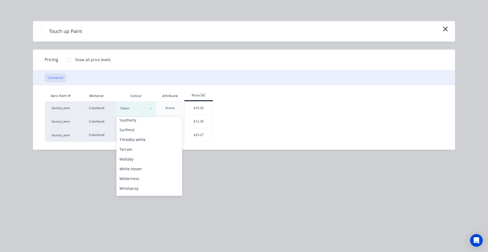
scroll to position [236, 0]
click at [145, 187] on div "Woodland Grey" at bounding box center [149, 190] width 66 height 10
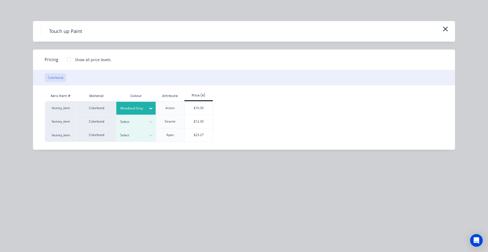
click at [187, 109] on div "$10.30" at bounding box center [199, 108] width 28 height 13
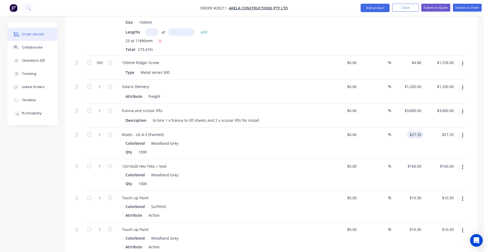
scroll to position [252, 0]
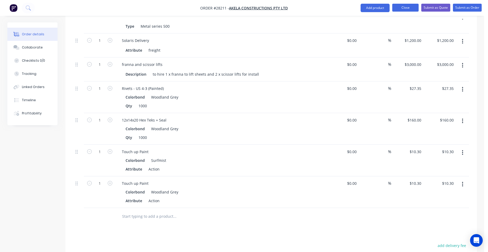
click at [402, 4] on button "Close" at bounding box center [406, 8] width 26 height 8
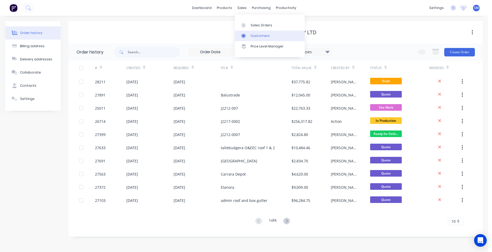
click at [253, 34] on div "Customers" at bounding box center [260, 36] width 19 height 5
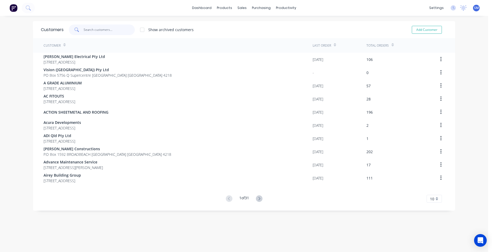
click at [102, 31] on input "text" at bounding box center [109, 30] width 51 height 11
click at [253, 26] on div "Sales Orders" at bounding box center [260, 25] width 22 height 5
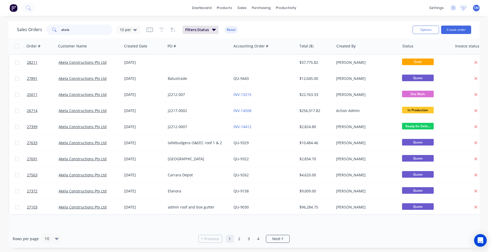
drag, startPoint x: 85, startPoint y: 29, endPoint x: 24, endPoint y: 32, distance: 60.5
click at [24, 32] on div "Sales Orders akela 10 per" at bounding box center [78, 30] width 123 height 11
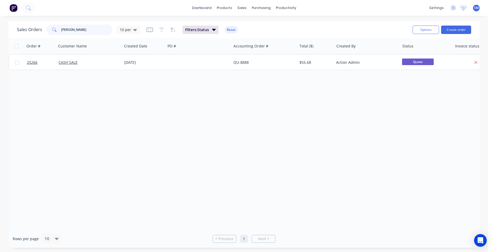
drag, startPoint x: 85, startPoint y: 29, endPoint x: 33, endPoint y: 24, distance: 52.2
click at [35, 25] on div "Sales Orders habel 10 per" at bounding box center [78, 30] width 123 height 11
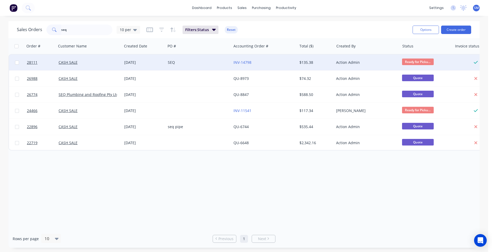
click at [211, 62] on div "SEQ" at bounding box center [197, 62] width 59 height 5
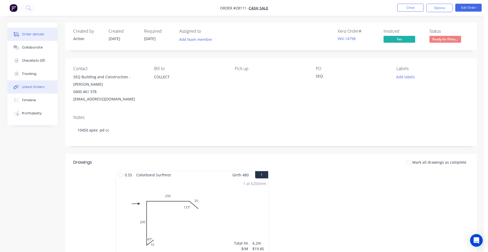
click at [43, 83] on button "Linked Orders" at bounding box center [32, 87] width 50 height 13
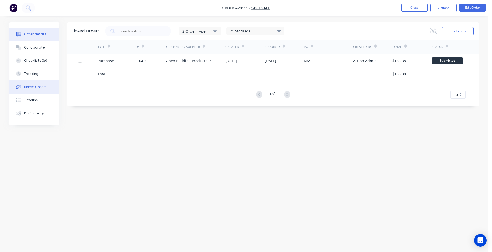
click at [31, 34] on div "Order details" at bounding box center [35, 34] width 22 height 5
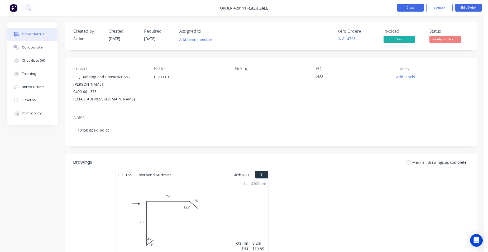
click at [409, 8] on button "Close" at bounding box center [411, 8] width 26 height 8
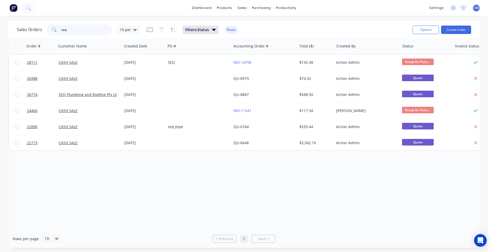
drag, startPoint x: 69, startPoint y: 31, endPoint x: 36, endPoint y: 26, distance: 33.5
click at [36, 26] on div "Sales Orders seq 10 per" at bounding box center [78, 30] width 123 height 11
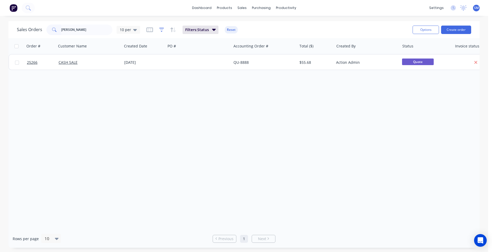
click at [163, 29] on icon "button" at bounding box center [161, 29] width 5 height 5
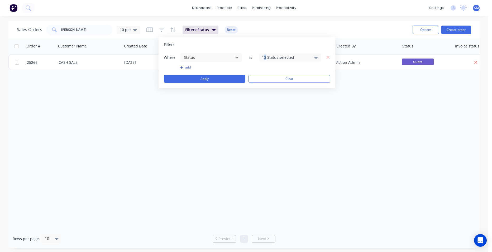
drag, startPoint x: 265, startPoint y: 58, endPoint x: 267, endPoint y: 58, distance: 2.7
click at [266, 58] on div "13 Status selected" at bounding box center [286, 58] width 48 height 6
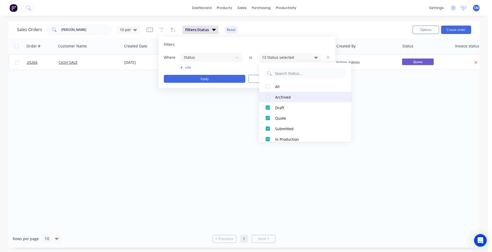
drag, startPoint x: 267, startPoint y: 58, endPoint x: 267, endPoint y: 98, distance: 39.9
click at [267, 98] on div at bounding box center [268, 97] width 11 height 11
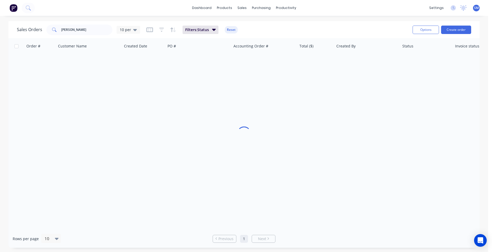
click at [178, 175] on div "Order # Customer Name Created Date PO # Accounting Order # Total ($) Created By…" at bounding box center [244, 134] width 472 height 192
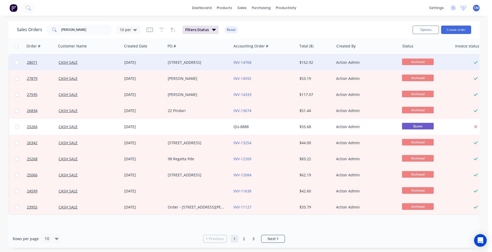
click at [265, 62] on div "INV-14768" at bounding box center [263, 62] width 59 height 5
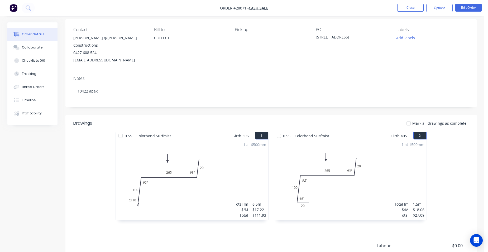
scroll to position [99, 0]
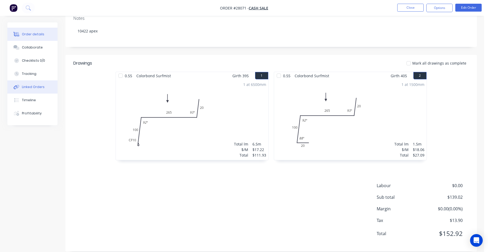
click at [39, 87] on div "Linked Orders" at bounding box center [33, 87] width 23 height 5
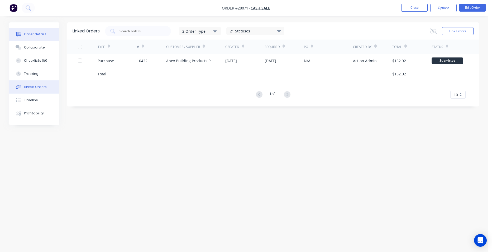
click at [25, 31] on button "Order details" at bounding box center [34, 34] width 50 height 13
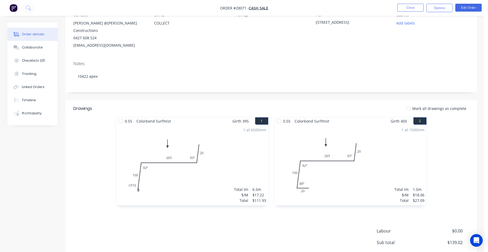
scroll to position [99, 0]
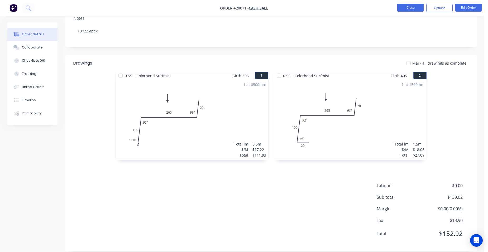
click at [403, 7] on button "Close" at bounding box center [411, 8] width 26 height 8
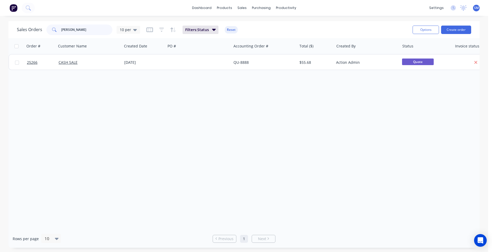
drag, startPoint x: 68, startPoint y: 32, endPoint x: 61, endPoint y: 4, distance: 29.5
click at [57, 27] on div "habel" at bounding box center [79, 30] width 66 height 11
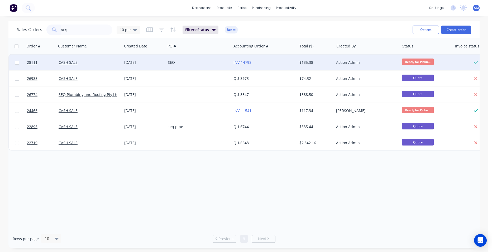
click at [205, 62] on div "SEQ" at bounding box center [197, 62] width 59 height 5
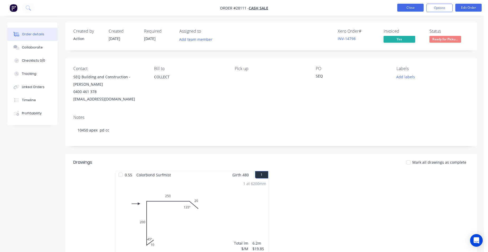
click at [416, 10] on button "Close" at bounding box center [411, 8] width 26 height 8
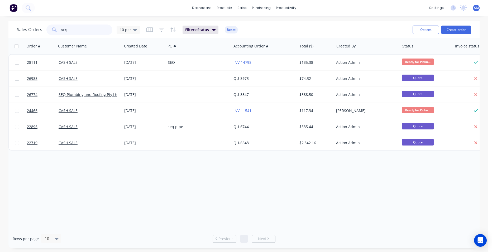
drag, startPoint x: 63, startPoint y: 30, endPoint x: 51, endPoint y: 28, distance: 12.3
click at [51, 28] on div "seq" at bounding box center [79, 30] width 66 height 11
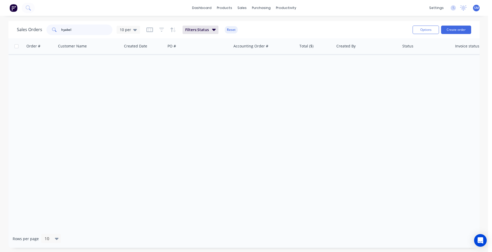
drag, startPoint x: 73, startPoint y: 29, endPoint x: 58, endPoint y: 29, distance: 15.1
click at [58, 29] on div "hyabel" at bounding box center [79, 30] width 66 height 11
click at [161, 30] on icon "button" at bounding box center [161, 29] width 5 height 5
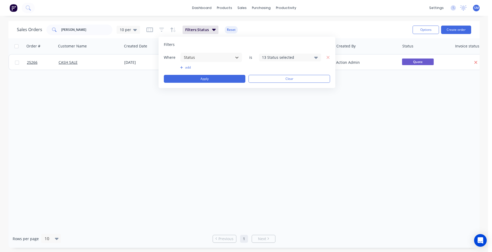
click at [280, 58] on div "13 Status selected" at bounding box center [286, 58] width 48 height 6
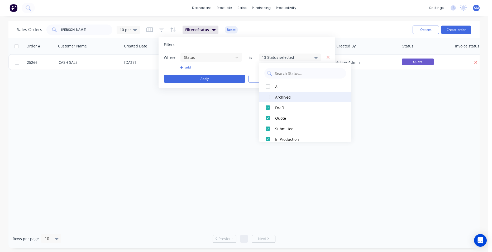
click at [271, 97] on div at bounding box center [268, 97] width 11 height 11
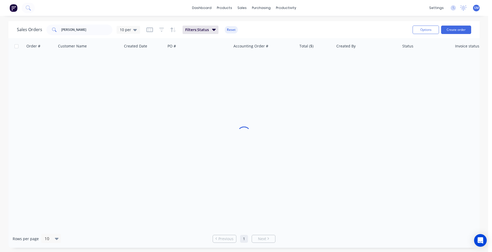
click at [215, 130] on div "Order # Customer Name Created Date PO # Accounting Order # Total ($) Created By…" at bounding box center [244, 134] width 472 height 192
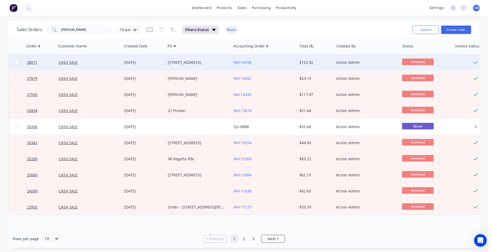
click at [270, 61] on div "INV-14768" at bounding box center [263, 62] width 59 height 5
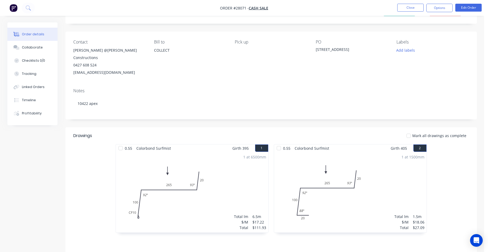
scroll to position [26, 0]
click at [418, 7] on button "Close" at bounding box center [411, 8] width 26 height 8
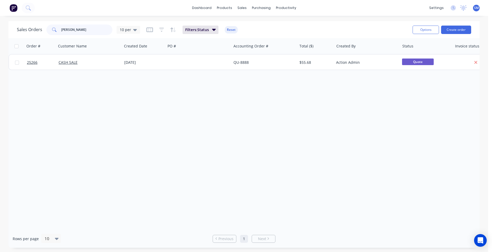
drag, startPoint x: 70, startPoint y: 34, endPoint x: 23, endPoint y: 29, distance: 46.7
click at [23, 29] on div "Sales Orders habel 10 per" at bounding box center [78, 30] width 123 height 11
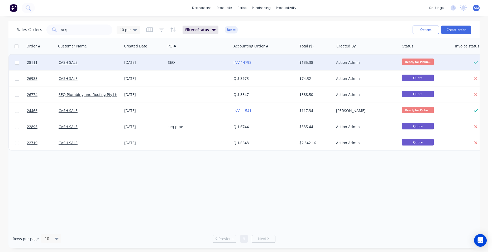
click at [288, 61] on div "INV-14798" at bounding box center [263, 62] width 59 height 5
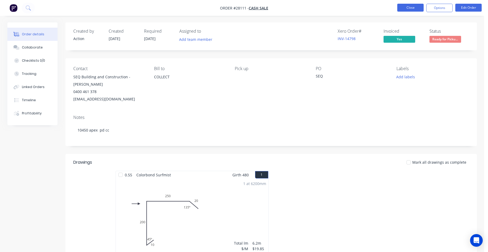
click at [406, 8] on button "Close" at bounding box center [411, 8] width 26 height 8
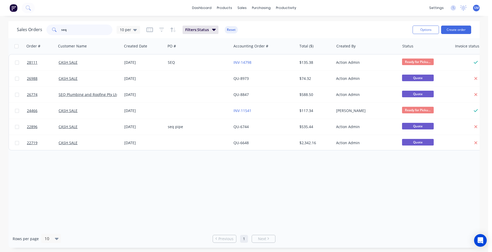
drag, startPoint x: 69, startPoint y: 31, endPoint x: 54, endPoint y: 27, distance: 16.1
click at [54, 27] on div "seq" at bounding box center [79, 30] width 66 height 11
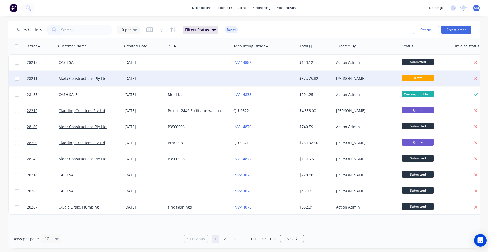
click at [166, 77] on div at bounding box center [199, 79] width 66 height 16
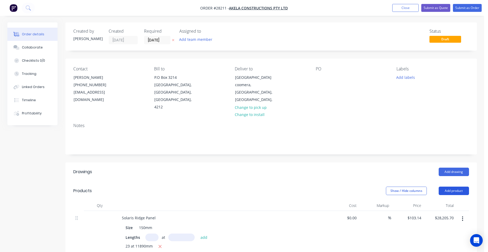
click at [447, 187] on button "Add product" at bounding box center [454, 191] width 30 height 8
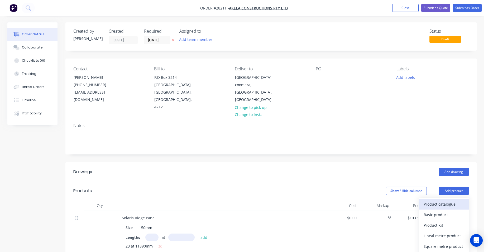
click at [444, 201] on div "Product catalogue" at bounding box center [444, 205] width 41 height 8
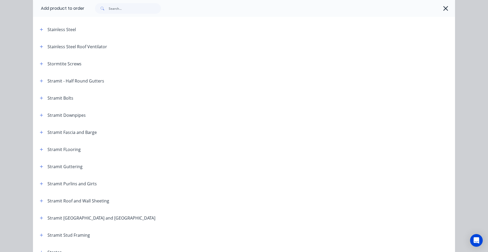
scroll to position [845, 0]
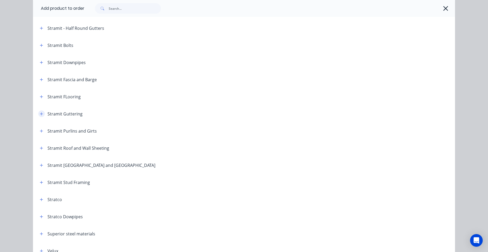
click at [40, 114] on icon "button" at bounding box center [41, 113] width 3 height 3
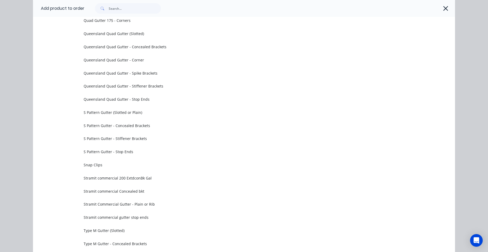
scroll to position [1663, 0]
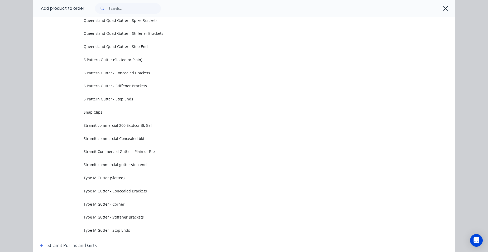
click at [131, 153] on span "Stramit Commercial Gutter - Plain or Rib" at bounding box center [232, 152] width 297 height 6
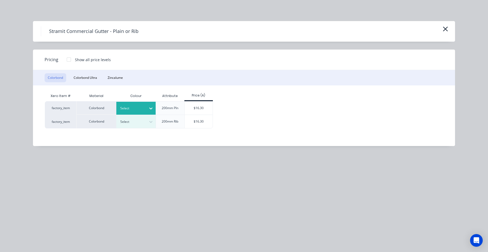
click at [131, 105] on div "Select" at bounding box center [132, 108] width 30 height 7
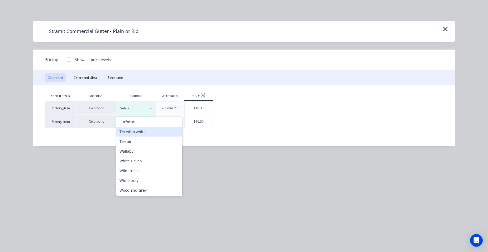
scroll to position [236, 0]
click at [145, 186] on div "Woodland Grey" at bounding box center [149, 190] width 66 height 10
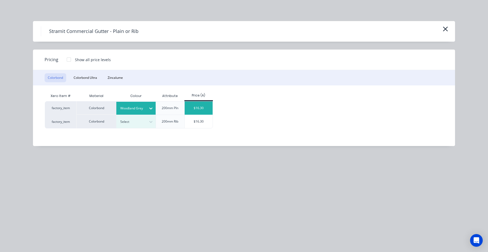
click at [192, 109] on div "$16.30" at bounding box center [199, 108] width 28 height 13
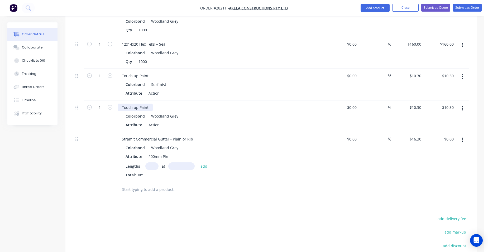
scroll to position [370, 0]
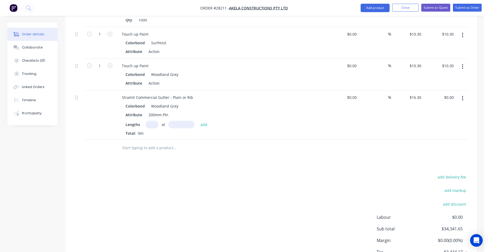
drag, startPoint x: 151, startPoint y: 118, endPoint x: 147, endPoint y: 118, distance: 3.4
click at [151, 121] on input "text" at bounding box center [151, 125] width 13 height 8
click at [198, 121] on button "add" at bounding box center [204, 124] width 12 height 7
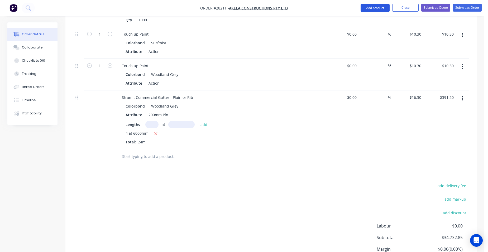
click at [373, 6] on button "Add product" at bounding box center [375, 8] width 29 height 8
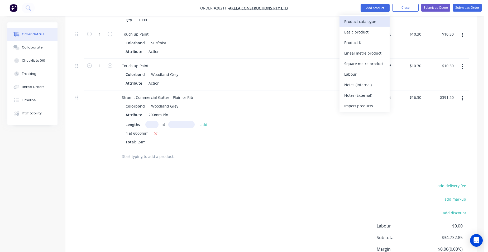
click at [363, 22] on div "Product catalogue" at bounding box center [365, 22] width 41 height 8
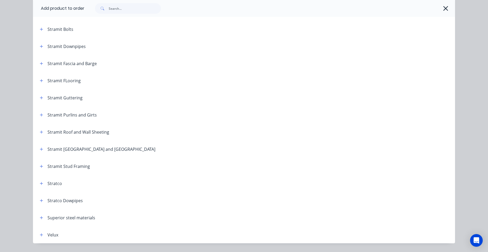
scroll to position [875, 0]
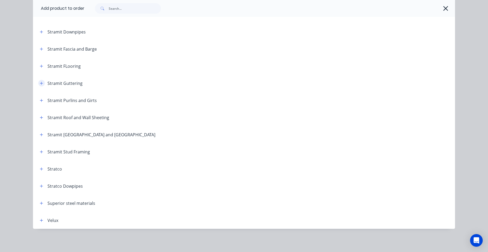
click at [40, 82] on icon "button" at bounding box center [41, 84] width 3 height 4
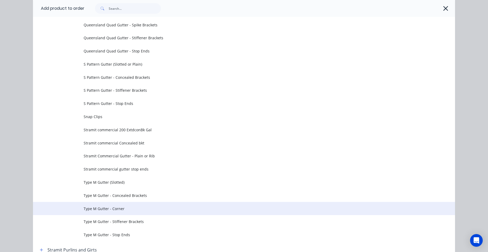
scroll to position [1747, 0]
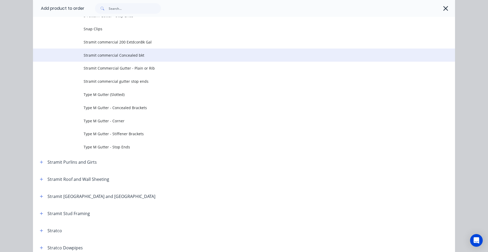
click at [154, 58] on span "Stramit commercial Concealed bkt" at bounding box center [232, 56] width 297 height 6
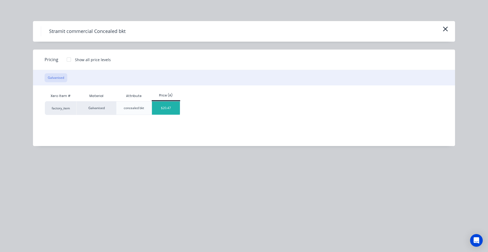
click at [160, 111] on div "$20.47" at bounding box center [166, 108] width 28 height 13
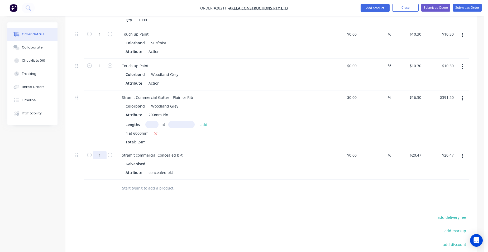
click at [201, 160] on div "Galvanised" at bounding box center [221, 164] width 191 height 8
click at [371, 5] on button "Add product" at bounding box center [375, 8] width 29 height 8
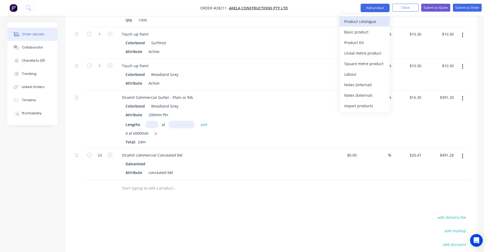
click at [363, 20] on div "Product catalogue" at bounding box center [365, 22] width 41 height 8
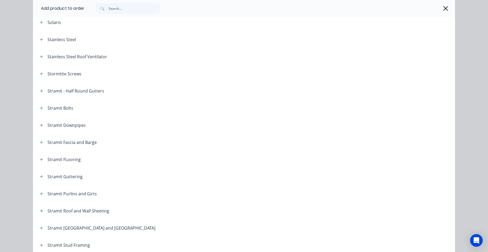
scroll to position [818, 0]
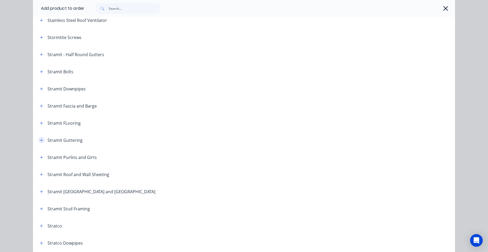
click at [40, 139] on icon "button" at bounding box center [41, 141] width 3 height 4
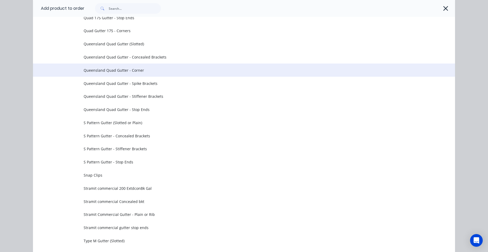
scroll to position [1637, 0]
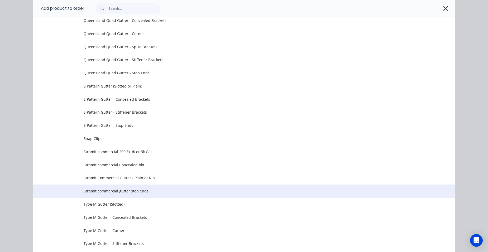
click at [145, 191] on span "Stramit commercial gutter stop ends" at bounding box center [232, 192] width 297 height 6
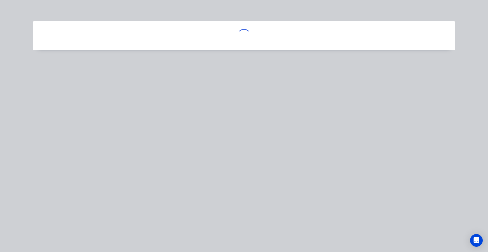
scroll to position [0, 0]
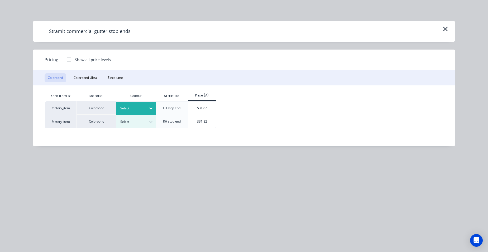
click at [130, 109] on div at bounding box center [132, 109] width 24 height 6
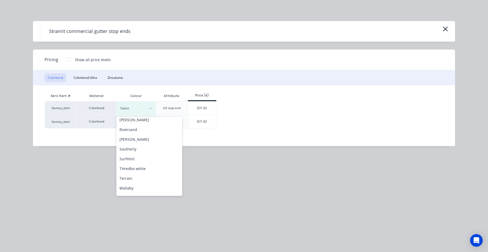
scroll to position [236, 0]
click at [152, 188] on div "Woodland Grey" at bounding box center [149, 190] width 66 height 10
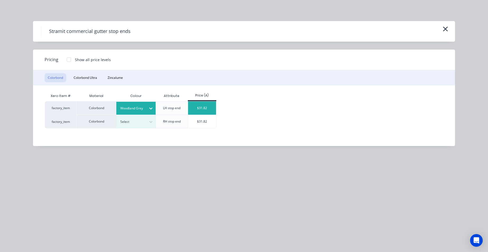
click at [198, 112] on div "$31.82" at bounding box center [202, 108] width 28 height 13
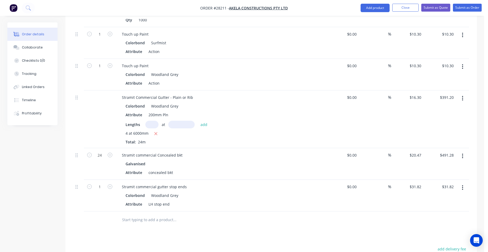
click at [459, 183] on button "button" at bounding box center [463, 188] width 12 height 10
click at [439, 209] on div "Duplicate" at bounding box center [444, 213] width 41 height 8
click at [109, 216] on icon "button" at bounding box center [110, 218] width 5 height 5
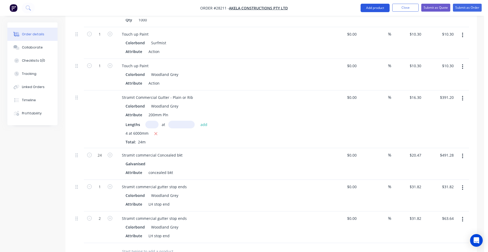
click at [366, 9] on button "Add product" at bounding box center [375, 8] width 29 height 8
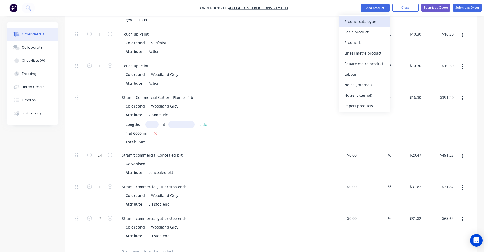
click at [359, 19] on div "Product catalogue" at bounding box center [365, 22] width 41 height 8
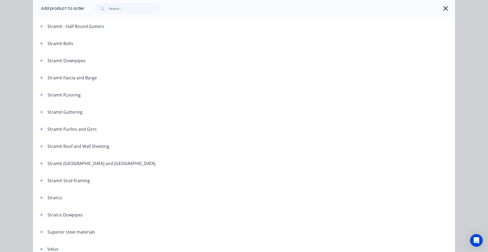
scroll to position [875, 0]
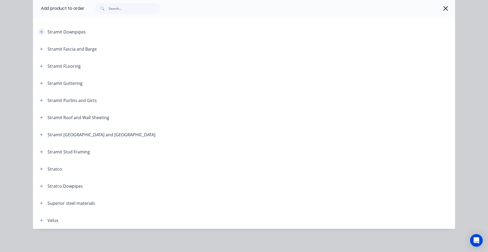
click at [38, 33] on button "button" at bounding box center [41, 32] width 7 height 7
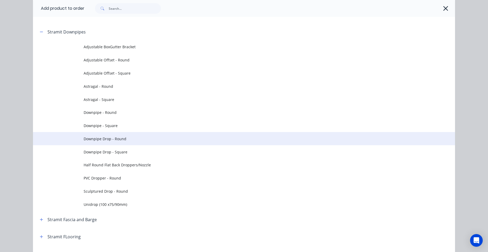
click at [126, 138] on span "Downpipe Drop - Round" at bounding box center [232, 139] width 297 height 6
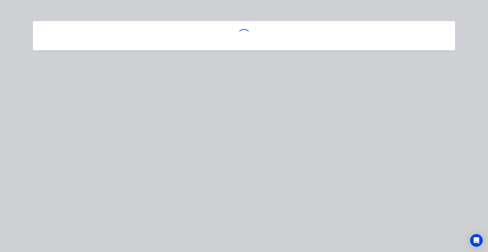
scroll to position [0, 0]
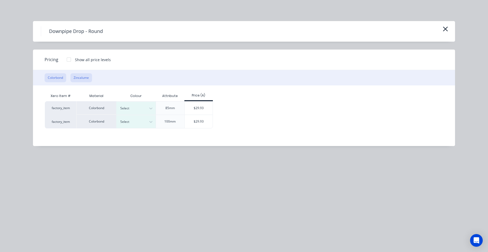
click at [90, 78] on button "Zincalume" at bounding box center [81, 77] width 22 height 9
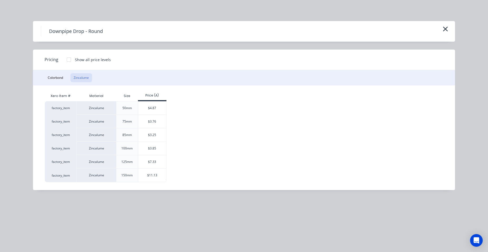
click at [154, 170] on div "$11.13" at bounding box center [152, 175] width 28 height 13
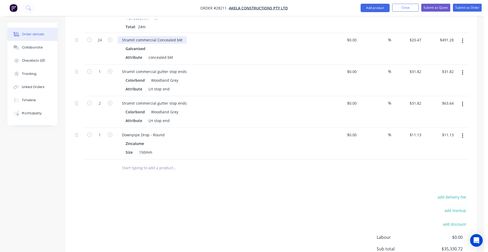
scroll to position [502, 0]
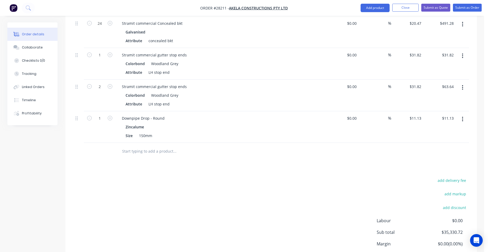
click at [112, 115] on button "button" at bounding box center [110, 118] width 7 height 6
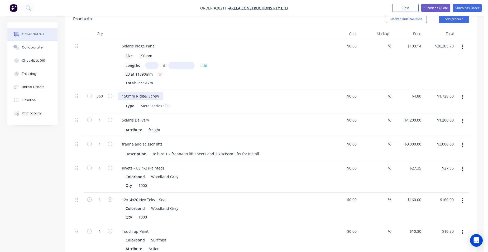
scroll to position [158, 0]
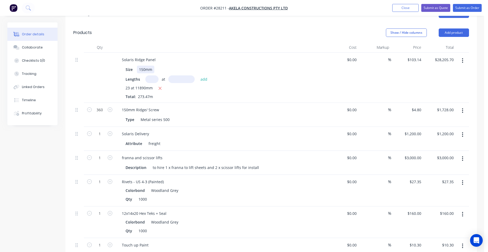
click at [145, 66] on div "150mm" at bounding box center [145, 70] width 17 height 8
click at [127, 106] on div "150mm Ridge/ Screw" at bounding box center [141, 110] width 46 height 8
click at [421, 56] on input "103.14" at bounding box center [416, 60] width 14 height 8
click at [398, 53] on div "$96.54 96.54" at bounding box center [408, 78] width 32 height 50
click at [105, 106] on input "360" at bounding box center [100, 110] width 14 height 8
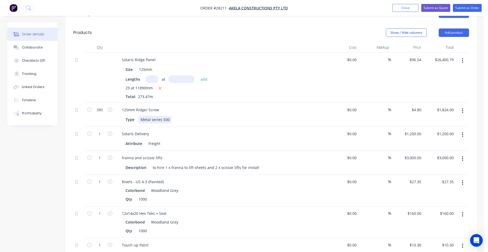
click at [209, 116] on div "Type Metal series 500" at bounding box center [220, 120] width 193 height 8
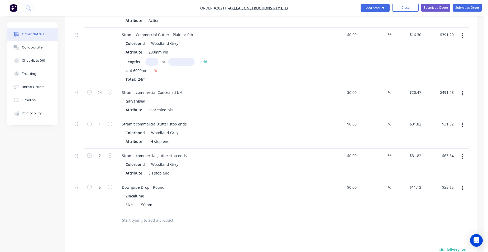
scroll to position [475, 0]
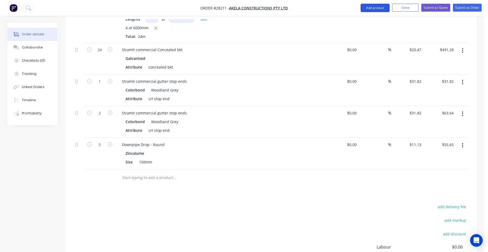
click at [365, 10] on button "Add product" at bounding box center [375, 8] width 29 height 8
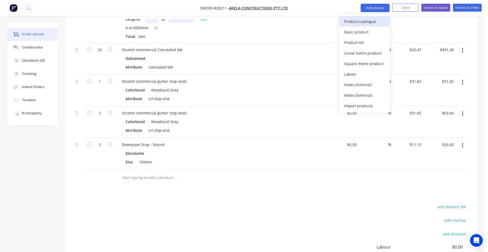
click at [360, 20] on div "Product catalogue" at bounding box center [365, 22] width 41 height 8
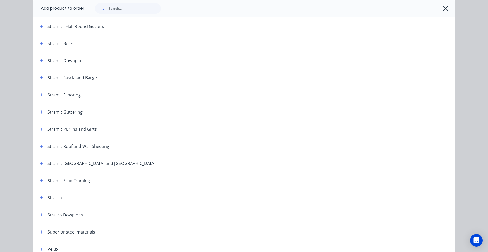
scroll to position [823, 0]
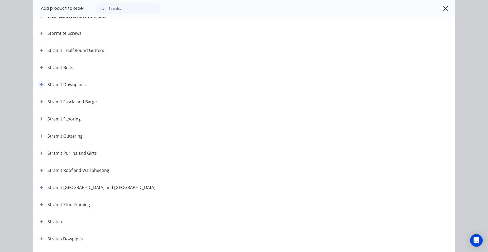
click at [40, 85] on icon "button" at bounding box center [41, 84] width 3 height 3
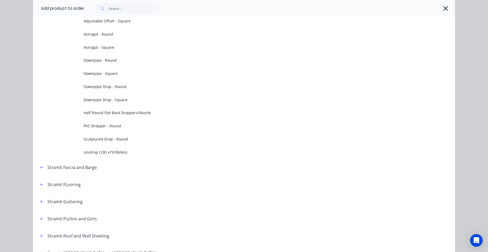
scroll to position [928, 0]
click at [443, 7] on icon "button" at bounding box center [446, 8] width 6 height 7
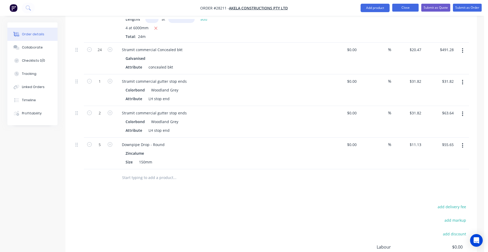
click at [405, 8] on button "Close" at bounding box center [406, 8] width 26 height 8
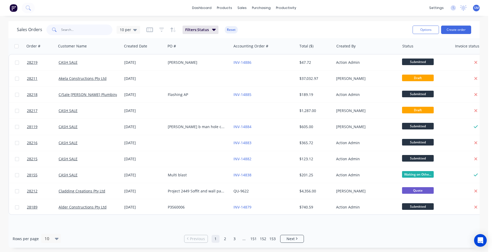
click at [88, 31] on input "text" at bounding box center [86, 30] width 51 height 11
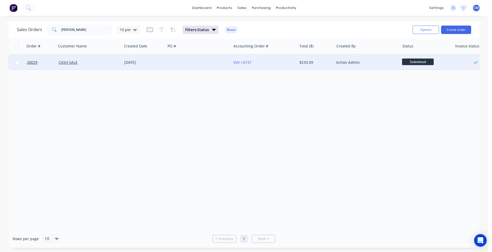
click at [219, 60] on div at bounding box center [199, 63] width 66 height 16
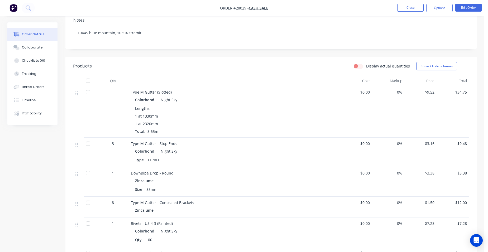
scroll to position [106, 0]
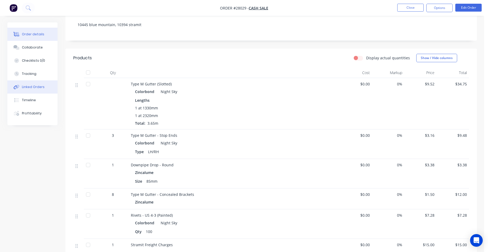
click at [39, 90] on button "Linked Orders" at bounding box center [32, 87] width 50 height 13
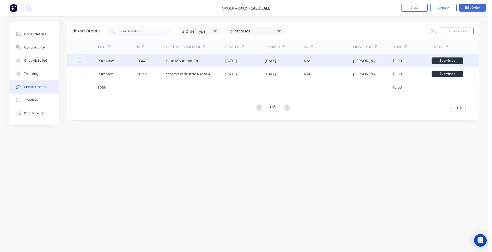
click at [168, 60] on div "Blue Mountain Co." at bounding box center [182, 61] width 33 height 6
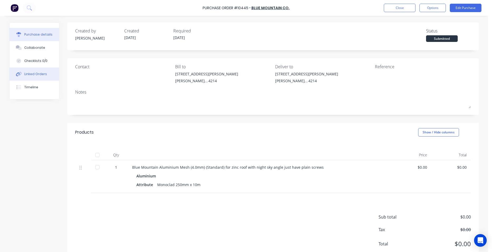
click at [36, 77] on button "Linked Orders" at bounding box center [35, 74] width 50 height 13
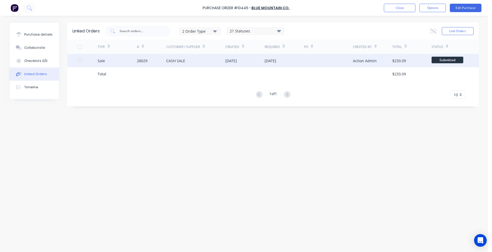
click at [132, 61] on div "Sale" at bounding box center [117, 60] width 39 height 13
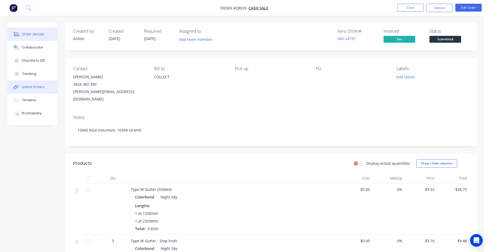
click at [34, 87] on div "Linked Orders" at bounding box center [33, 87] width 23 height 5
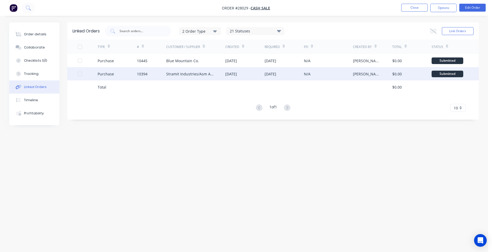
click at [159, 71] on div "10394" at bounding box center [152, 73] width 30 height 13
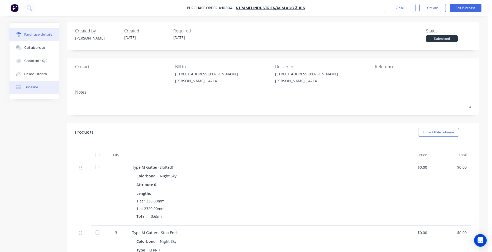
click at [46, 86] on button "Timeline" at bounding box center [35, 87] width 50 height 13
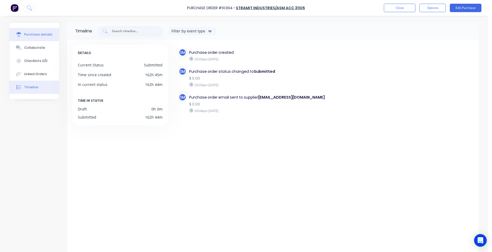
click at [45, 36] on div "Purchase details" at bounding box center [38, 34] width 28 height 5
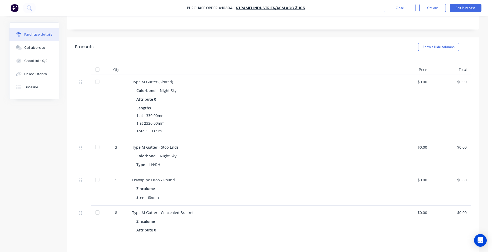
scroll to position [79, 0]
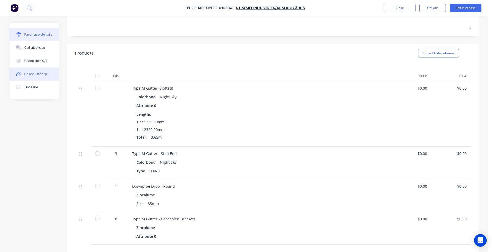
click at [43, 74] on div "Linked Orders" at bounding box center [35, 74] width 23 height 5
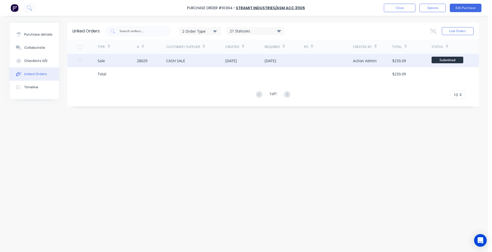
click at [161, 60] on div "28029" at bounding box center [152, 60] width 30 height 13
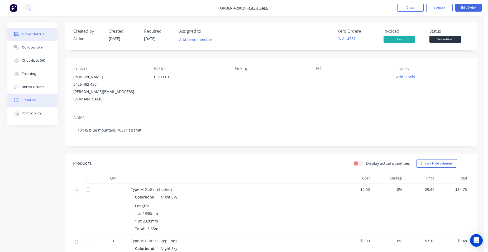
click at [39, 103] on button "Timeline" at bounding box center [32, 100] width 50 height 13
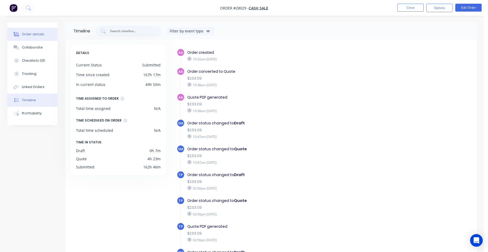
click at [36, 35] on div "Order details" at bounding box center [33, 34] width 22 height 5
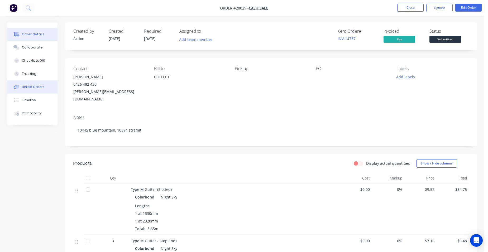
click at [44, 87] on button "Linked Orders" at bounding box center [32, 87] width 50 height 13
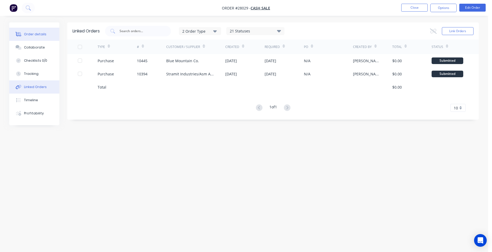
click at [39, 34] on div "Order details" at bounding box center [35, 34] width 22 height 5
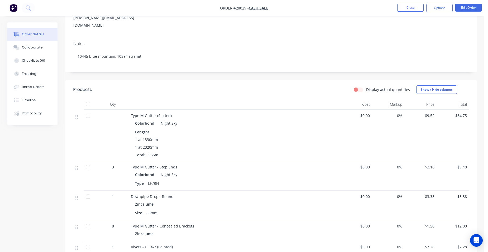
scroll to position [158, 0]
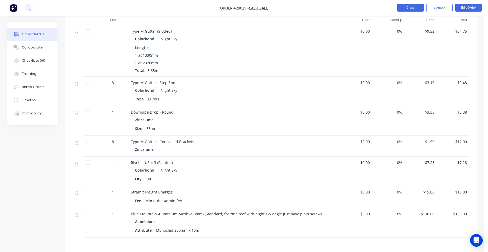
click at [400, 8] on button "Close" at bounding box center [411, 8] width 26 height 8
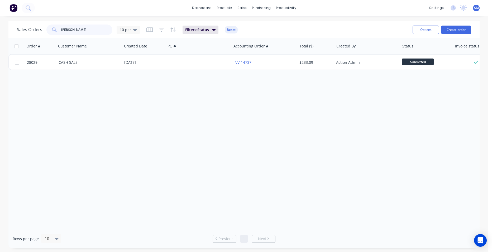
drag, startPoint x: 88, startPoint y: 29, endPoint x: 53, endPoint y: 25, distance: 34.9
click at [53, 25] on div "paul routledge" at bounding box center [79, 30] width 66 height 11
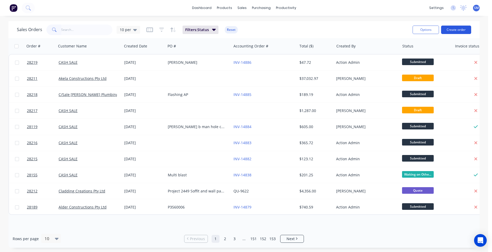
click at [466, 27] on button "Create order" at bounding box center [456, 30] width 30 height 8
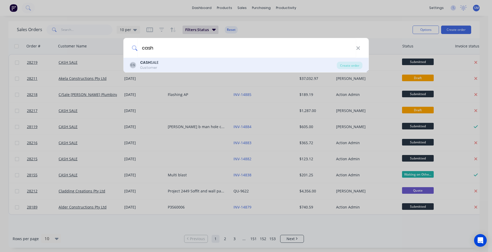
click at [164, 67] on div "CS CASH SALE Customer" at bounding box center [234, 65] width 208 height 10
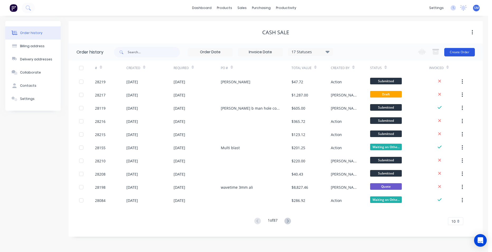
click at [465, 48] on button "Create Order" at bounding box center [460, 52] width 31 height 8
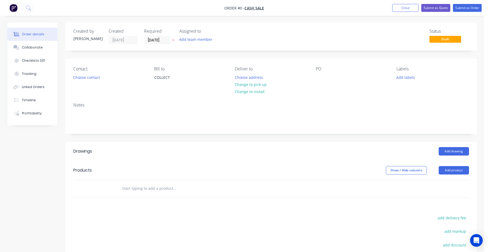
click at [97, 81] on div "Contact Choose contact" at bounding box center [109, 79] width 72 height 24
click at [79, 77] on button "Choose contact" at bounding box center [86, 77] width 32 height 7
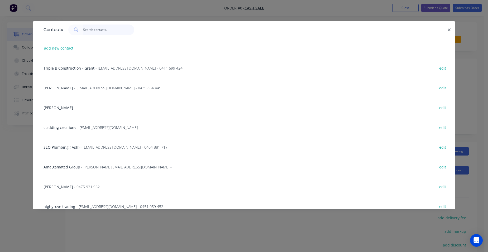
click at [87, 27] on input "text" at bounding box center [108, 30] width 51 height 11
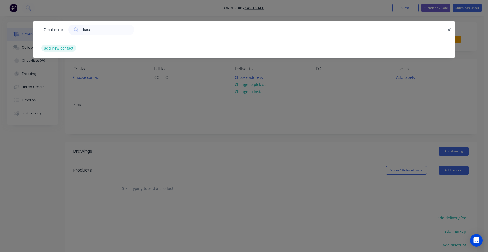
click at [51, 48] on button "add new contact" at bounding box center [58, 48] width 35 height 7
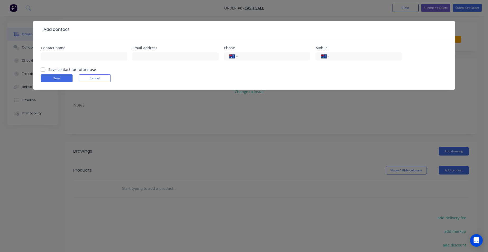
click at [53, 49] on div "Contact name" at bounding box center [84, 48] width 86 height 4
click at [51, 52] on div at bounding box center [84, 59] width 86 height 16
click at [53, 57] on input "text" at bounding box center [84, 57] width 86 height 8
click at [48, 71] on label "Save contact for future use" at bounding box center [72, 70] width 48 height 6
click at [43, 71] on input "Save contact for future use" at bounding box center [43, 69] width 4 height 5
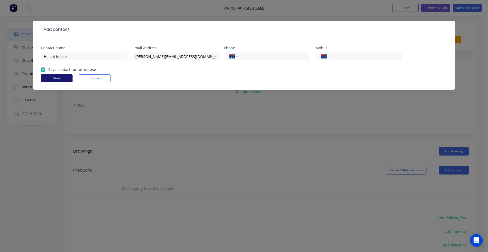
click at [66, 81] on button "Done" at bounding box center [57, 78] width 32 height 8
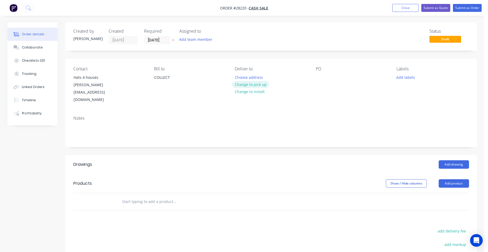
click at [263, 85] on button "Change to pick up" at bounding box center [250, 84] width 37 height 7
click at [456, 180] on button "Add product" at bounding box center [454, 184] width 30 height 8
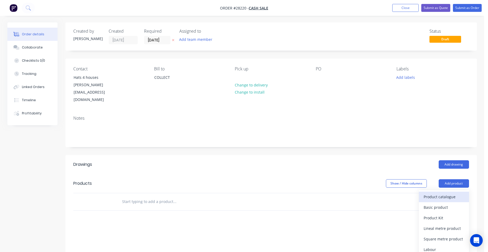
click at [449, 193] on div "Product catalogue" at bounding box center [444, 197] width 41 height 8
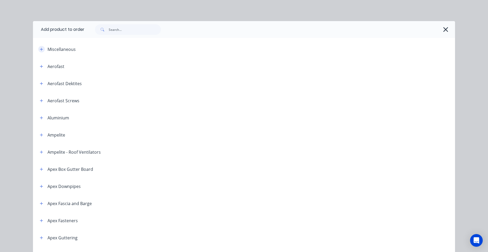
click at [38, 49] on button "button" at bounding box center [41, 49] width 7 height 7
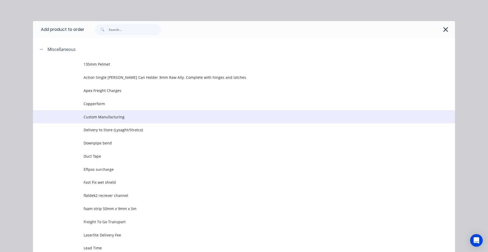
click at [129, 113] on td "Custom Manufacturing" at bounding box center [270, 116] width 372 height 13
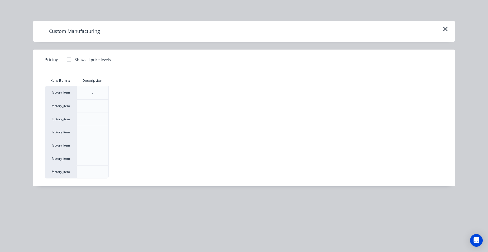
click at [67, 62] on div at bounding box center [69, 59] width 11 height 11
drag, startPoint x: 127, startPoint y: 155, endPoint x: 127, endPoint y: 160, distance: 4.8
click at [126, 156] on div "$0.00" at bounding box center [123, 159] width 28 height 13
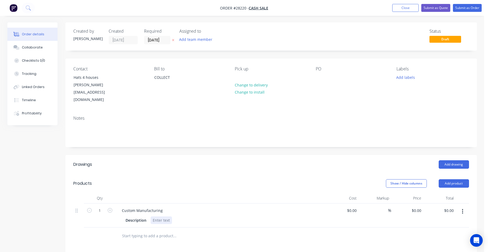
drag, startPoint x: 168, startPoint y: 207, endPoint x: 149, endPoint y: 177, distance: 35.9
click at [168, 217] on div at bounding box center [161, 221] width 21 height 8
click at [216, 217] on div "alter customer flashing as per detilas provided" at bounding box center [194, 221] width 87 height 8
click at [422, 207] on input "0" at bounding box center [421, 211] width 6 height 8
click at [434, 204] on div "$18.48 $0.00" at bounding box center [440, 216] width 32 height 24
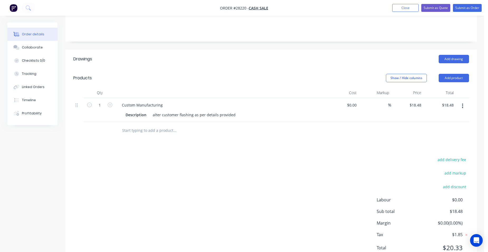
scroll to position [53, 0]
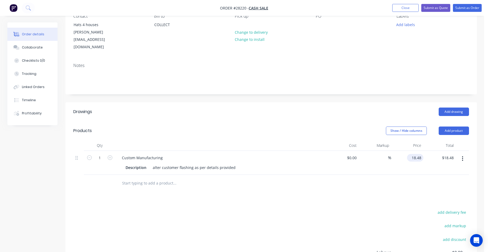
click at [423, 154] on input "18.48" at bounding box center [416, 158] width 14 height 8
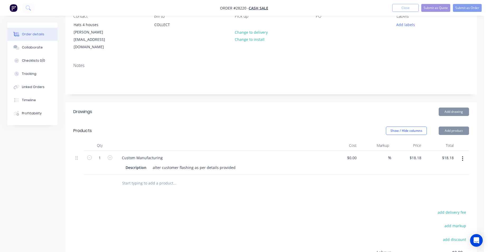
click at [426, 151] on div "$18.18 $18.18" at bounding box center [440, 163] width 32 height 24
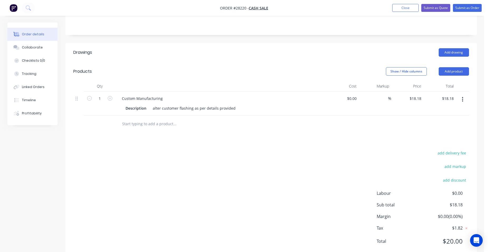
scroll to position [114, 0]
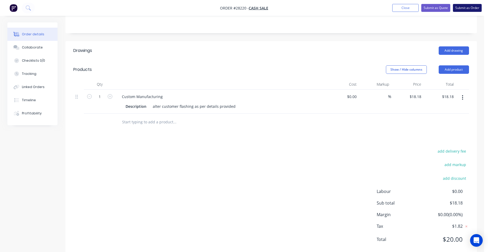
click at [467, 8] on button "Submit as Order" at bounding box center [467, 8] width 29 height 8
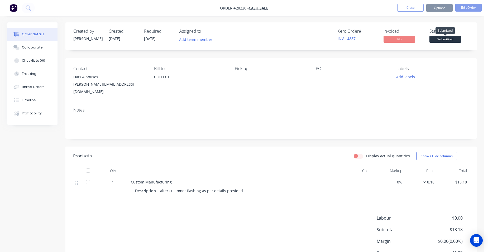
click at [453, 37] on span "Submitted" at bounding box center [446, 39] width 32 height 7
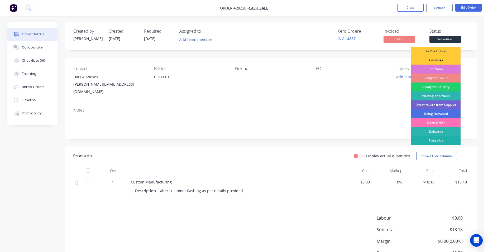
click at [445, 137] on div "Picked Up" at bounding box center [436, 140] width 49 height 9
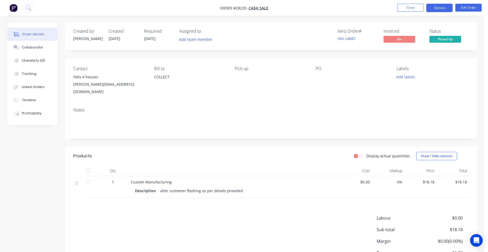
click at [446, 7] on button "Options" at bounding box center [440, 8] width 26 height 8
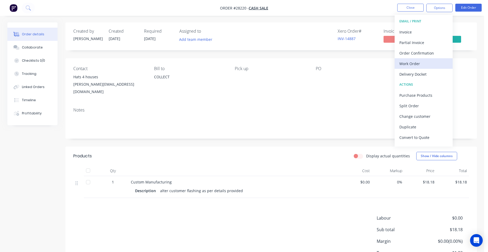
click at [425, 65] on div "Work Order" at bounding box center [424, 64] width 49 height 8
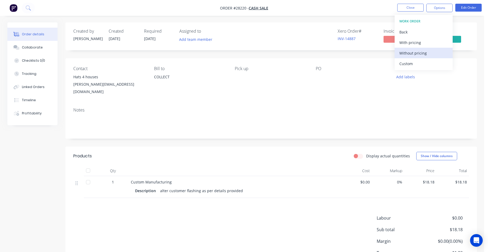
click at [429, 55] on div "Without pricing" at bounding box center [424, 53] width 49 height 8
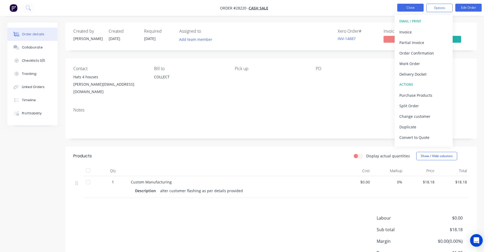
click at [402, 7] on button "Close" at bounding box center [411, 8] width 26 height 8
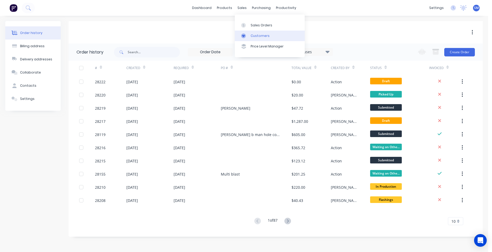
click at [255, 34] on div "Customers" at bounding box center [260, 36] width 19 height 5
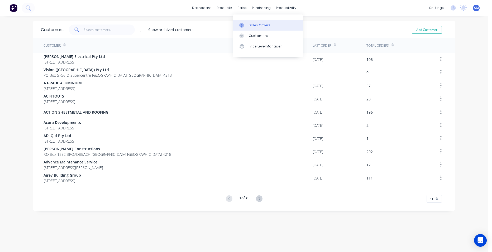
click at [254, 22] on link "Sales Orders" at bounding box center [268, 25] width 70 height 11
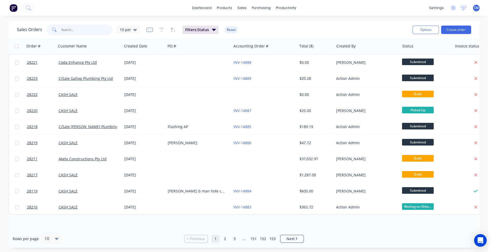
click at [83, 30] on input "text" at bounding box center [86, 30] width 51 height 11
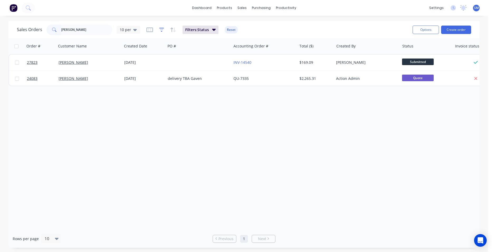
click at [159, 29] on icon "button" at bounding box center [161, 29] width 5 height 5
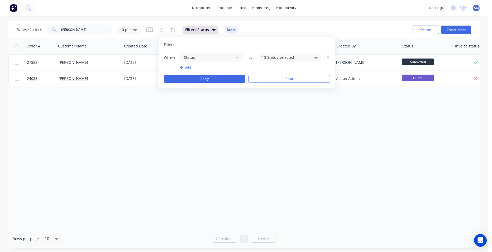
click at [275, 59] on div "13 Status selected" at bounding box center [286, 58] width 48 height 6
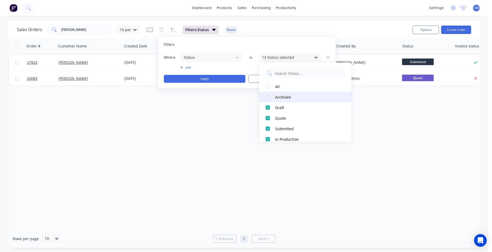
click at [271, 96] on div at bounding box center [268, 97] width 11 height 11
click at [213, 154] on div "Order # Customer Name Created Date PO # Accounting Order # Total ($) Created By…" at bounding box center [244, 134] width 472 height 192
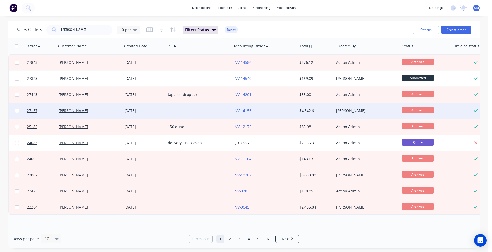
click at [210, 109] on div at bounding box center [199, 111] width 66 height 16
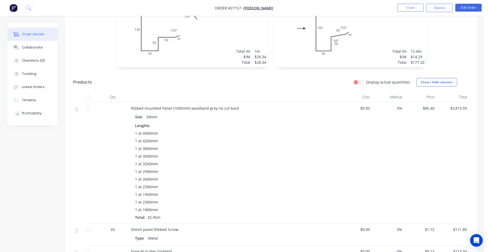
scroll to position [343, 0]
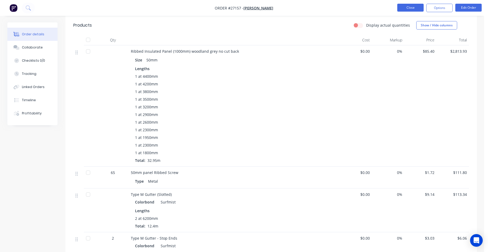
click at [408, 6] on button "Close" at bounding box center [411, 8] width 26 height 8
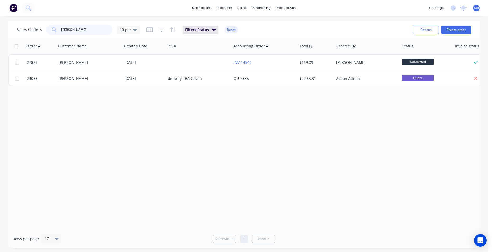
drag, startPoint x: 76, startPoint y: 30, endPoint x: 58, endPoint y: 27, distance: 18.2
click at [58, 27] on div "jessop" at bounding box center [79, 30] width 66 height 11
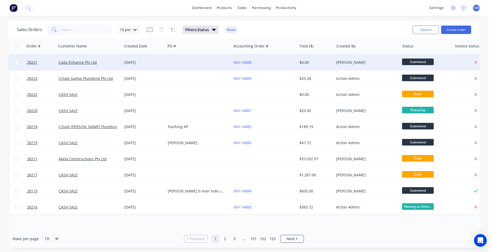
click at [190, 62] on div at bounding box center [199, 63] width 66 height 16
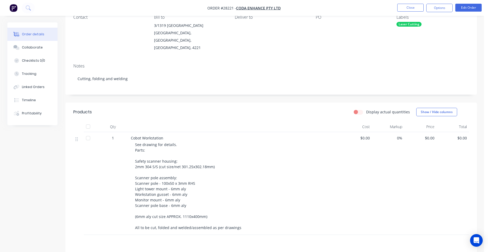
scroll to position [10, 0]
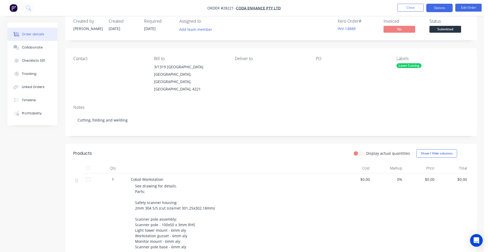
click at [438, 8] on button "Options" at bounding box center [440, 8] width 26 height 8
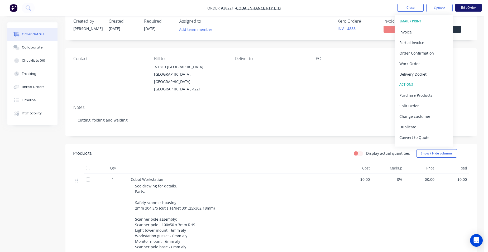
click at [463, 6] on button "Edit Order" at bounding box center [469, 8] width 26 height 8
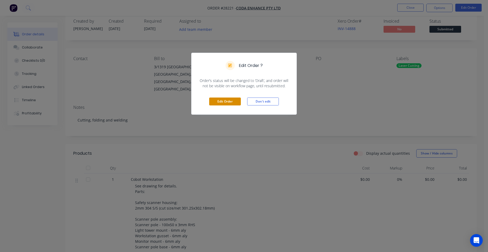
click at [223, 101] on button "Edit Order" at bounding box center [225, 102] width 32 height 8
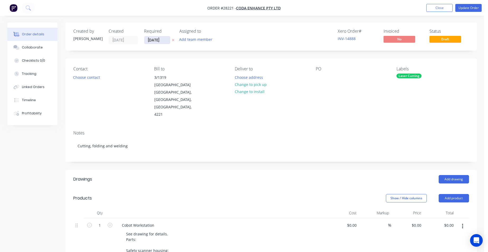
click at [164, 40] on input "[DATE]" at bounding box center [157, 40] width 26 height 8
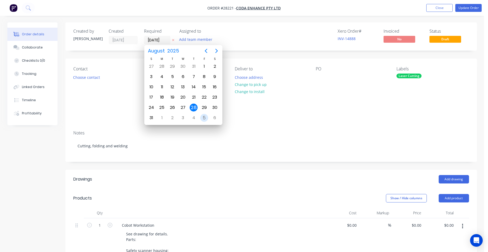
click at [202, 117] on div "5" at bounding box center [204, 118] width 8 height 8
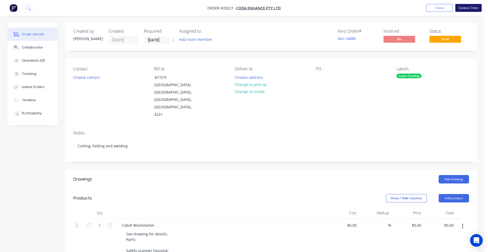
click at [473, 9] on button "Update Order" at bounding box center [469, 8] width 26 height 8
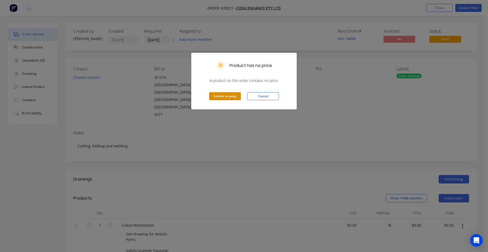
click at [226, 98] on button "Submit anyway" at bounding box center [225, 96] width 32 height 8
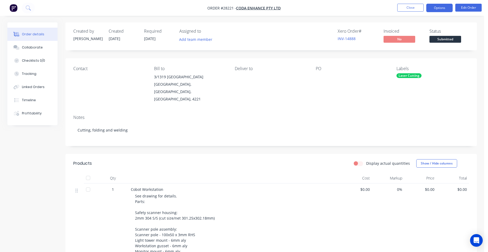
click at [429, 8] on button "Options" at bounding box center [440, 8] width 26 height 8
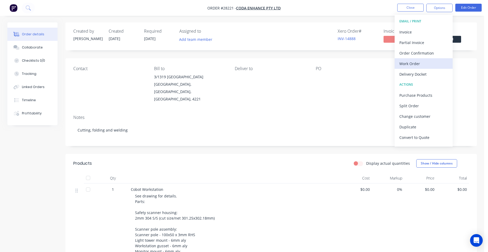
click at [427, 61] on div "Work Order" at bounding box center [424, 64] width 49 height 8
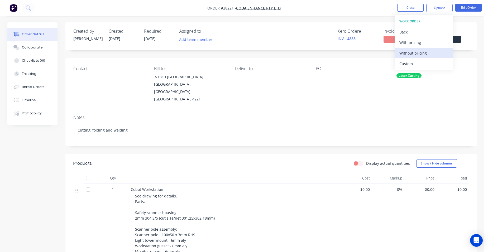
click at [431, 57] on div "Without pricing" at bounding box center [424, 53] width 49 height 8
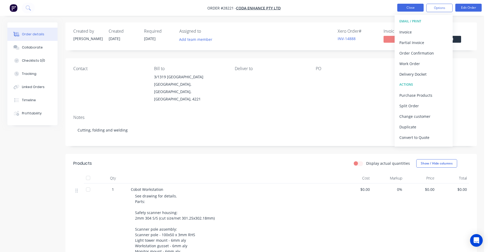
click at [399, 7] on button "Close" at bounding box center [411, 8] width 26 height 8
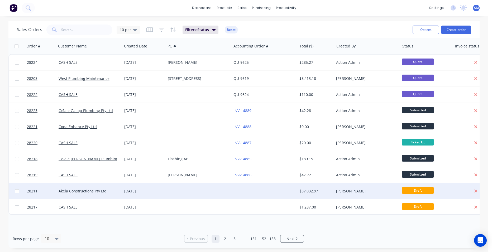
click at [257, 191] on div at bounding box center [265, 191] width 66 height 16
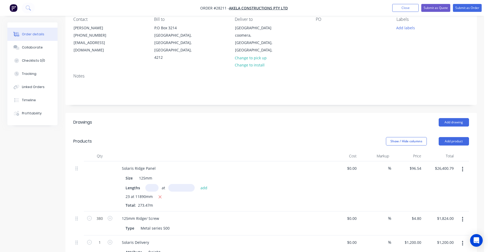
scroll to position [79, 0]
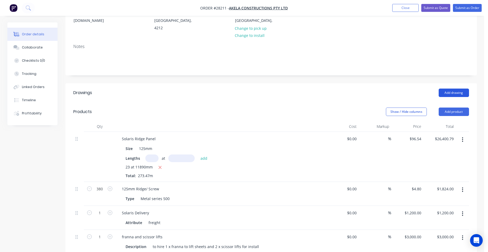
click at [460, 89] on button "Add drawing" at bounding box center [454, 93] width 30 height 8
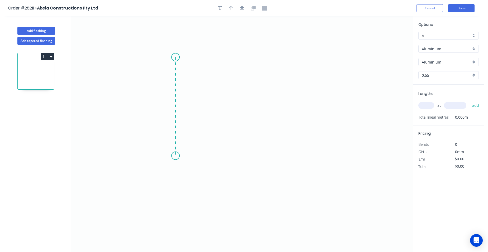
drag, startPoint x: 176, startPoint y: 57, endPoint x: 177, endPoint y: 156, distance: 98.8
click at [177, 156] on icon "0" at bounding box center [242, 134] width 342 height 236
click at [233, 158] on icon "0 ?" at bounding box center [242, 134] width 342 height 236
click at [242, 153] on icon "0 ? ?" at bounding box center [242, 134] width 342 height 236
click at [242, 153] on circle at bounding box center [242, 153] width 8 height 8
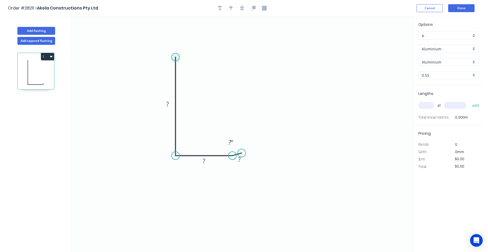
click at [175, 56] on circle at bounding box center [176, 57] width 8 height 8
click at [304, 61] on icon "0 ? ? ? ? º" at bounding box center [242, 134] width 342 height 236
click at [324, 78] on icon "0 ? ? ? ? ? º" at bounding box center [242, 134] width 342 height 236
click at [324, 78] on circle at bounding box center [324, 78] width 8 height 8
click at [322, 60] on rect at bounding box center [319, 59] width 11 height 7
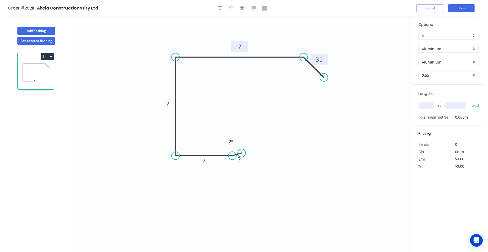
click at [241, 47] on tspan "?" at bounding box center [239, 47] width 3 height 9
click at [171, 102] on rect at bounding box center [167, 104] width 11 height 7
click at [206, 164] on rect at bounding box center [204, 161] width 11 height 7
click at [239, 161] on tspan "?" at bounding box center [239, 159] width 3 height 9
click at [231, 143] on tspan "º" at bounding box center [232, 142] width 2 height 9
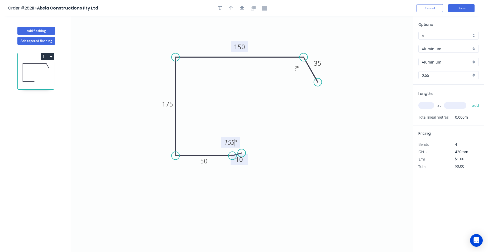
drag, startPoint x: 323, startPoint y: 77, endPoint x: 318, endPoint y: 82, distance: 6.9
click at [318, 82] on circle at bounding box center [318, 82] width 8 height 8
click at [297, 67] on tspan "º" at bounding box center [298, 68] width 2 height 9
click at [472, 49] on div "Aluminium" at bounding box center [449, 49] width 60 height 8
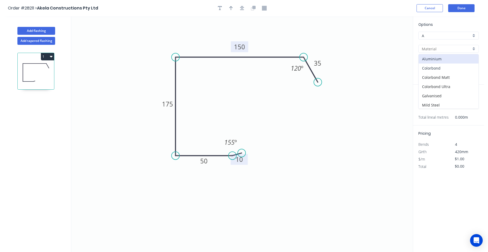
click at [454, 67] on div "Colorbond" at bounding box center [449, 68] width 60 height 9
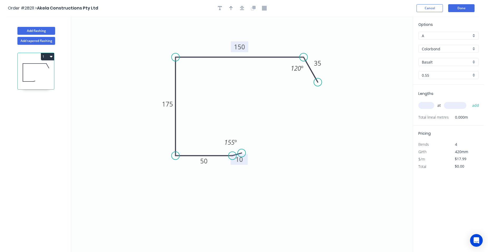
click at [474, 62] on div "Basalt" at bounding box center [449, 62] width 60 height 8
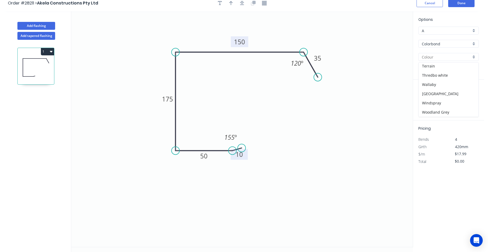
scroll to position [10, 0]
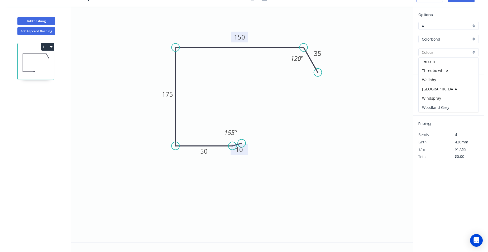
click at [452, 107] on div "Woodland Grey" at bounding box center [449, 107] width 60 height 9
click at [424, 97] on input "text" at bounding box center [427, 95] width 16 height 7
click at [470, 91] on button "add" at bounding box center [476, 95] width 12 height 9
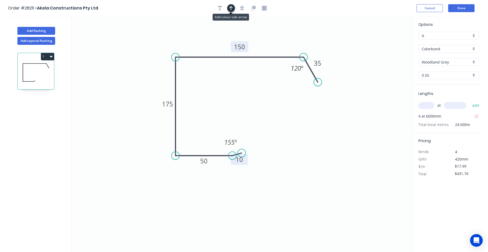
click at [232, 9] on icon "button" at bounding box center [231, 8] width 4 height 5
drag, startPoint x: 388, startPoint y: 41, endPoint x: 201, endPoint y: 43, distance: 186.9
click at [201, 43] on icon at bounding box center [200, 36] width 5 height 17
click at [43, 56] on button "1" at bounding box center [47, 56] width 13 height 7
click at [36, 69] on div "Duplicate" at bounding box center [29, 70] width 41 height 8
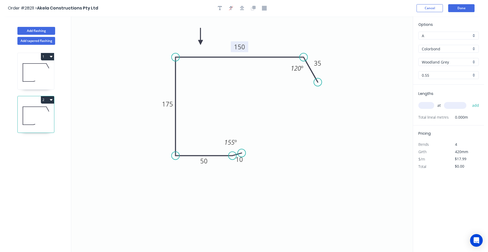
click at [244, 46] on tspan "150" at bounding box center [239, 47] width 11 height 9
click at [310, 97] on icon "0 10 50 175 240 35 155 º 120 º" at bounding box center [242, 134] width 342 height 236
click at [52, 74] on icon at bounding box center [36, 73] width 36 height 34
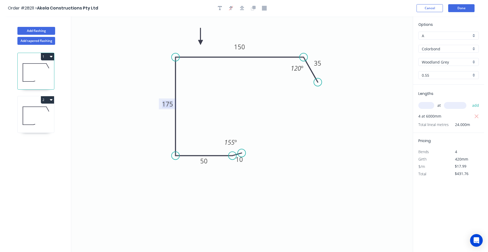
click at [172, 105] on tspan "175" at bounding box center [167, 104] width 11 height 9
click at [31, 106] on icon at bounding box center [36, 116] width 36 height 34
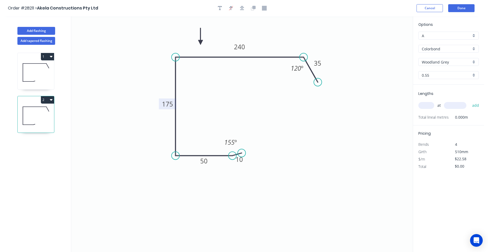
click at [168, 105] on tspan "175" at bounding box center [167, 104] width 11 height 9
drag, startPoint x: 264, startPoint y: 111, endPoint x: 270, endPoint y: 114, distance: 7.0
click at [265, 111] on icon "0 10 50 155 240 35 155 º 120 º" at bounding box center [242, 134] width 342 height 236
click at [424, 106] on input "text" at bounding box center [427, 105] width 16 height 7
click at [470, 101] on button "add" at bounding box center [476, 105] width 12 height 9
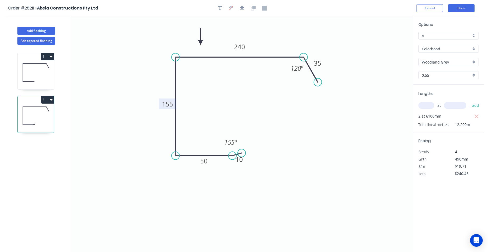
click at [51, 101] on icon "button" at bounding box center [51, 100] width 3 height 4
click at [44, 110] on div "Duplicate" at bounding box center [29, 113] width 41 height 8
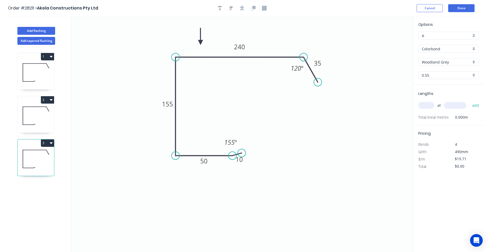
click at [428, 106] on input "text" at bounding box center [427, 105] width 16 height 7
click at [470, 101] on button "add" at bounding box center [476, 105] width 12 height 9
click at [48, 30] on button "Add flashing" at bounding box center [36, 31] width 38 height 8
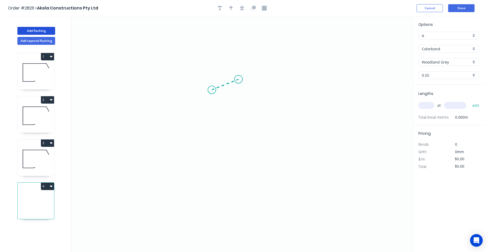
drag, startPoint x: 212, startPoint y: 90, endPoint x: 239, endPoint y: 79, distance: 29.7
click at [239, 79] on icon "0" at bounding box center [242, 134] width 342 height 236
drag, startPoint x: 240, startPoint y: 205, endPoint x: 243, endPoint y: 203, distance: 3.8
click at [240, 205] on icon "0 ?" at bounding box center [242, 134] width 342 height 236
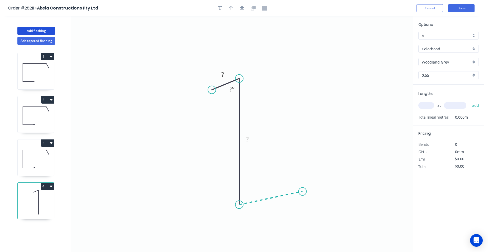
click at [303, 192] on icon "0 ? ? ? º" at bounding box center [242, 134] width 342 height 236
click at [310, 186] on icon "0 ? ? ? ? º ? º" at bounding box center [242, 134] width 342 height 236
click at [310, 186] on circle at bounding box center [310, 185] width 8 height 8
click at [315, 192] on rect at bounding box center [312, 191] width 11 height 7
click at [277, 201] on rect at bounding box center [272, 203] width 11 height 7
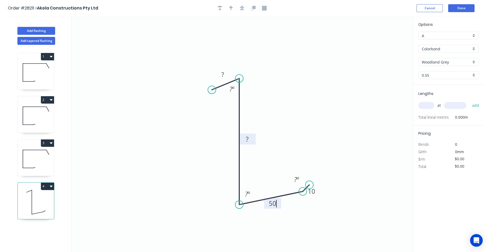
click at [251, 136] on rect at bounding box center [247, 139] width 11 height 7
click at [223, 75] on tspan "?" at bounding box center [223, 74] width 3 height 9
drag, startPoint x: 230, startPoint y: 6, endPoint x: 250, endPoint y: 14, distance: 21.2
click at [231, 5] on button "button" at bounding box center [231, 8] width 8 height 8
drag, startPoint x: 387, startPoint y: 42, endPoint x: 220, endPoint y: 129, distance: 187.4
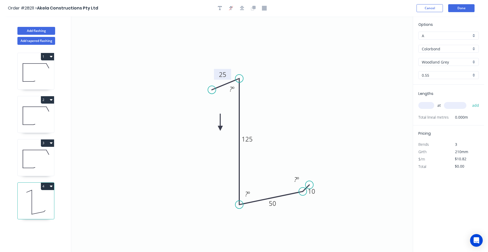
click at [220, 129] on icon at bounding box center [220, 122] width 5 height 17
click at [427, 107] on input "text" at bounding box center [427, 105] width 16 height 7
click at [470, 101] on button "add" at bounding box center [476, 105] width 12 height 9
click at [464, 5] on button "Done" at bounding box center [462, 8] width 26 height 8
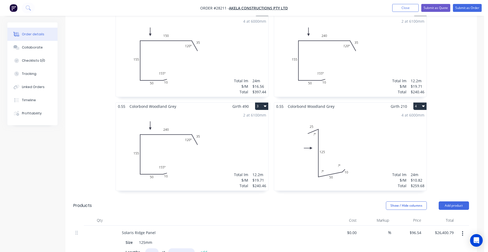
scroll to position [185, 0]
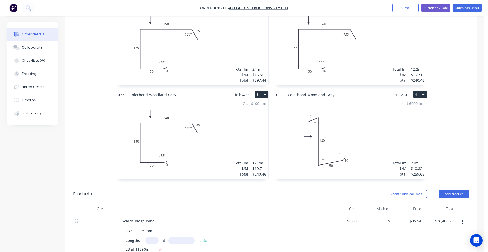
click at [333, 126] on div "4 at 6000mm Total lm $/M Total 24m $10.82 $259.68" at bounding box center [350, 139] width 153 height 81
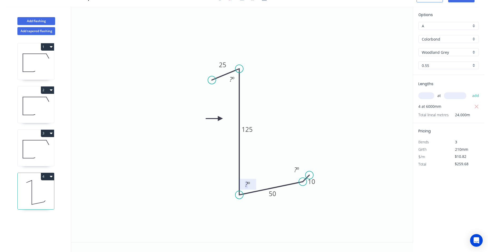
click at [252, 183] on rect at bounding box center [248, 184] width 11 height 7
click at [232, 78] on tspan "º" at bounding box center [233, 79] width 2 height 9
click at [291, 63] on icon "0 25 125 50 10 88 º 88 º ? º" at bounding box center [242, 125] width 342 height 236
click at [296, 170] on tspan "?" at bounding box center [295, 170] width 3 height 9
click at [321, 144] on icon "0 25 125 50 10 88 º 88 º 155 º" at bounding box center [242, 125] width 342 height 236
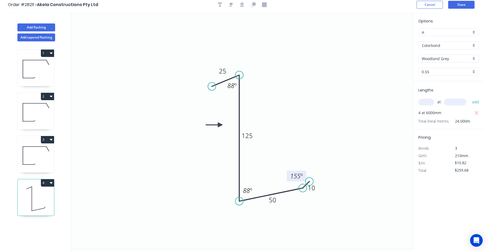
scroll to position [0, 0]
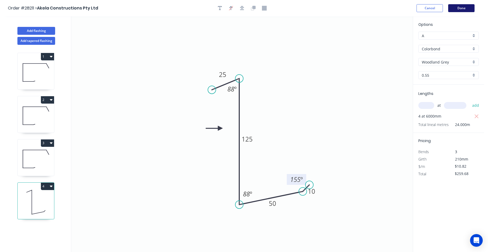
click at [460, 10] on button "Done" at bounding box center [462, 8] width 26 height 8
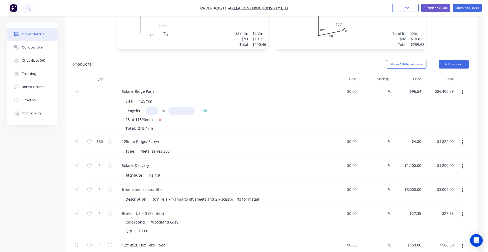
scroll to position [317, 0]
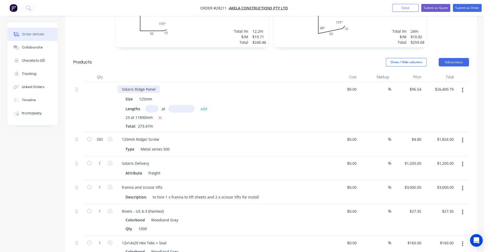
click at [158, 86] on div "Solaris Ridge Panel" at bounding box center [139, 90] width 42 height 8
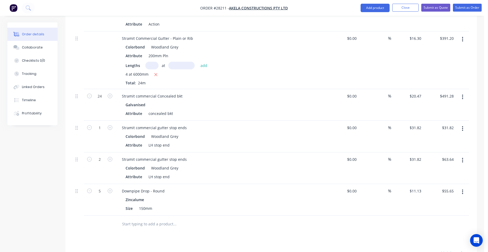
scroll to position [607, 0]
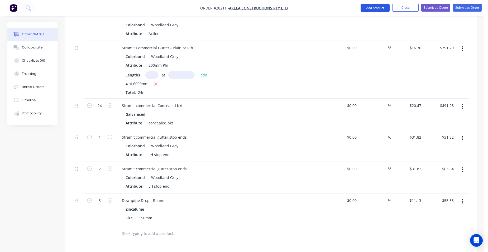
click at [367, 5] on button "Add product" at bounding box center [375, 8] width 29 height 8
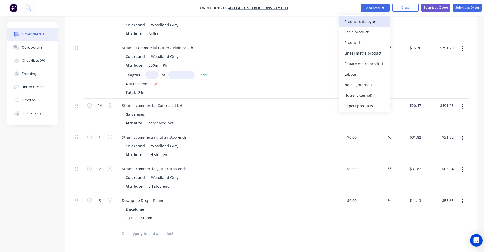
click at [356, 22] on div "Product catalogue" at bounding box center [365, 22] width 41 height 8
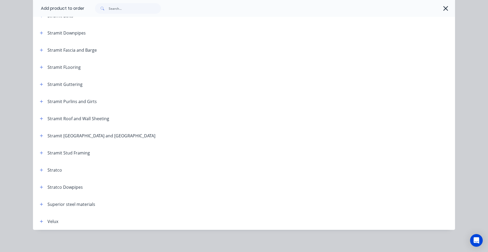
scroll to position [875, 0]
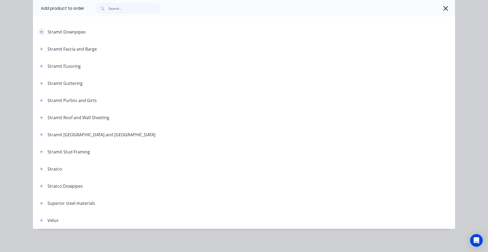
click at [40, 32] on icon "button" at bounding box center [41, 31] width 3 height 3
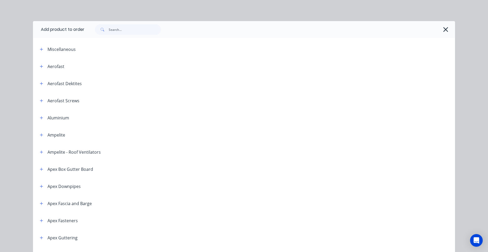
scroll to position [875, 0]
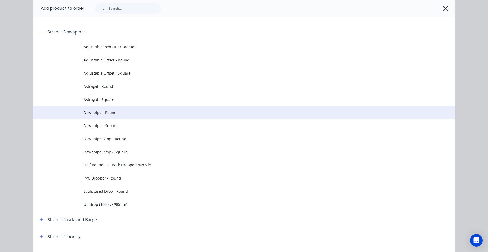
click at [129, 112] on span "Downpipe - Round" at bounding box center [232, 113] width 297 height 6
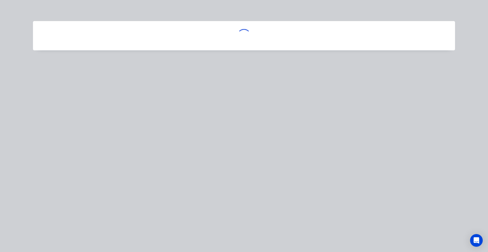
scroll to position [0, 0]
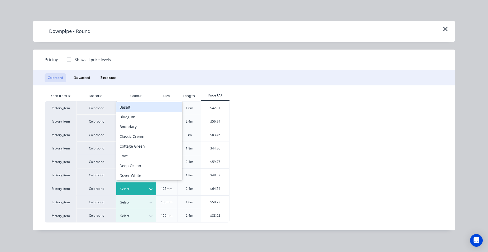
click at [129, 192] on div "Select" at bounding box center [132, 189] width 30 height 7
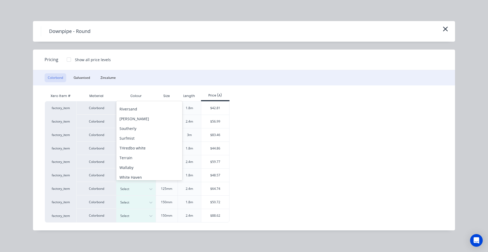
scroll to position [236, 0]
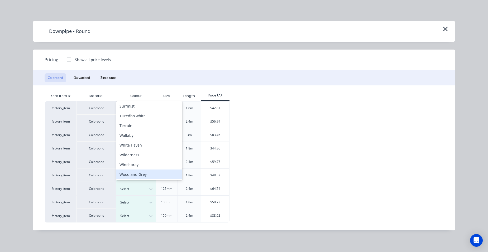
click at [138, 174] on div "Woodland Grey" at bounding box center [149, 175] width 66 height 10
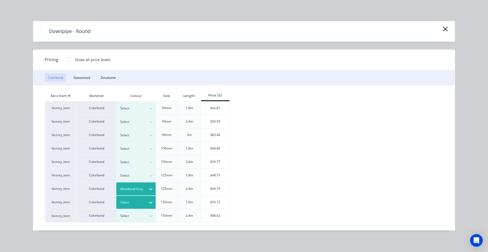
click at [143, 204] on div at bounding box center [132, 203] width 24 height 6
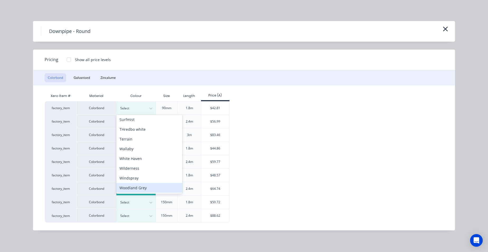
click at [140, 187] on div "Woodland Grey" at bounding box center [149, 188] width 66 height 10
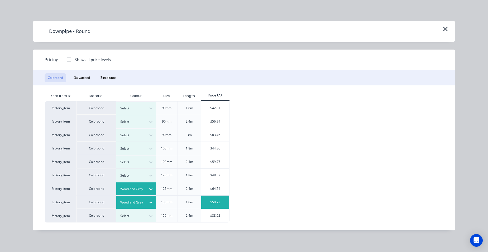
click at [218, 205] on div "$50.72" at bounding box center [215, 202] width 28 height 13
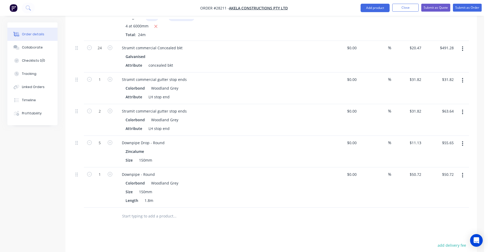
scroll to position [739, 0]
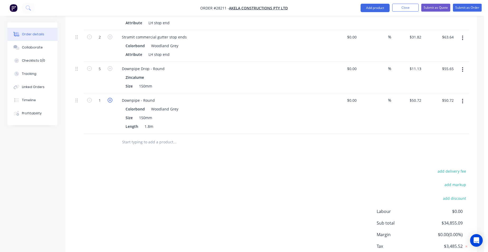
click at [111, 98] on icon "button" at bounding box center [110, 100] width 5 height 5
type input "2"
type input "$101.44"
click at [111, 98] on icon "button" at bounding box center [110, 100] width 5 height 5
type input "3"
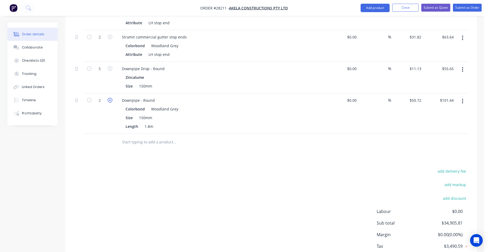
type input "$152.16"
click at [111, 98] on icon "button" at bounding box center [110, 100] width 5 height 5
type input "4"
type input "$202.88"
click at [111, 98] on icon "button" at bounding box center [110, 100] width 5 height 5
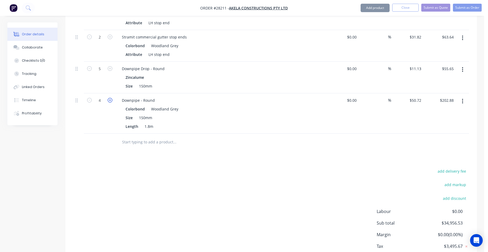
type input "5"
type input "$253.60"
drag, startPoint x: 366, startPoint y: 4, endPoint x: 361, endPoint y: 9, distance: 6.5
click at [366, 5] on button "Add product" at bounding box center [375, 8] width 29 height 8
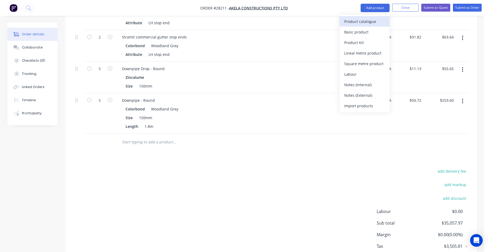
click at [354, 19] on div "Product catalogue" at bounding box center [365, 22] width 41 height 8
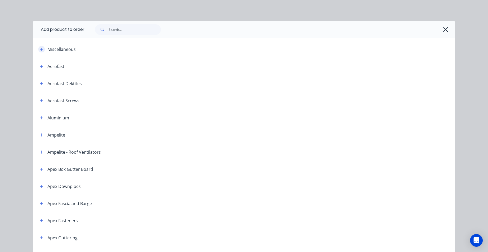
click at [41, 48] on button "button" at bounding box center [41, 49] width 7 height 7
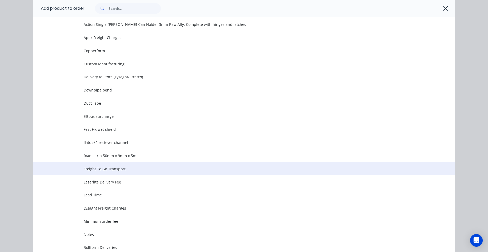
scroll to position [53, 0]
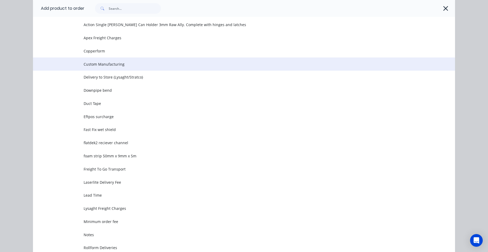
click at [116, 65] on span "Custom Manufacturing" at bounding box center [232, 65] width 297 height 6
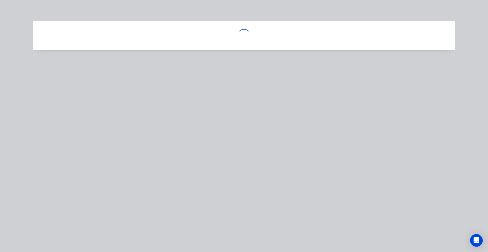
scroll to position [0, 0]
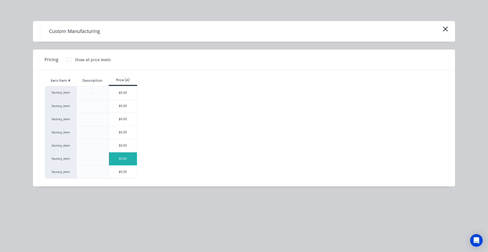
click at [135, 155] on div "$0.00" at bounding box center [123, 159] width 28 height 13
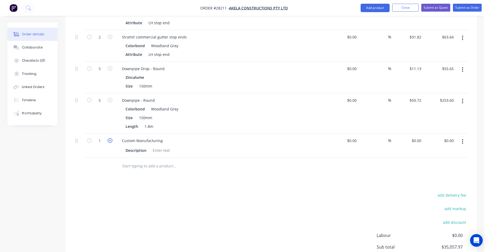
click at [111, 138] on icon "button" at bounding box center [110, 140] width 5 height 5
type input "5"
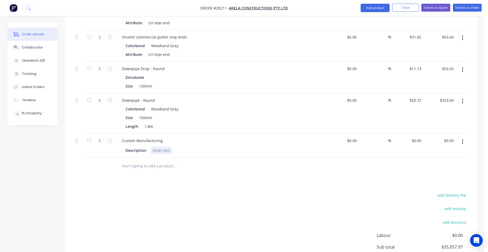
click at [160, 147] on div at bounding box center [161, 151] width 21 height 8
click at [259, 93] on div "Downpipe - Round Colorbond Woodland Grey Size 150mm Length 1.8m" at bounding box center [221, 113] width 211 height 40
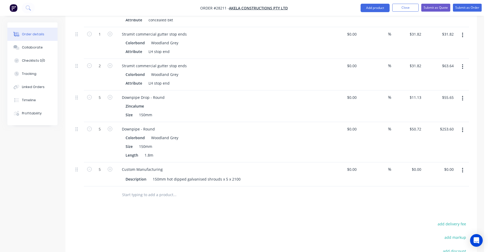
scroll to position [660, 0]
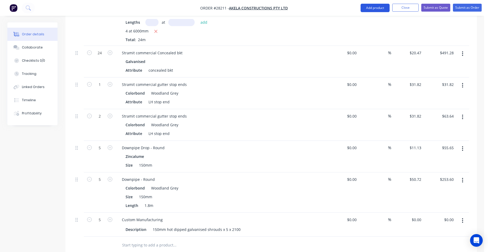
click at [374, 7] on button "Add product" at bounding box center [375, 8] width 29 height 8
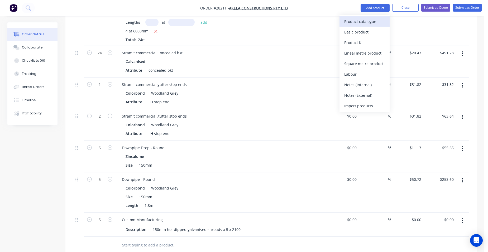
click at [367, 20] on div "Product catalogue" at bounding box center [365, 22] width 41 height 8
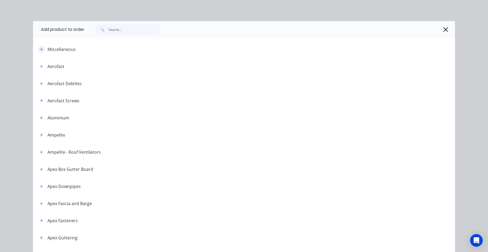
click at [40, 48] on icon "button" at bounding box center [41, 50] width 3 height 4
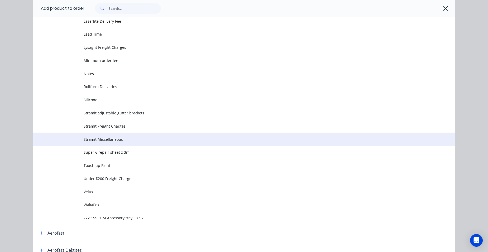
scroll to position [264, 0]
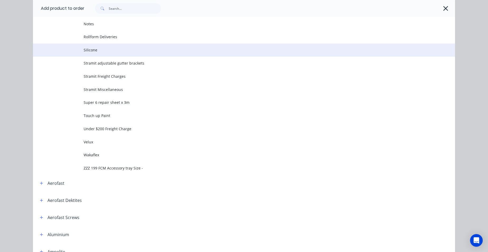
click at [94, 54] on td "Silicone" at bounding box center [270, 50] width 372 height 13
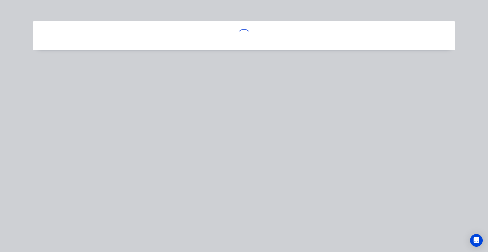
scroll to position [0, 0]
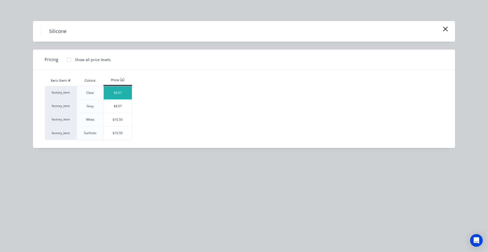
click at [124, 92] on div "$8.07" at bounding box center [118, 92] width 28 height 13
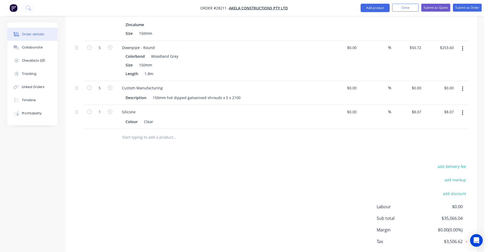
scroll to position [813, 0]
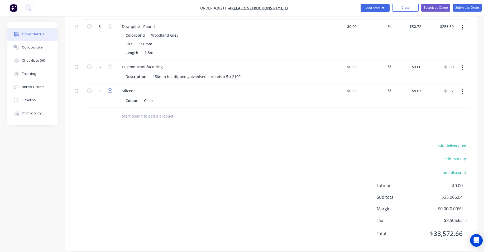
click at [111, 88] on icon "button" at bounding box center [110, 90] width 5 height 5
type input "2"
type input "$16.14"
click at [111, 88] on icon "button" at bounding box center [110, 90] width 5 height 5
type input "3"
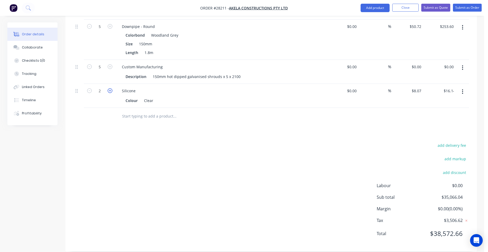
type input "$24.21"
click at [111, 88] on icon "button" at bounding box center [110, 90] width 5 height 5
type input "4"
type input "$32.28"
click at [111, 88] on icon "button" at bounding box center [110, 90] width 5 height 5
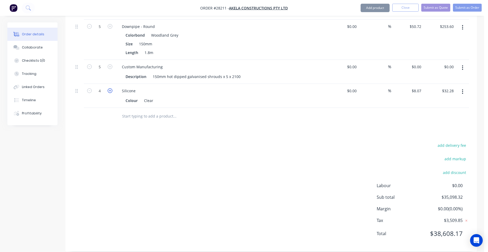
type input "5"
type input "$40.35"
click at [370, 8] on button "Add product" at bounding box center [375, 8] width 29 height 8
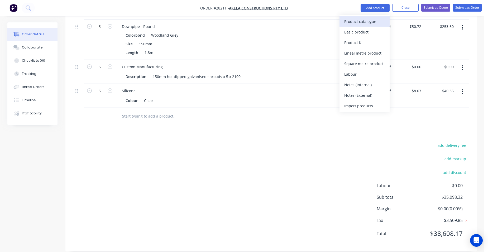
click at [363, 18] on div "Product catalogue" at bounding box center [365, 22] width 41 height 8
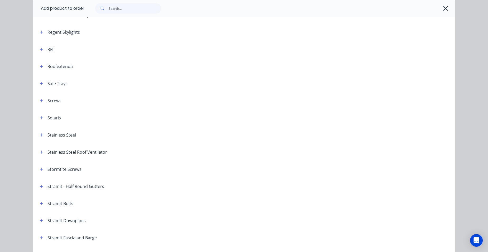
scroll to position [713, 0]
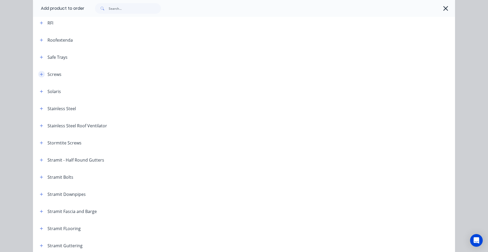
click at [39, 72] on button "button" at bounding box center [41, 74] width 7 height 7
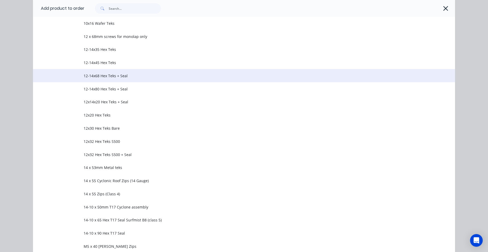
scroll to position [792, 0]
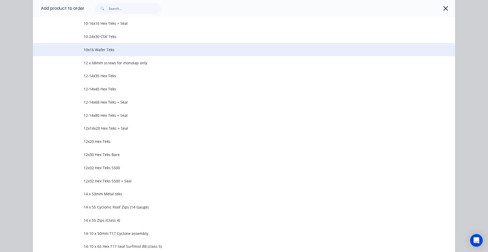
click at [125, 52] on span "10x16 Wafer Teks" at bounding box center [232, 50] width 297 height 6
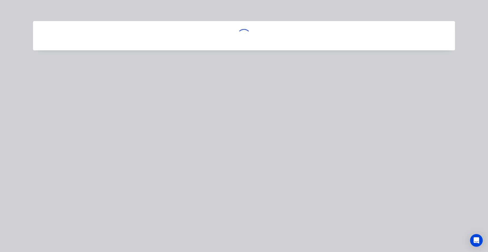
scroll to position [0, 0]
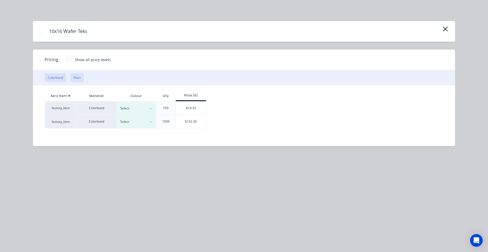
click at [79, 78] on button "Plain" at bounding box center [76, 77] width 13 height 9
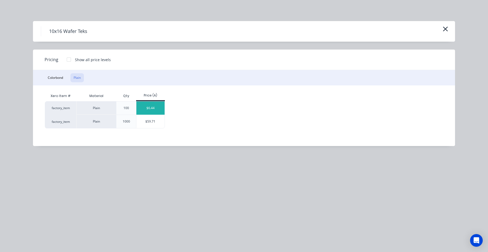
click at [145, 111] on div "$6.44" at bounding box center [150, 108] width 28 height 13
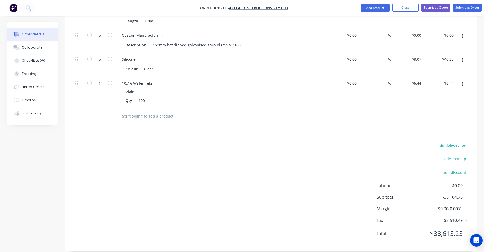
scroll to position [792, 0]
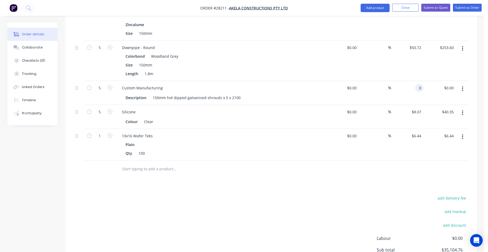
click at [423, 84] on input "0" at bounding box center [421, 88] width 6 height 8
type input "$950.00"
type input "$4,750.00"
click at [426, 82] on div "$4,750.00 $0.00" at bounding box center [440, 93] width 32 height 24
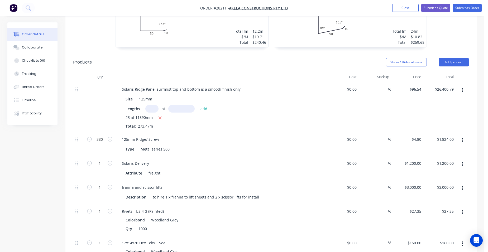
scroll to position [211, 0]
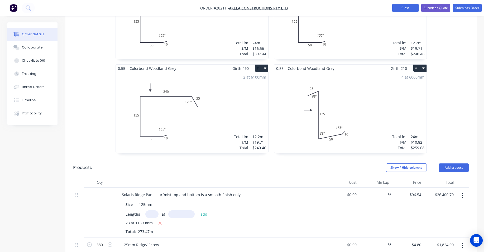
click at [407, 4] on button "Close" at bounding box center [406, 8] width 26 height 8
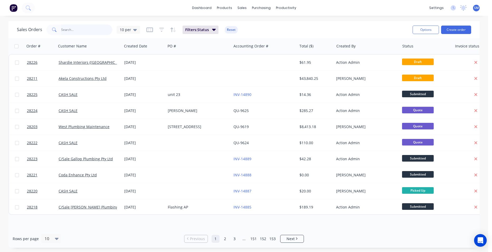
drag, startPoint x: 71, startPoint y: 32, endPoint x: 68, endPoint y: 28, distance: 5.2
click at [71, 32] on input "text" at bounding box center [86, 30] width 51 height 11
type input "judge"
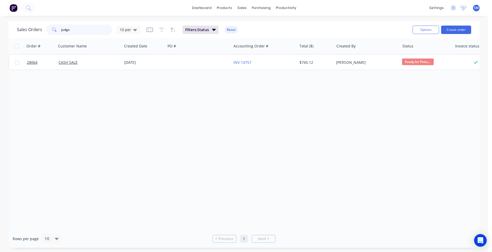
click at [53, 31] on div "judge" at bounding box center [79, 30] width 66 height 11
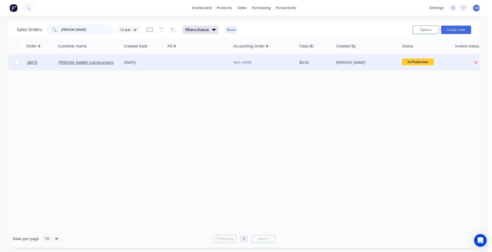
type input "[PERSON_NAME]"
click at [224, 60] on div at bounding box center [199, 63] width 66 height 16
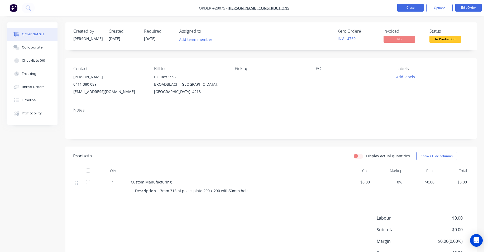
click at [412, 10] on button "Close" at bounding box center [411, 8] width 26 height 8
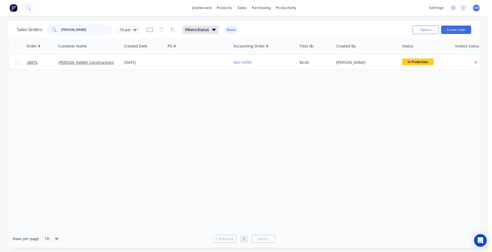
drag, startPoint x: 79, startPoint y: 31, endPoint x: 30, endPoint y: 15, distance: 51.3
click at [35, 24] on div "Sales Orders [PERSON_NAME] 10 per Filters: Status Reset" at bounding box center [213, 29] width 392 height 13
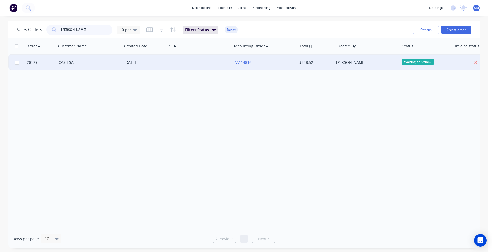
type input "[PERSON_NAME]"
click at [201, 61] on div at bounding box center [199, 63] width 66 height 16
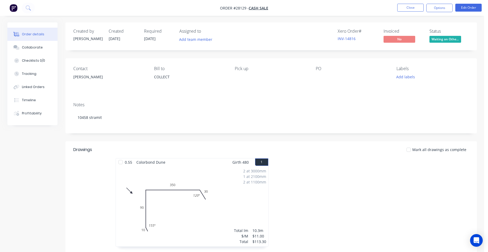
click at [403, 3] on nav "Order #28129 - CASH SALE Close Options Edit Order" at bounding box center [244, 8] width 488 height 16
click at [410, 4] on button "Close" at bounding box center [411, 8] width 26 height 8
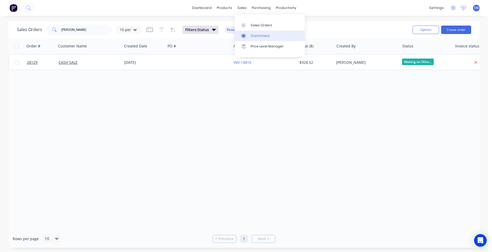
click at [257, 33] on link "Customers" at bounding box center [270, 36] width 70 height 11
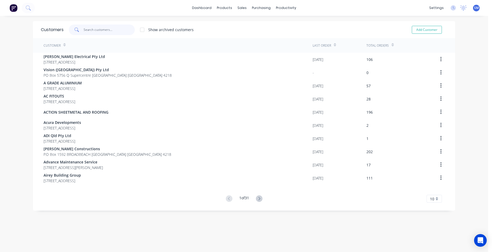
click at [109, 26] on input "text" at bounding box center [109, 30] width 51 height 11
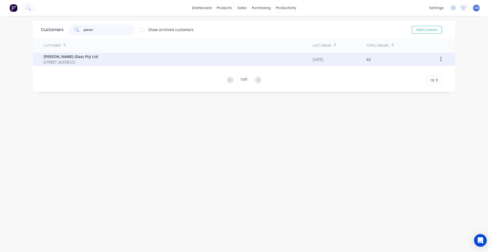
type input "patter"
click at [74, 56] on span "[PERSON_NAME] Glass Pty Ltd" at bounding box center [71, 57] width 55 height 6
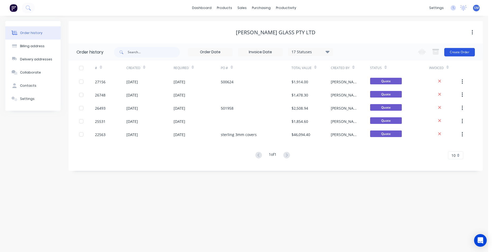
click at [461, 49] on button "Create Order" at bounding box center [460, 52] width 31 height 8
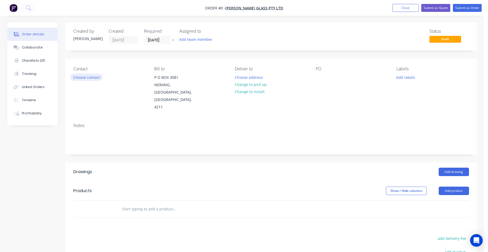
click at [87, 75] on button "Choose contact" at bounding box center [86, 77] width 32 height 7
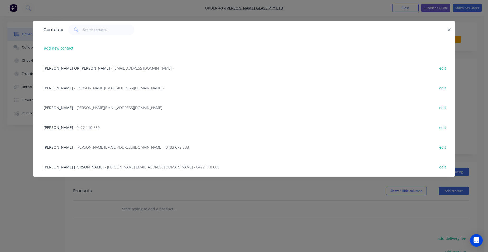
click at [86, 146] on span "- [PERSON_NAME][EMAIL_ADDRESS][DOMAIN_NAME] - 0403 672 288" at bounding box center [131, 147] width 115 height 5
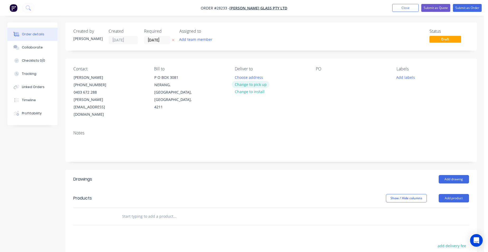
click at [242, 82] on button "Change to pick up" at bounding box center [250, 84] width 37 height 7
click at [316, 78] on div at bounding box center [320, 78] width 8 height 8
click at [454, 175] on button "Add drawing" at bounding box center [454, 179] width 30 height 8
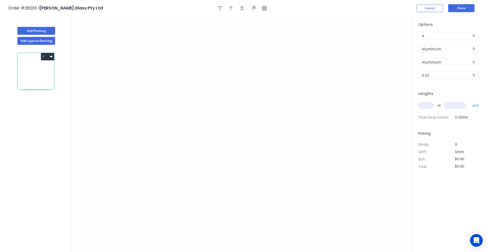
click at [472, 74] on div "0.55" at bounding box center [449, 75] width 60 height 8
click at [446, 104] on div "3.0" at bounding box center [449, 102] width 60 height 9
type input "3.0"
drag, startPoint x: 167, startPoint y: 153, endPoint x: 165, endPoint y: 83, distance: 70.3
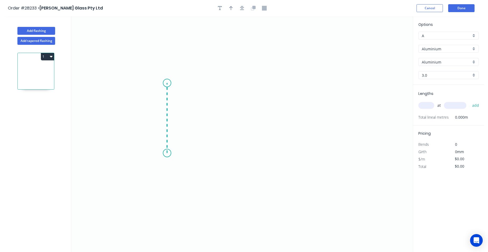
click at [165, 83] on icon "0" at bounding box center [242, 134] width 342 height 236
click at [303, 90] on icon "0 ?" at bounding box center [242, 134] width 342 height 236
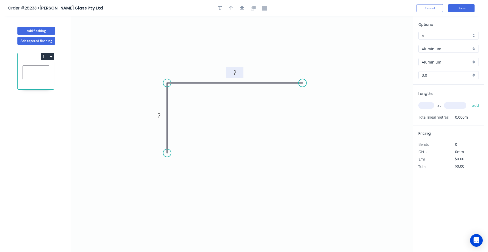
click at [240, 75] on rect at bounding box center [235, 72] width 11 height 7
click at [158, 116] on tspan "?" at bounding box center [159, 115] width 3 height 9
click at [230, 9] on icon "button" at bounding box center [231, 8] width 4 height 5
type input "$1.00"
drag, startPoint x: 387, startPoint y: 42, endPoint x: 212, endPoint y: 61, distance: 176.6
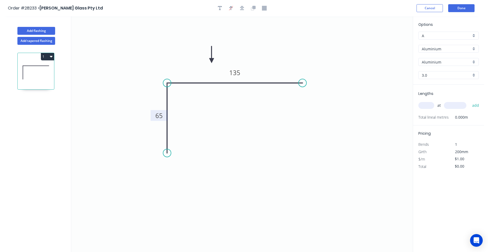
click at [212, 61] on icon at bounding box center [211, 54] width 5 height 17
click at [427, 106] on input "text" at bounding box center [427, 105] width 16 height 7
type input "4"
type input "2400"
click at [470, 101] on button "add" at bounding box center [476, 105] width 12 height 9
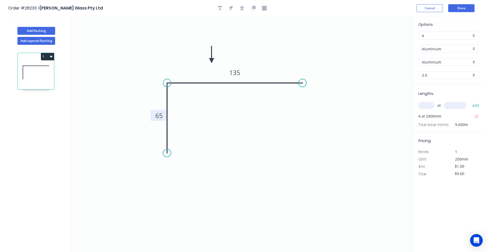
click at [51, 57] on icon "button" at bounding box center [51, 57] width 3 height 2
click at [39, 68] on div "Duplicate" at bounding box center [29, 70] width 41 height 8
type input "$0.00"
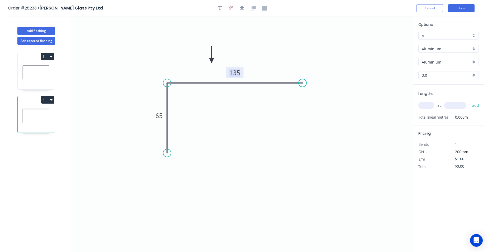
click at [237, 76] on tspan "135" at bounding box center [234, 72] width 11 height 9
click at [161, 118] on tspan "65" at bounding box center [159, 115] width 7 height 9
click at [425, 106] on input "text" at bounding box center [427, 105] width 16 height 7
type input "2"
type input "2800"
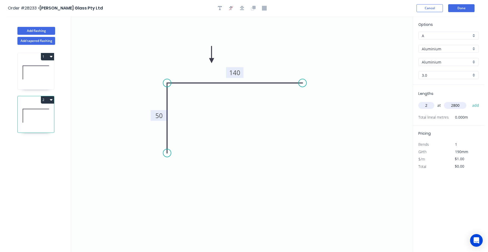
click at [470, 101] on button "add" at bounding box center [476, 105] width 12 height 9
click at [44, 97] on button "2" at bounding box center [47, 99] width 13 height 7
click at [30, 110] on div "Duplicate" at bounding box center [29, 113] width 41 height 8
type input "$0.00"
click at [235, 77] on rect at bounding box center [234, 72] width 17 height 11
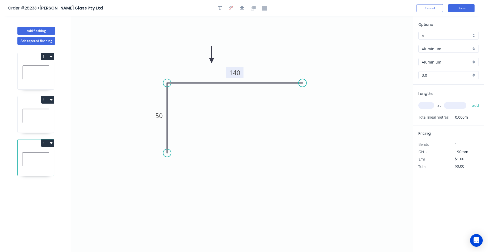
click at [236, 76] on tspan "140" at bounding box center [234, 72] width 11 height 9
click at [425, 107] on input "text" at bounding box center [427, 105] width 16 height 7
type input "1"
type input "3150"
click at [470, 101] on button "add" at bounding box center [476, 105] width 12 height 9
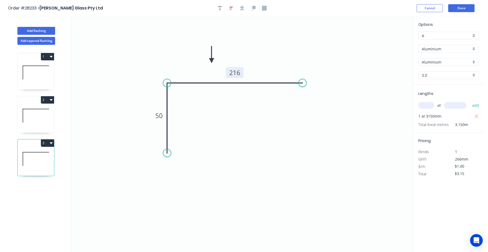
click at [44, 144] on button "3" at bounding box center [47, 143] width 13 height 7
click at [30, 154] on div "Duplicate" at bounding box center [29, 157] width 41 height 8
type input "$0.00"
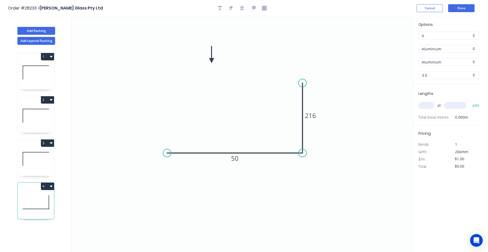
drag, startPoint x: 169, startPoint y: 83, endPoint x: 303, endPoint y: 160, distance: 154.6
click at [303, 160] on icon "0 50 216" at bounding box center [242, 134] width 342 height 236
drag, startPoint x: 303, startPoint y: 82, endPoint x: 303, endPoint y: 116, distance: 33.3
click at [303, 116] on circle at bounding box center [303, 116] width 8 height 8
click at [313, 132] on tspan "216" at bounding box center [310, 132] width 11 height 9
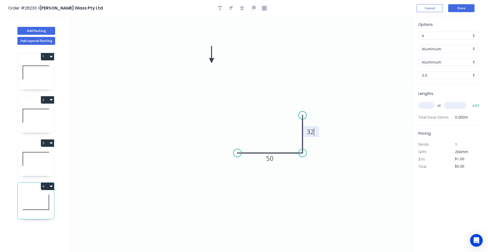
drag, startPoint x: 168, startPoint y: 154, endPoint x: 238, endPoint y: 156, distance: 69.7
click at [238, 156] on circle at bounding box center [238, 153] width 8 height 8
click at [273, 161] on tspan "50" at bounding box center [269, 158] width 7 height 9
drag, startPoint x: 211, startPoint y: 60, endPoint x: 271, endPoint y: 129, distance: 90.6
click at [271, 129] on icon at bounding box center [270, 122] width 5 height 17
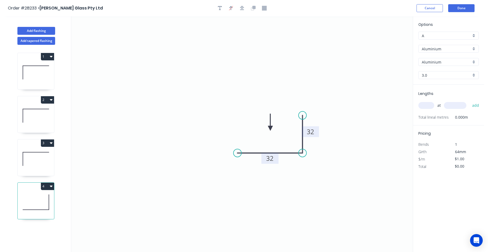
click at [425, 105] on input "text" at bounding box center [427, 105] width 16 height 7
type input "2"
type input "2200"
click at [470, 101] on button "add" at bounding box center [476, 105] width 12 height 9
type input "$4.40"
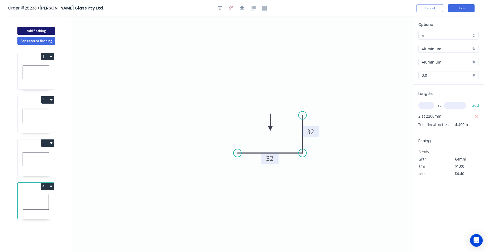
click at [35, 32] on button "Add flashing" at bounding box center [36, 31] width 38 height 8
type input "$0.00"
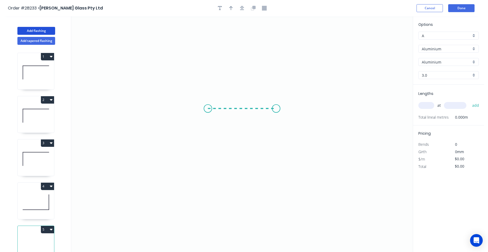
drag, startPoint x: 208, startPoint y: 109, endPoint x: 277, endPoint y: 112, distance: 68.7
click at [277, 112] on icon "0" at bounding box center [242, 134] width 342 height 236
click at [276, 110] on circle at bounding box center [277, 109] width 8 height 8
click at [246, 115] on rect at bounding box center [242, 114] width 11 height 7
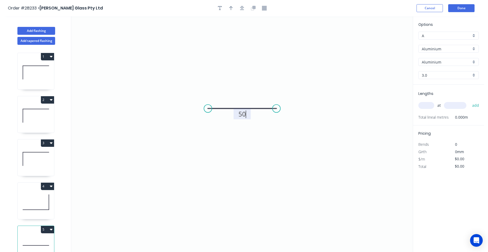
click at [425, 107] on input "text" at bounding box center [427, 105] width 16 height 7
type input "$1.00"
type input "1"
type input "2650"
drag, startPoint x: 477, startPoint y: 107, endPoint x: 477, endPoint y: 91, distance: 15.6
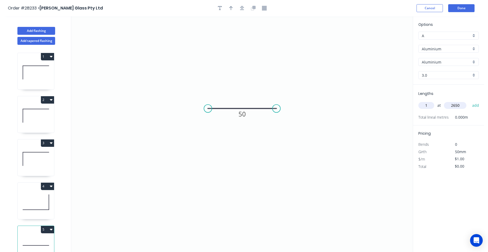
click at [478, 106] on button "add" at bounding box center [476, 105] width 12 height 9
type input "$2.65"
click at [473, 75] on div "3.0" at bounding box center [449, 75] width 60 height 8
click at [429, 130] on div "1.6" at bounding box center [449, 131] width 60 height 9
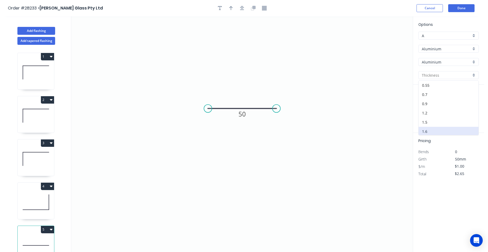
type input "1.6"
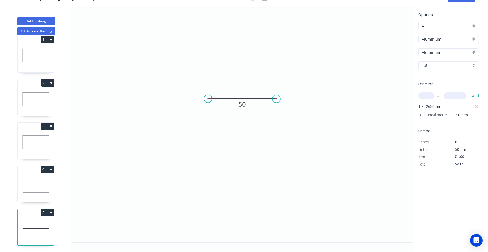
scroll to position [11, 0]
click at [42, 209] on button "5" at bounding box center [47, 212] width 13 height 7
click at [29, 224] on div "Duplicate" at bounding box center [29, 226] width 41 height 8
type input "$0.00"
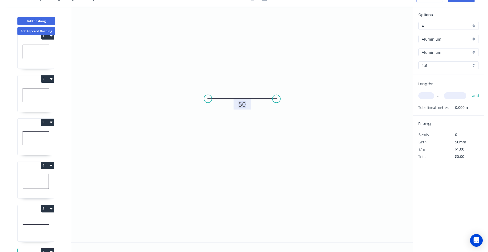
click at [244, 106] on tspan "50" at bounding box center [242, 104] width 7 height 9
click at [432, 96] on input "text" at bounding box center [427, 95] width 16 height 7
type input "1"
type input "2950"
click at [470, 91] on button "add" at bounding box center [476, 95] width 12 height 9
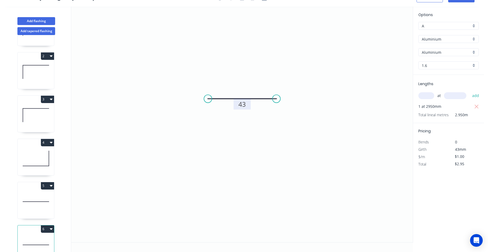
scroll to position [54, 0]
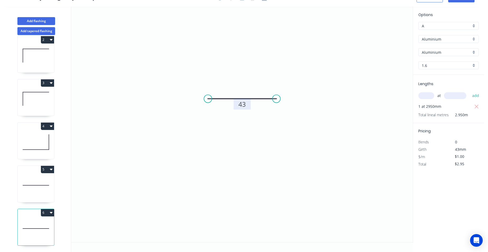
click at [47, 209] on button "6" at bounding box center [47, 212] width 13 height 7
click at [31, 221] on button "Duplicate" at bounding box center [29, 226] width 50 height 11
type input "$0.00"
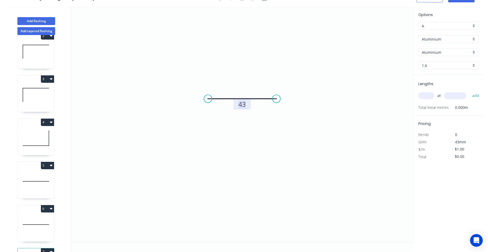
click at [242, 105] on tspan "43" at bounding box center [242, 104] width 7 height 9
click at [426, 97] on input "text" at bounding box center [427, 95] width 16 height 7
type input "9"
type input "3000"
click at [474, 93] on button "add" at bounding box center [476, 95] width 12 height 9
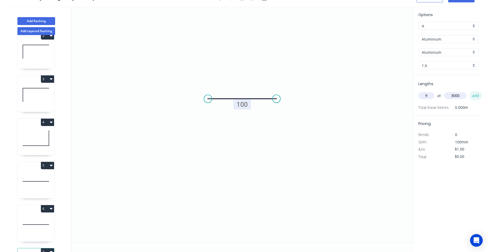
type input "$27.00"
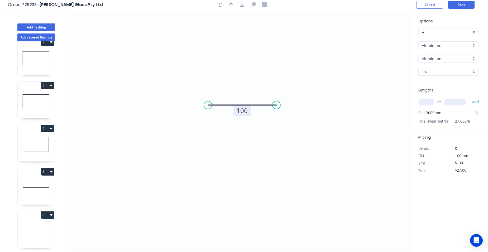
scroll to position [0, 0]
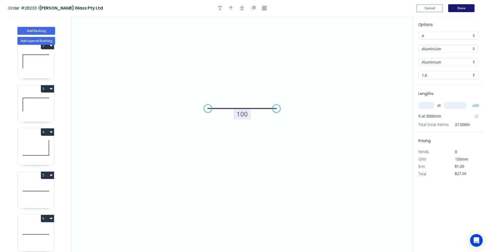
click at [458, 10] on button "Done" at bounding box center [462, 8] width 26 height 8
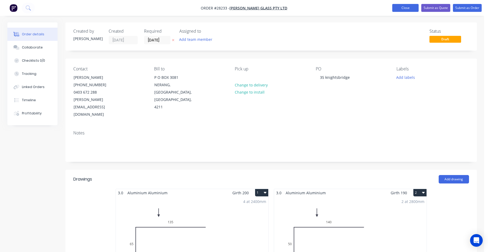
click at [407, 6] on button "Close" at bounding box center [406, 8] width 26 height 8
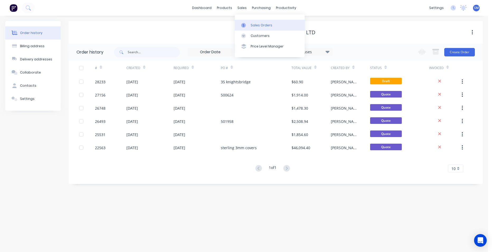
click at [252, 26] on div "Sales Orders" at bounding box center [262, 25] width 22 height 5
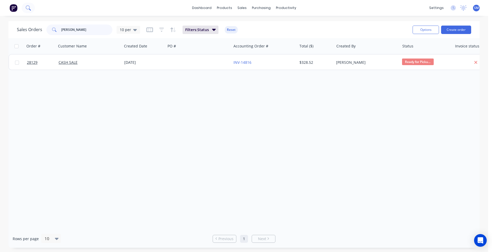
drag, startPoint x: 85, startPoint y: 29, endPoint x: 33, endPoint y: 12, distance: 55.0
click at [45, 29] on div "Sales Orders [PERSON_NAME] k 10 per" at bounding box center [78, 30] width 123 height 11
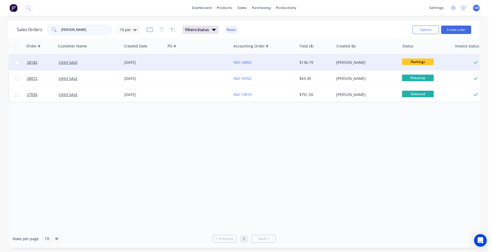
type input "[PERSON_NAME]"
click at [216, 58] on div at bounding box center [199, 63] width 66 height 16
